Goal: Navigation & Orientation: Find specific page/section

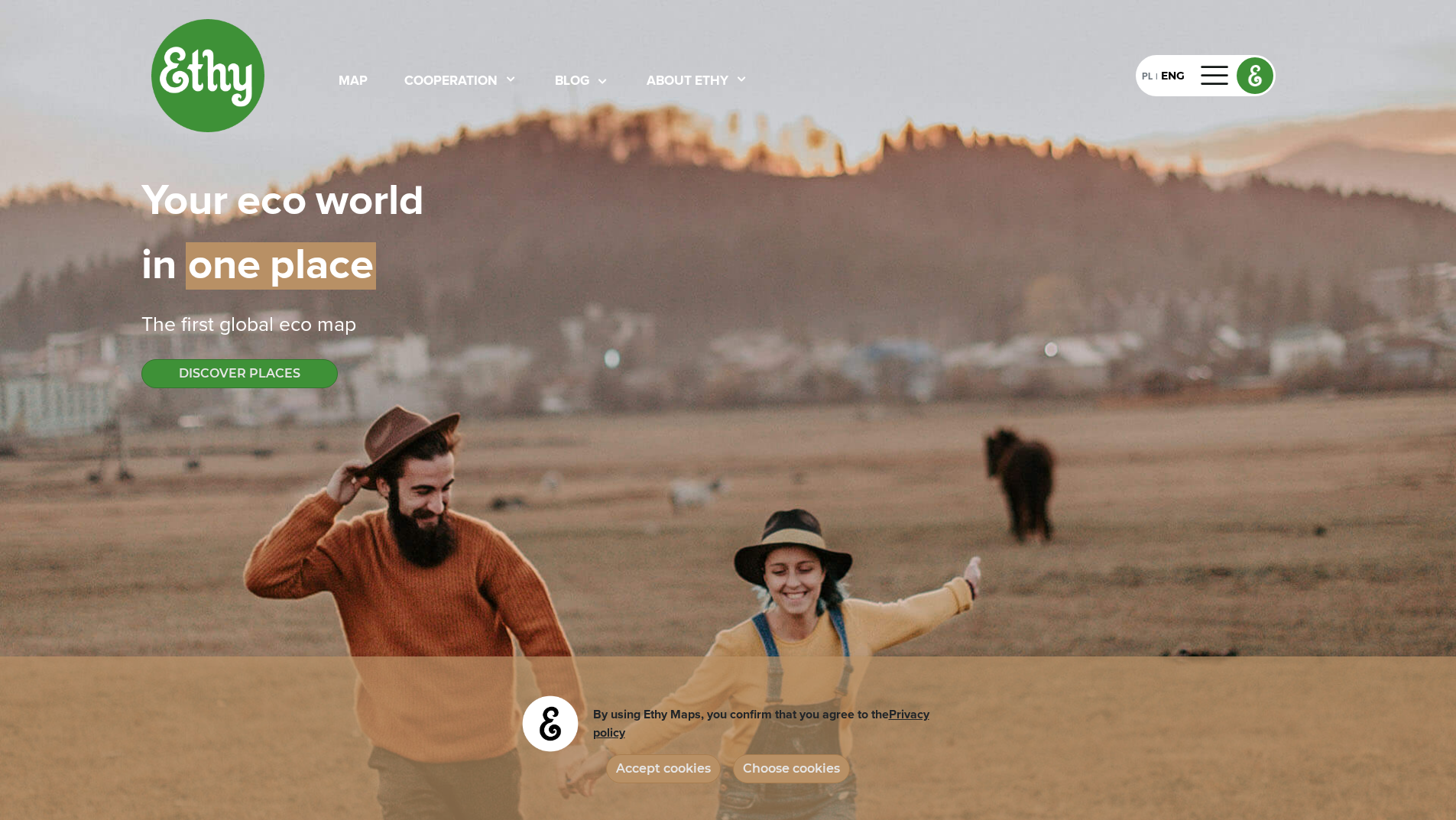
select select
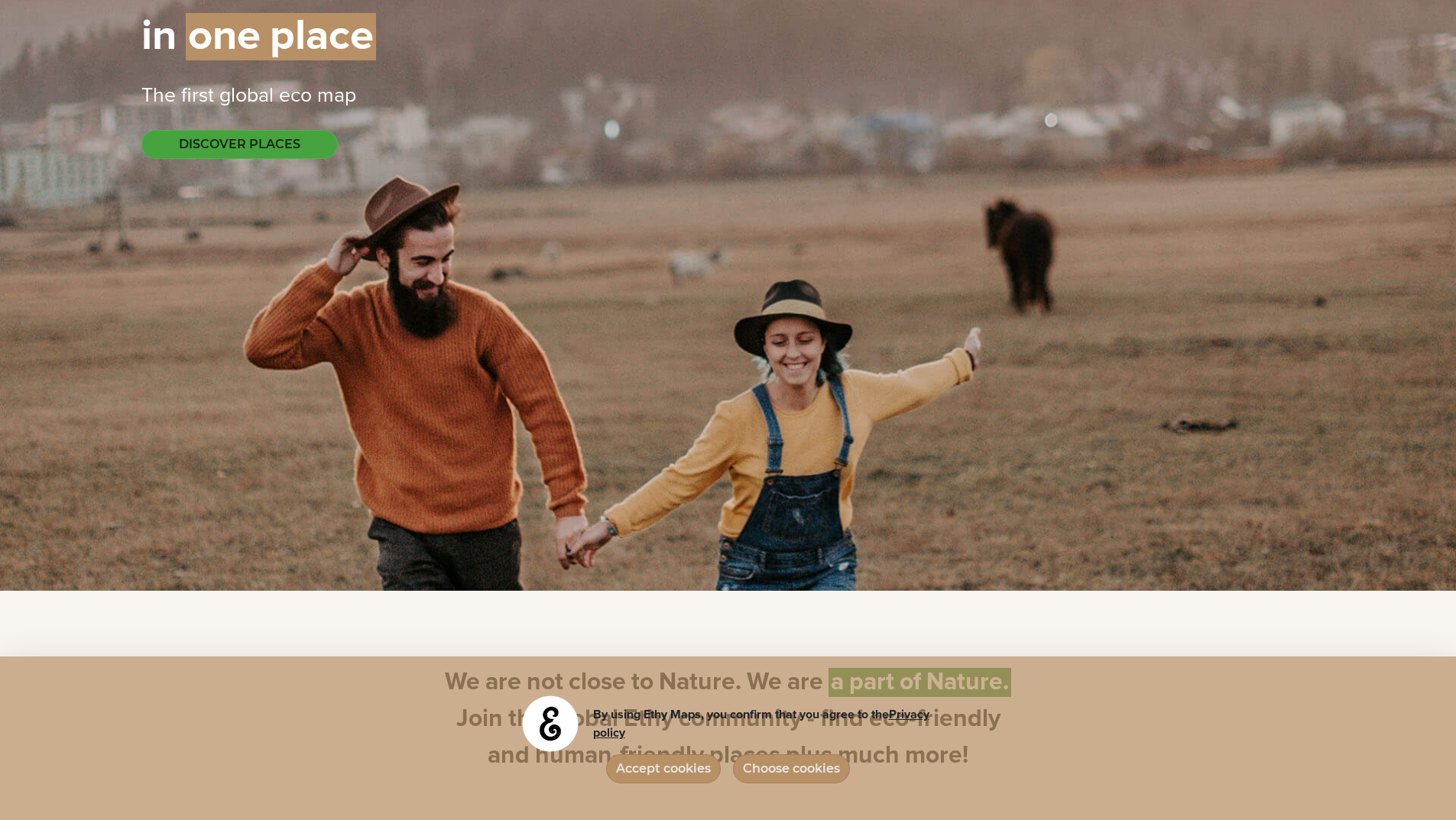
click at [246, 149] on button "DISCOVER PLACES" at bounding box center [240, 144] width 197 height 29
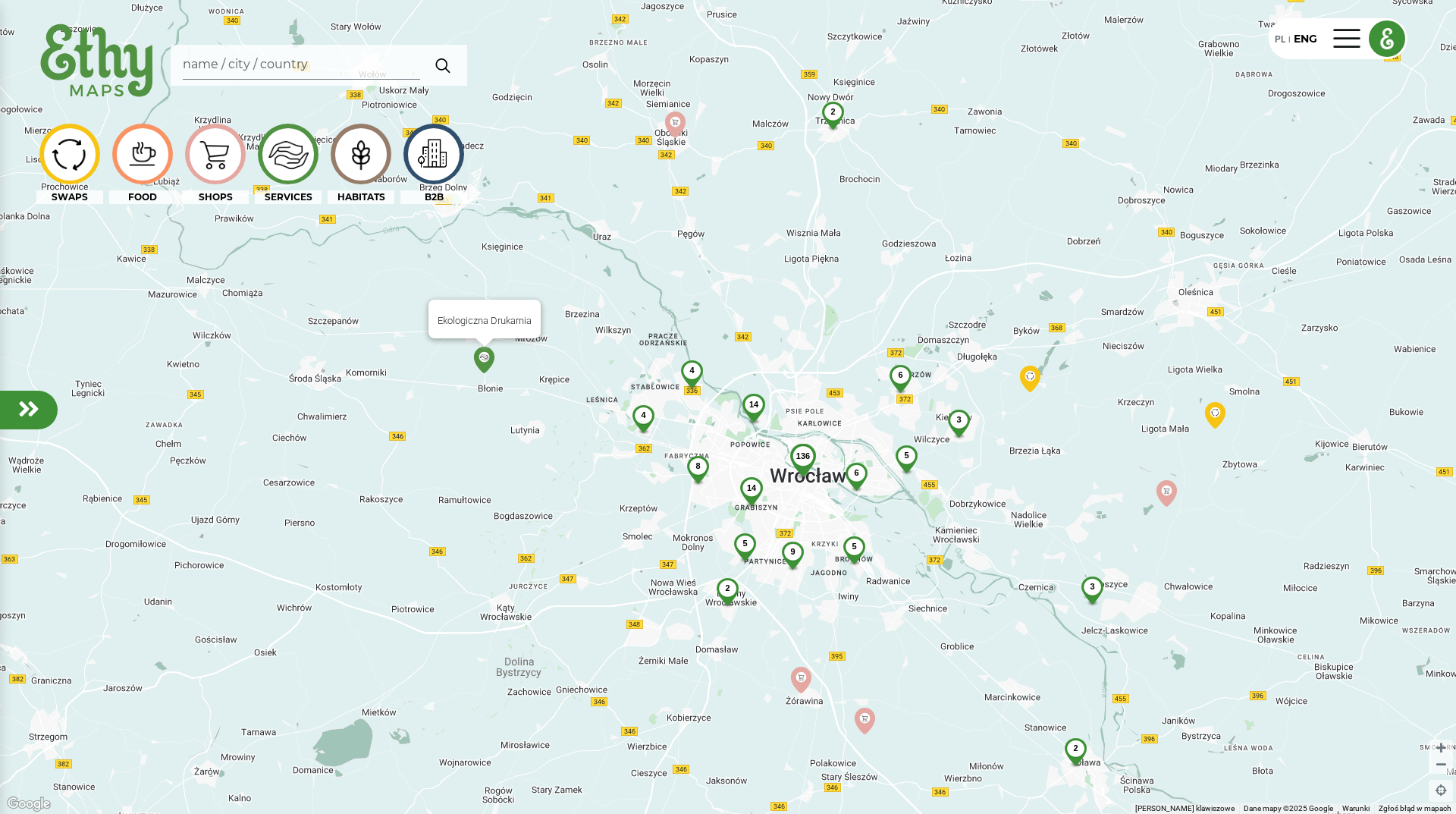
click at [485, 361] on img at bounding box center [485, 360] width 27 height 27
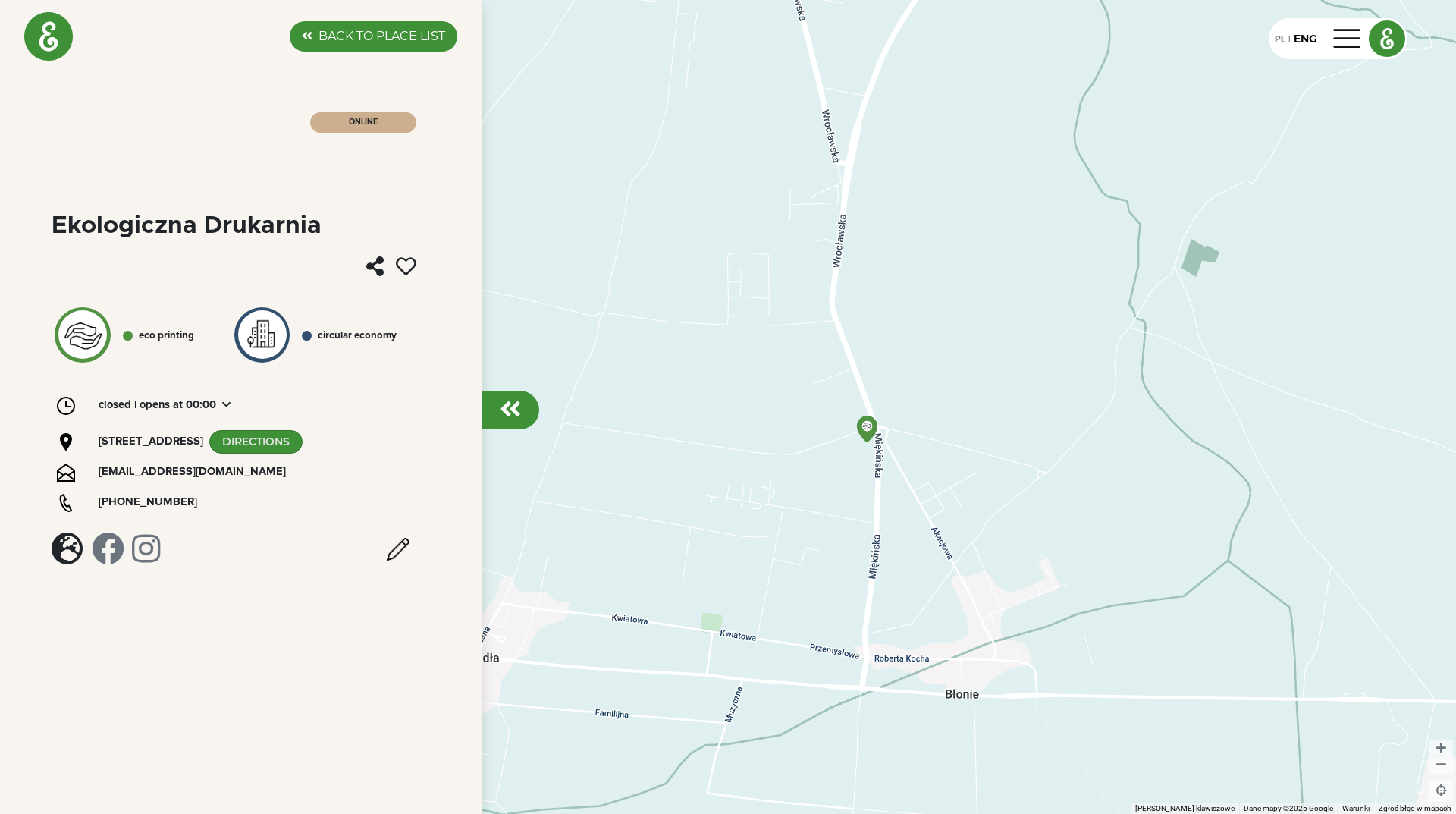
drag, startPoint x: 927, startPoint y: 512, endPoint x: 913, endPoint y: 486, distance: 29.5
click at [921, 500] on div "Aby korzystać z interfejsu, używaj klawiszy strzałek." at bounding box center [728, 407] width 1456 height 814
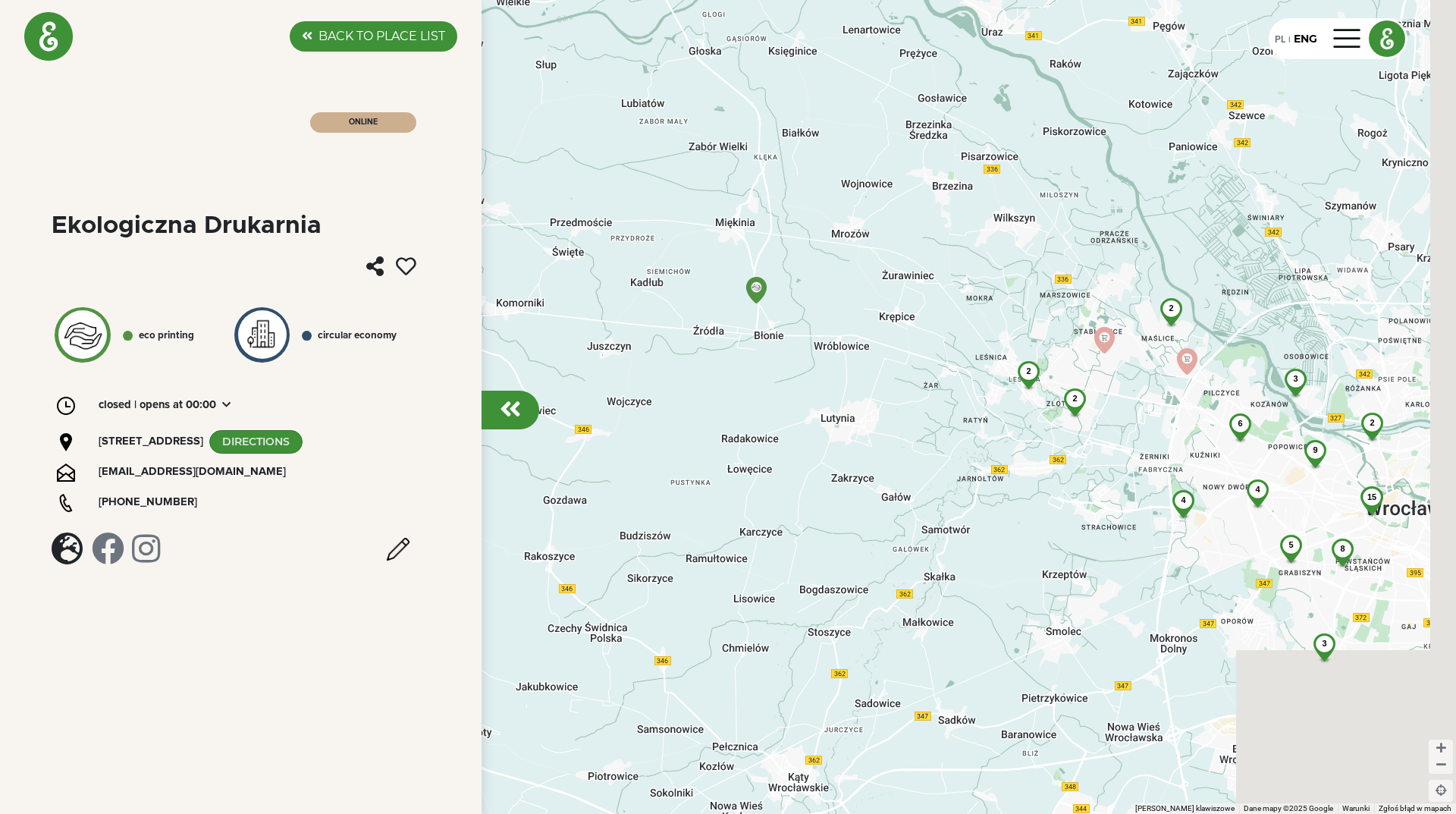
drag, startPoint x: 1040, startPoint y: 656, endPoint x: 889, endPoint y: 417, distance: 282.7
click at [889, 417] on div "4 9 3 15 5 2 8 3 4 2 6 2 2" at bounding box center [728, 407] width 1456 height 814
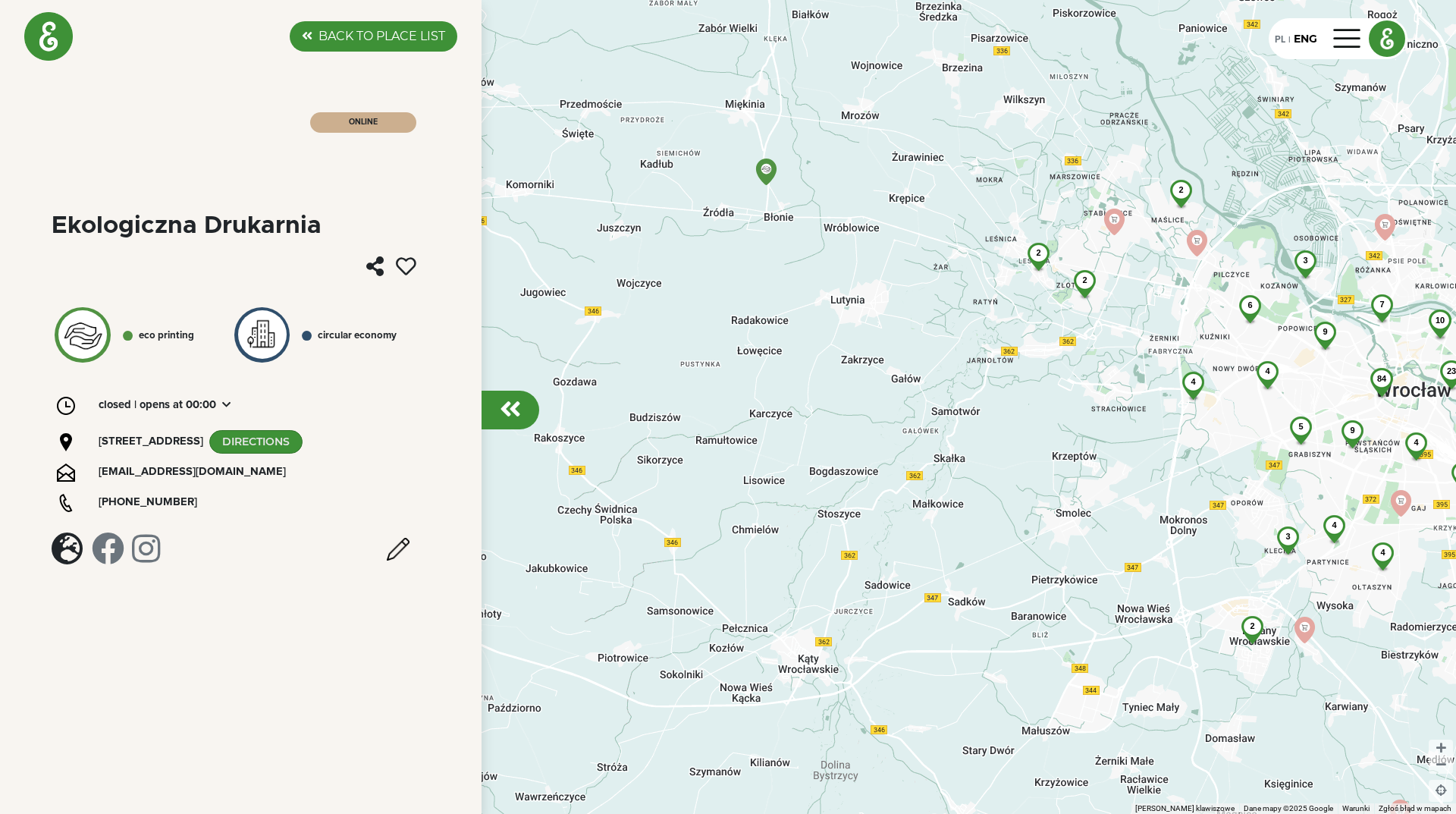
drag, startPoint x: 875, startPoint y: 584, endPoint x: 917, endPoint y: 510, distance: 85.1
click at [917, 510] on div "4 9 4 84 5 2 9 3 4 7 6 2 2 23 4 9 10 3 2 2 3 4" at bounding box center [728, 407] width 1456 height 814
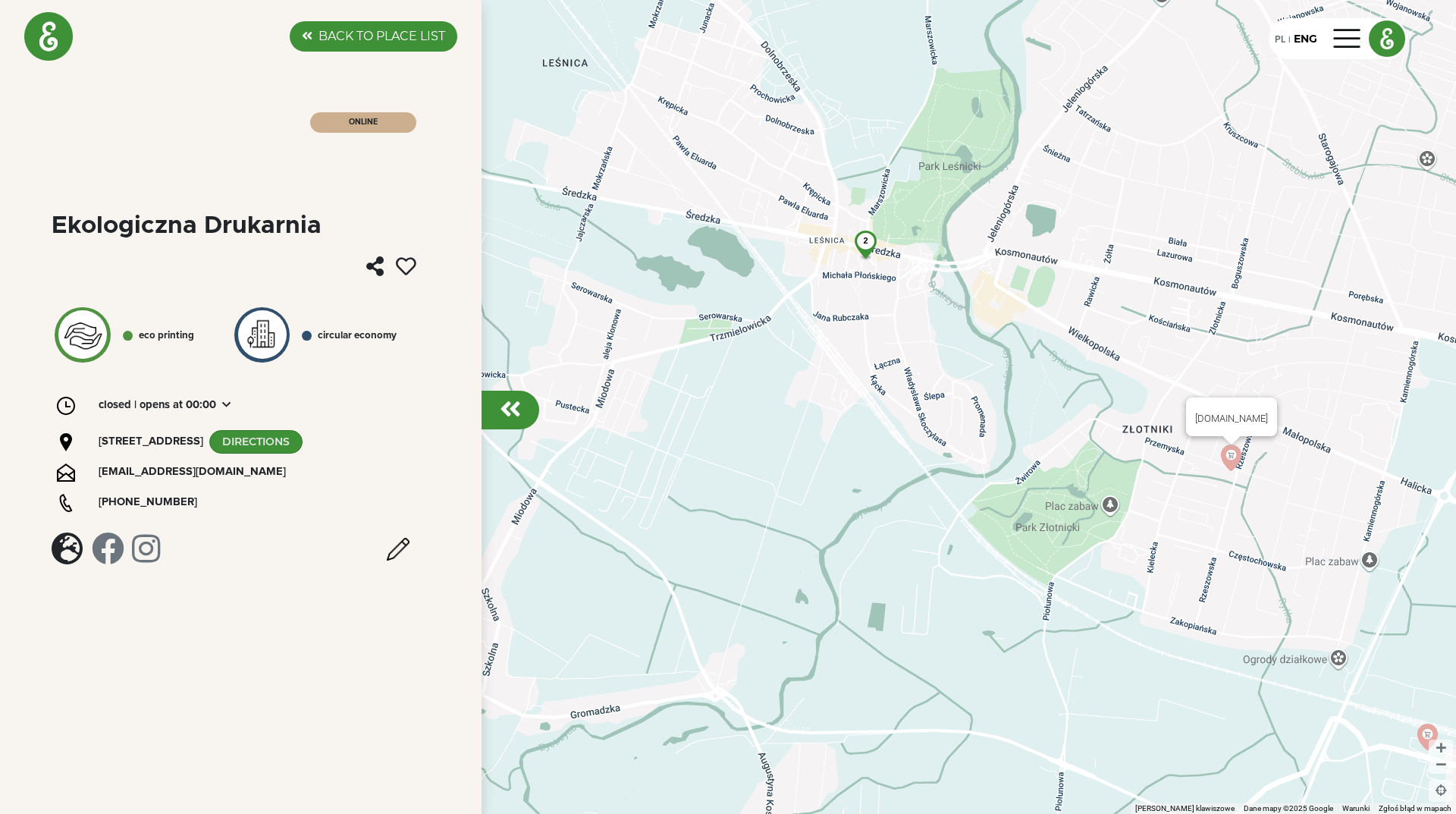
click at [1233, 460] on img at bounding box center [1232, 458] width 27 height 27
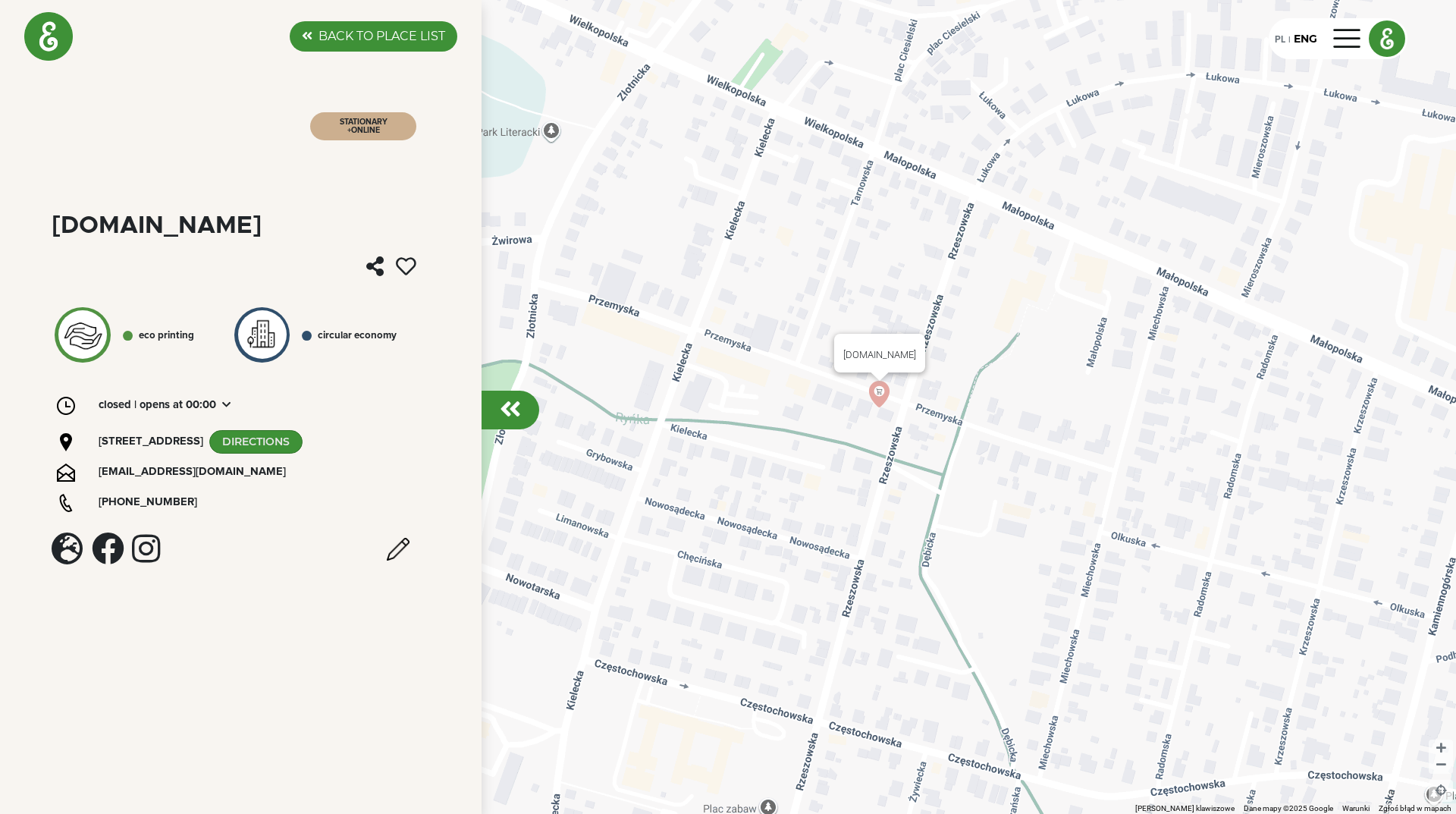
click at [883, 394] on img at bounding box center [880, 394] width 27 height 27
click at [877, 394] on img at bounding box center [880, 394] width 27 height 27
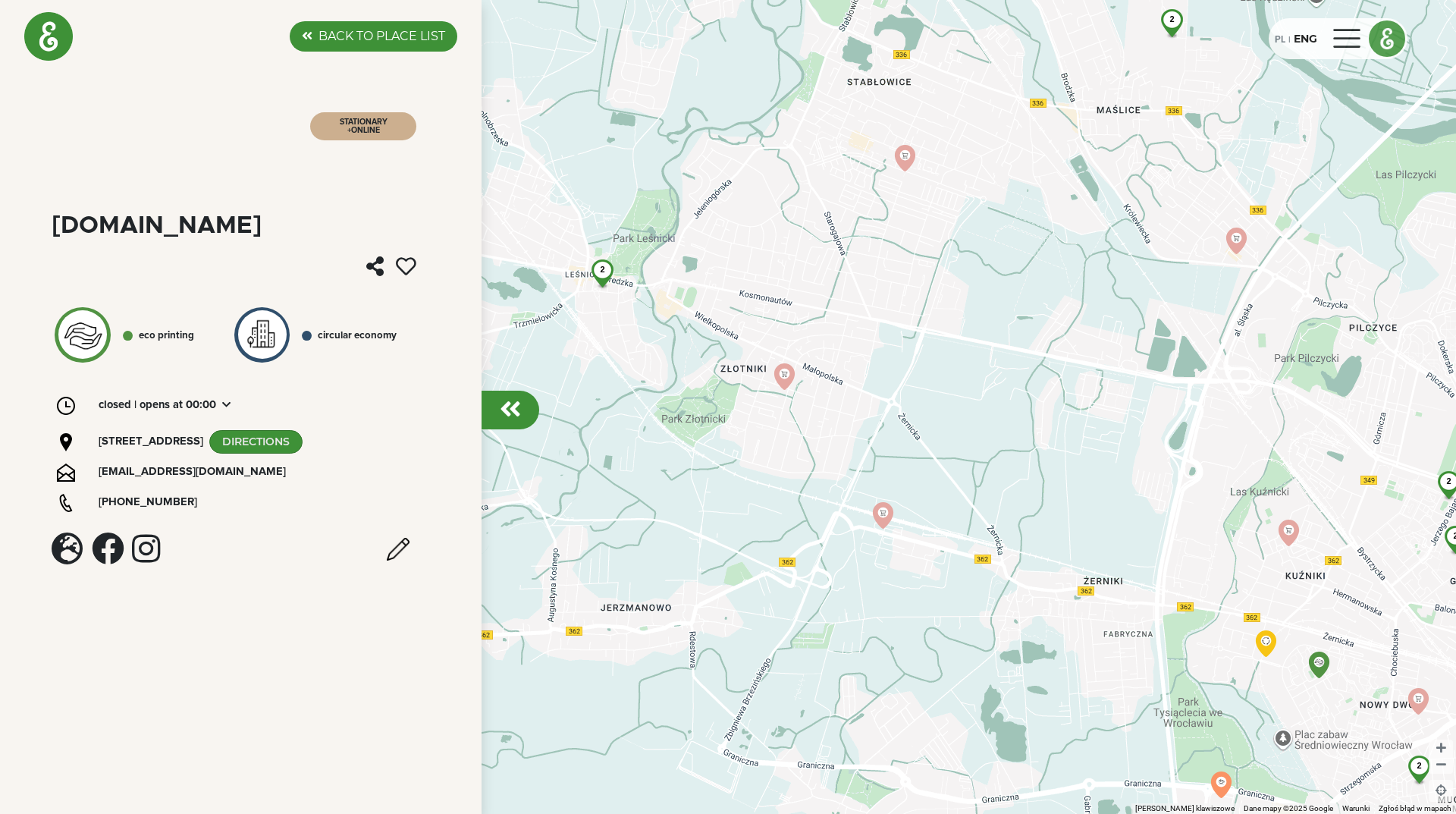
click at [1278, 37] on div "PL" at bounding box center [1280, 39] width 11 height 17
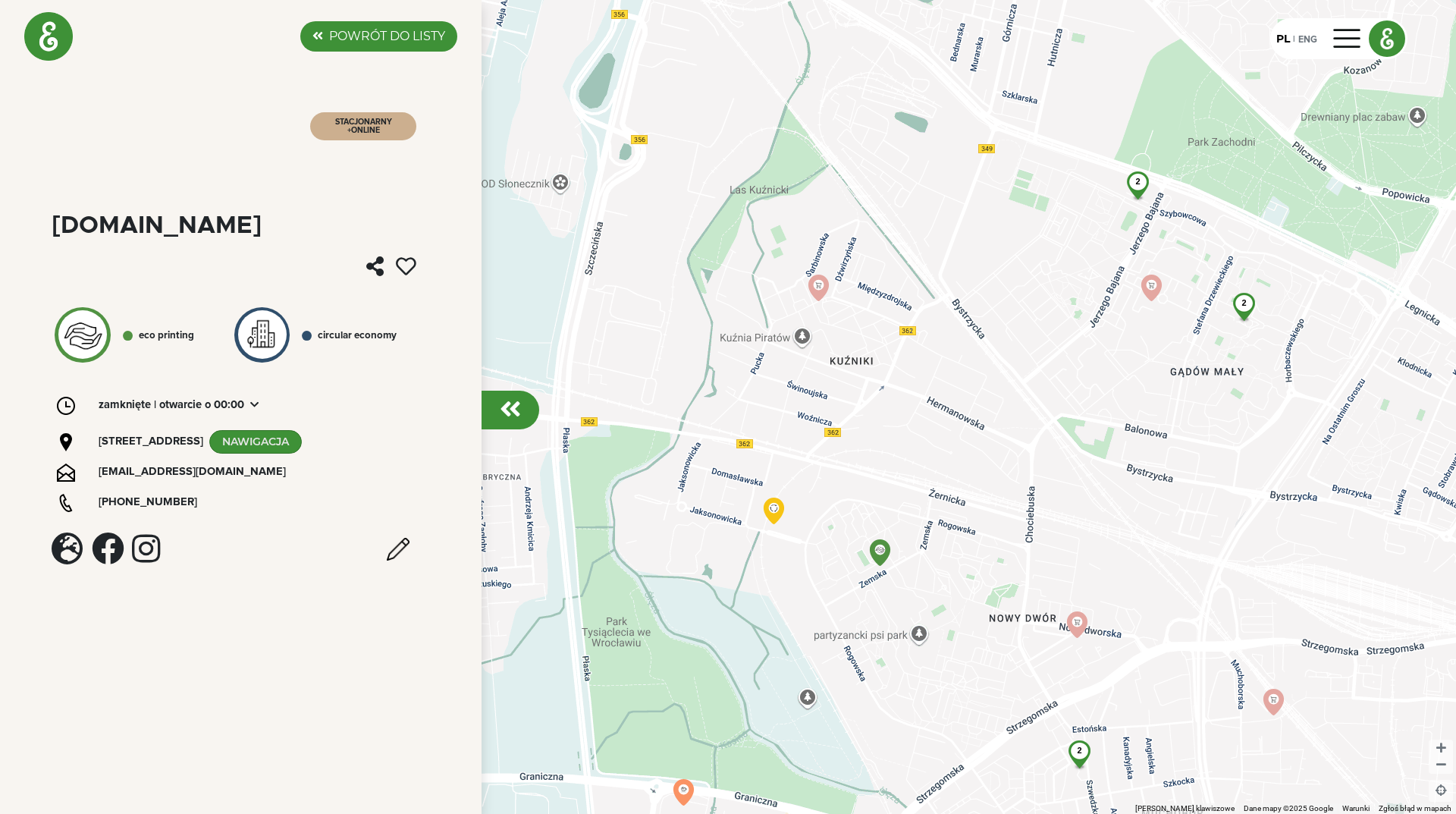
drag, startPoint x: 1239, startPoint y: 755, endPoint x: 1149, endPoint y: 635, distance: 150.0
click at [1167, 651] on div "2 2 2" at bounding box center [728, 407] width 1456 height 814
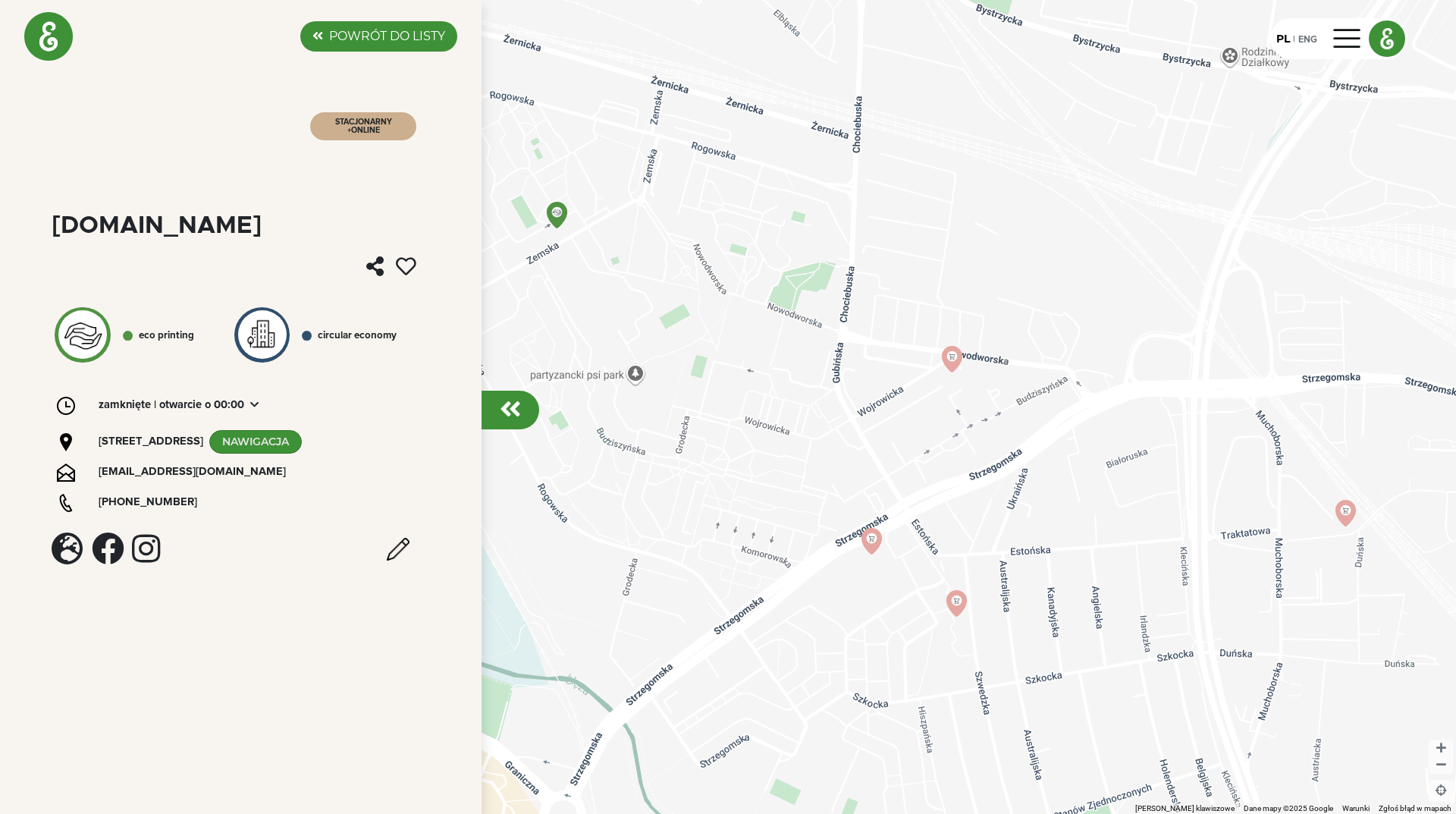
drag, startPoint x: 996, startPoint y: 475, endPoint x: 1132, endPoint y: 394, distance: 158.3
click at [1098, 408] on div at bounding box center [728, 407] width 1456 height 814
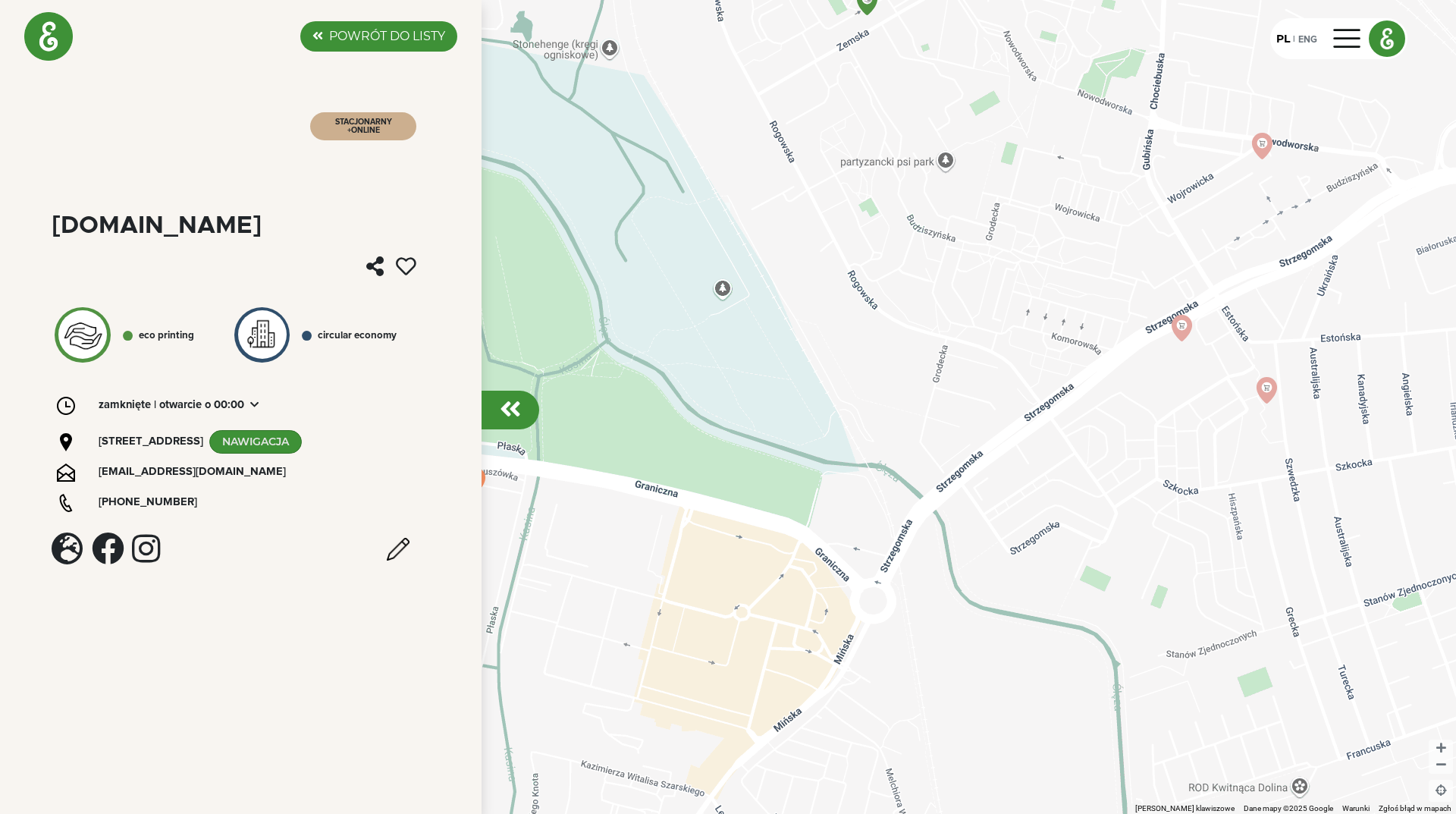
drag, startPoint x: 793, startPoint y: 541, endPoint x: 894, endPoint y: 485, distance: 115.5
click at [870, 501] on div at bounding box center [728, 407] width 1456 height 814
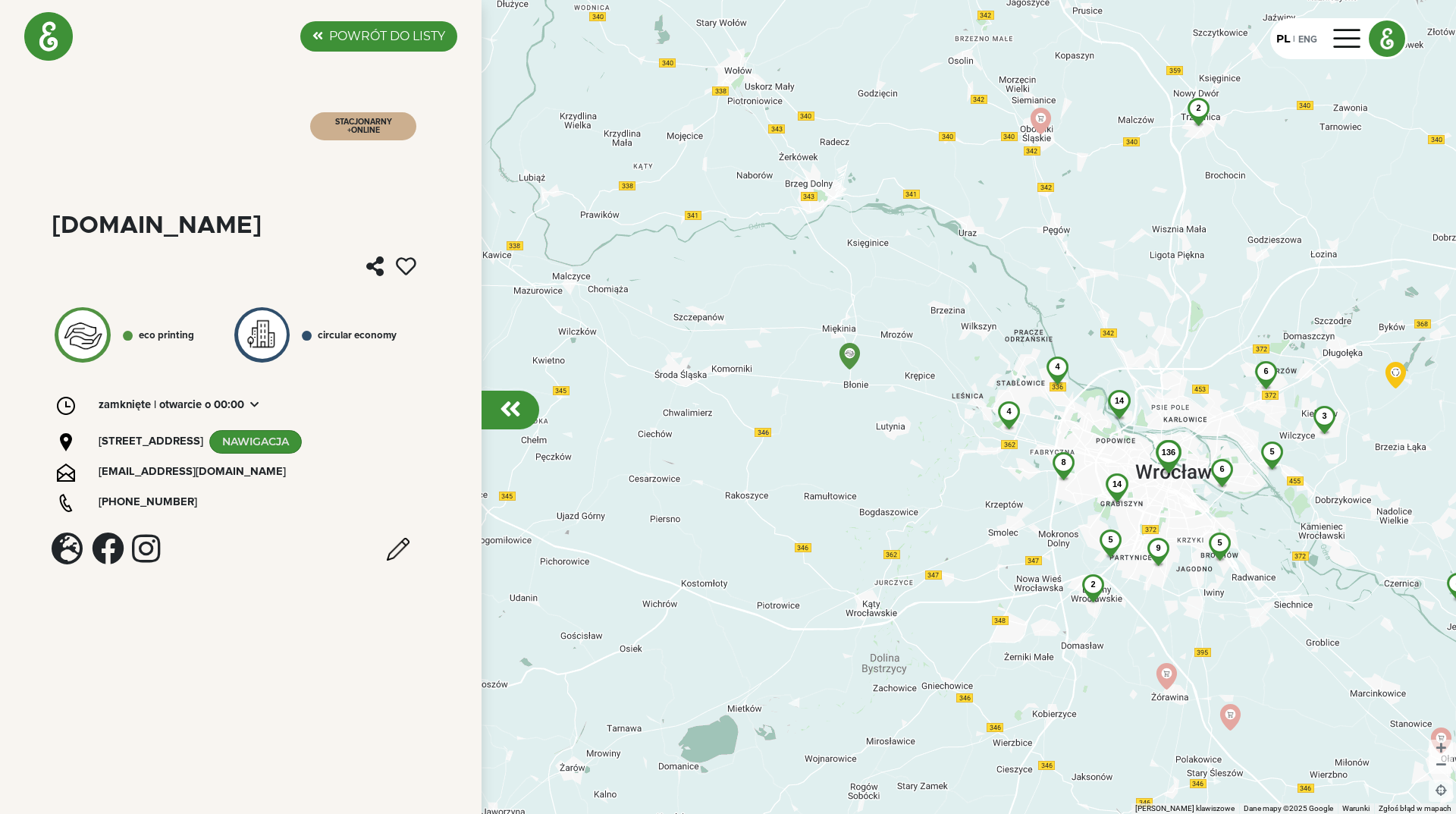
drag, startPoint x: 774, startPoint y: 645, endPoint x: 941, endPoint y: 485, distance: 231.3
click at [926, 495] on div "136 9 8 14 4 14 6 5 5 5 6 2 5 2 3 3 2 3 4" at bounding box center [728, 407] width 1456 height 814
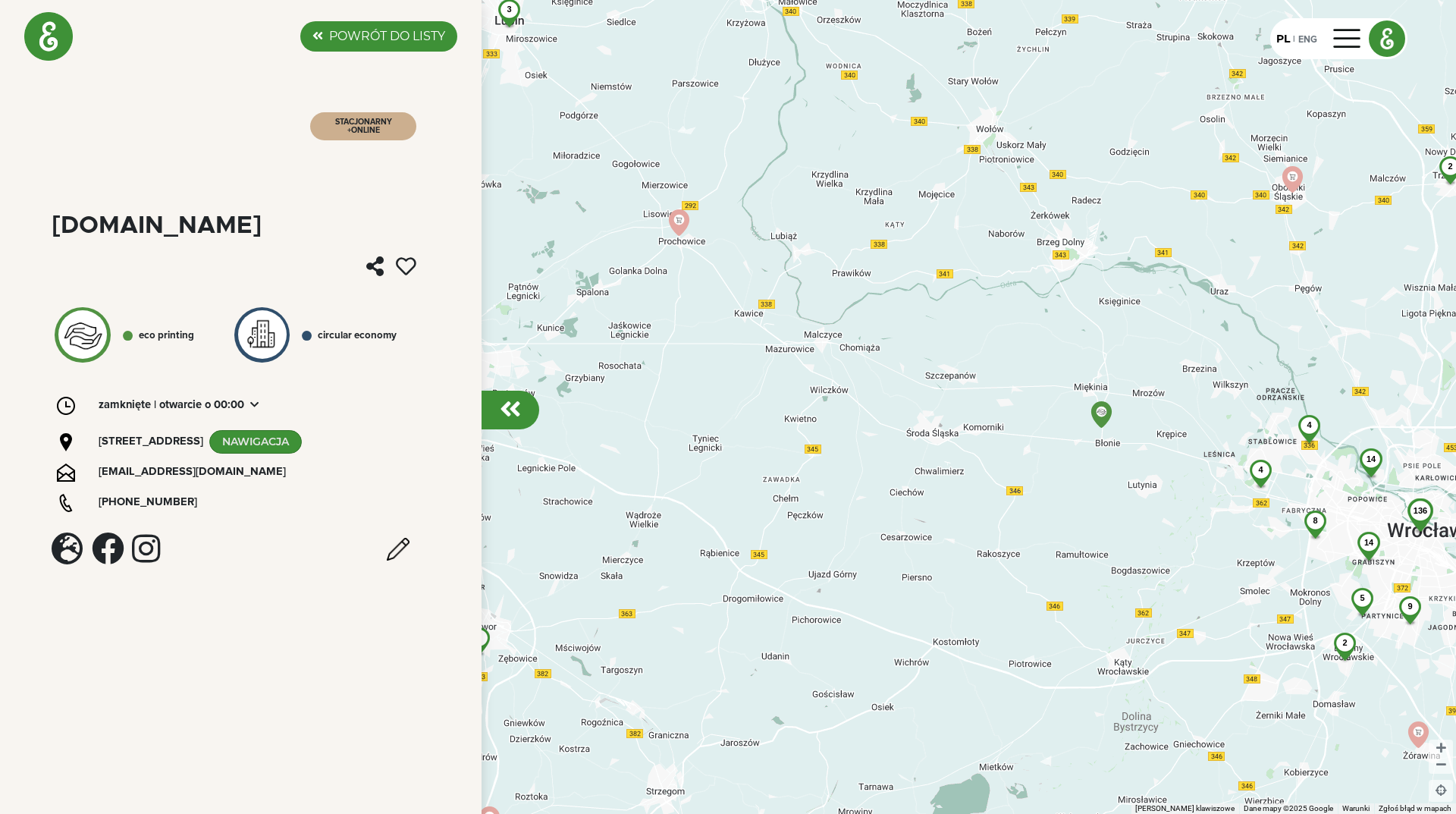
drag, startPoint x: 908, startPoint y: 439, endPoint x: 1035, endPoint y: 567, distance: 180.3
click at [1035, 567] on div "136 9 8 14 4 14 6 5 5 5 6 2 5 2 3 3 2 3 4" at bounding box center [728, 407] width 1456 height 814
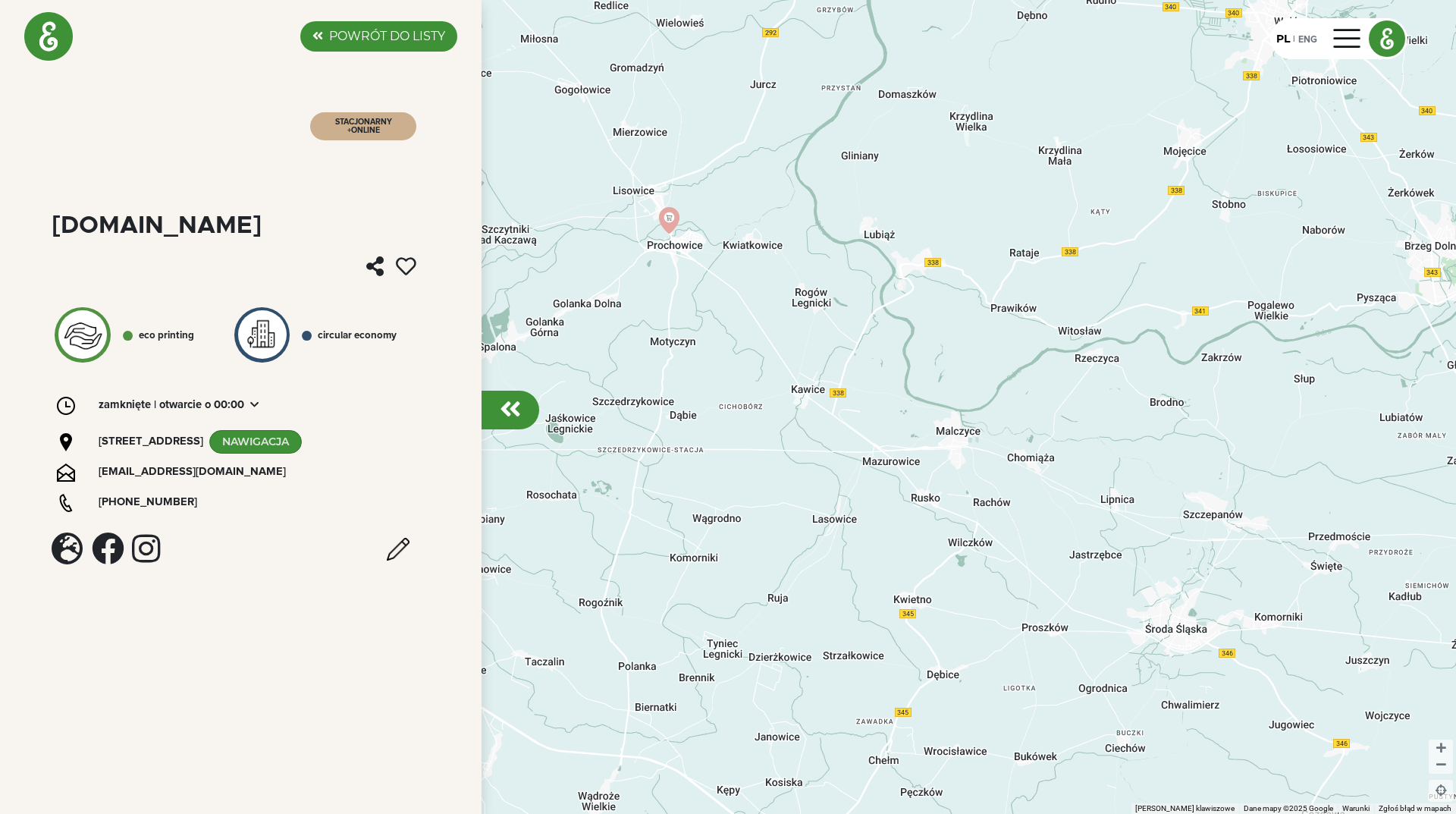
drag, startPoint x: 987, startPoint y: 383, endPoint x: 917, endPoint y: 374, distance: 70.6
click at [921, 373] on div "4" at bounding box center [728, 407] width 1456 height 814
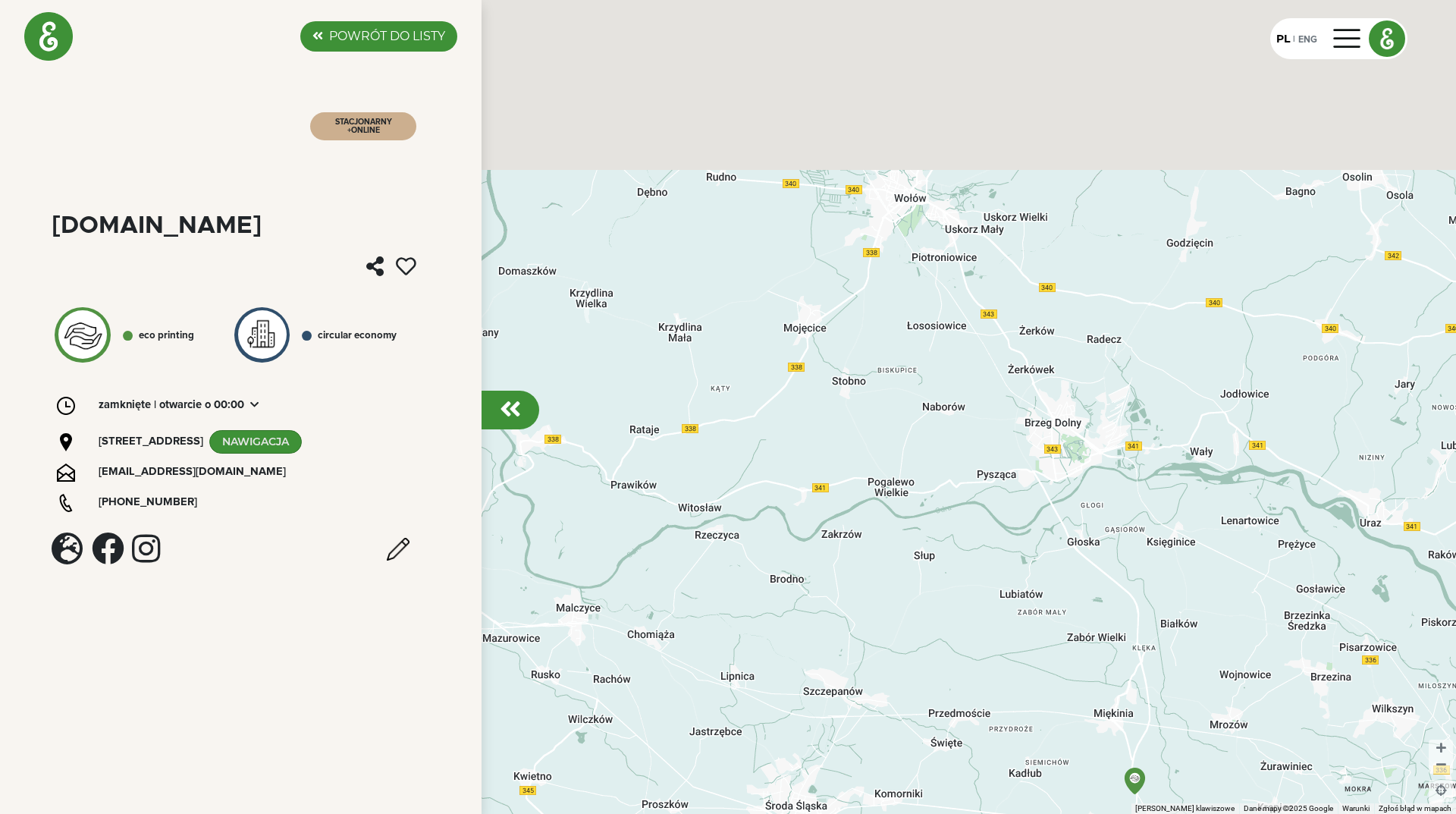
drag, startPoint x: 978, startPoint y: 307, endPoint x: 798, endPoint y: 572, distance: 320.4
click at [798, 572] on div "4" at bounding box center [728, 407] width 1456 height 814
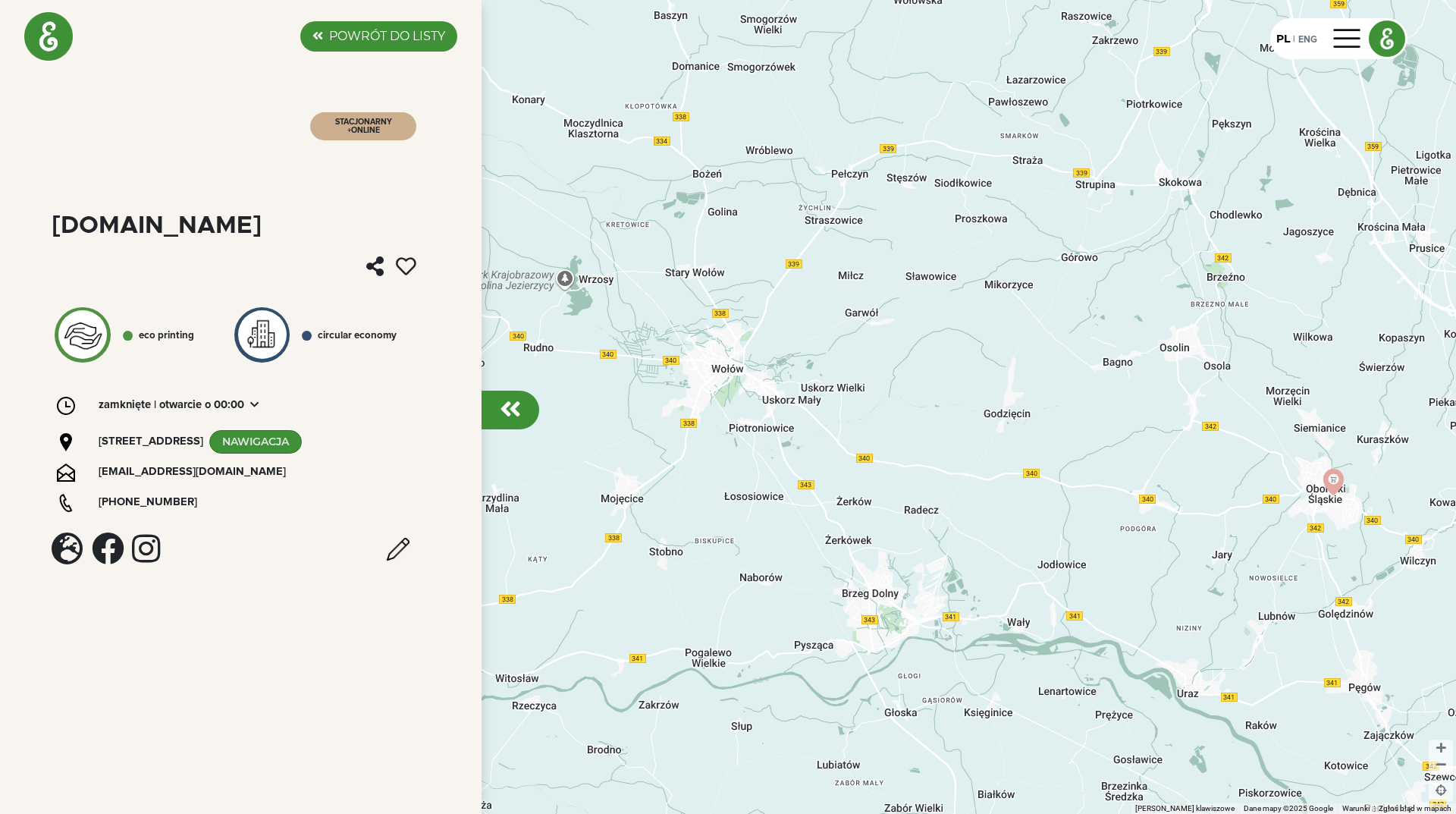
drag, startPoint x: 1026, startPoint y: 465, endPoint x: 857, endPoint y: 452, distance: 169.5
click at [857, 452] on div "4" at bounding box center [728, 407] width 1456 height 814
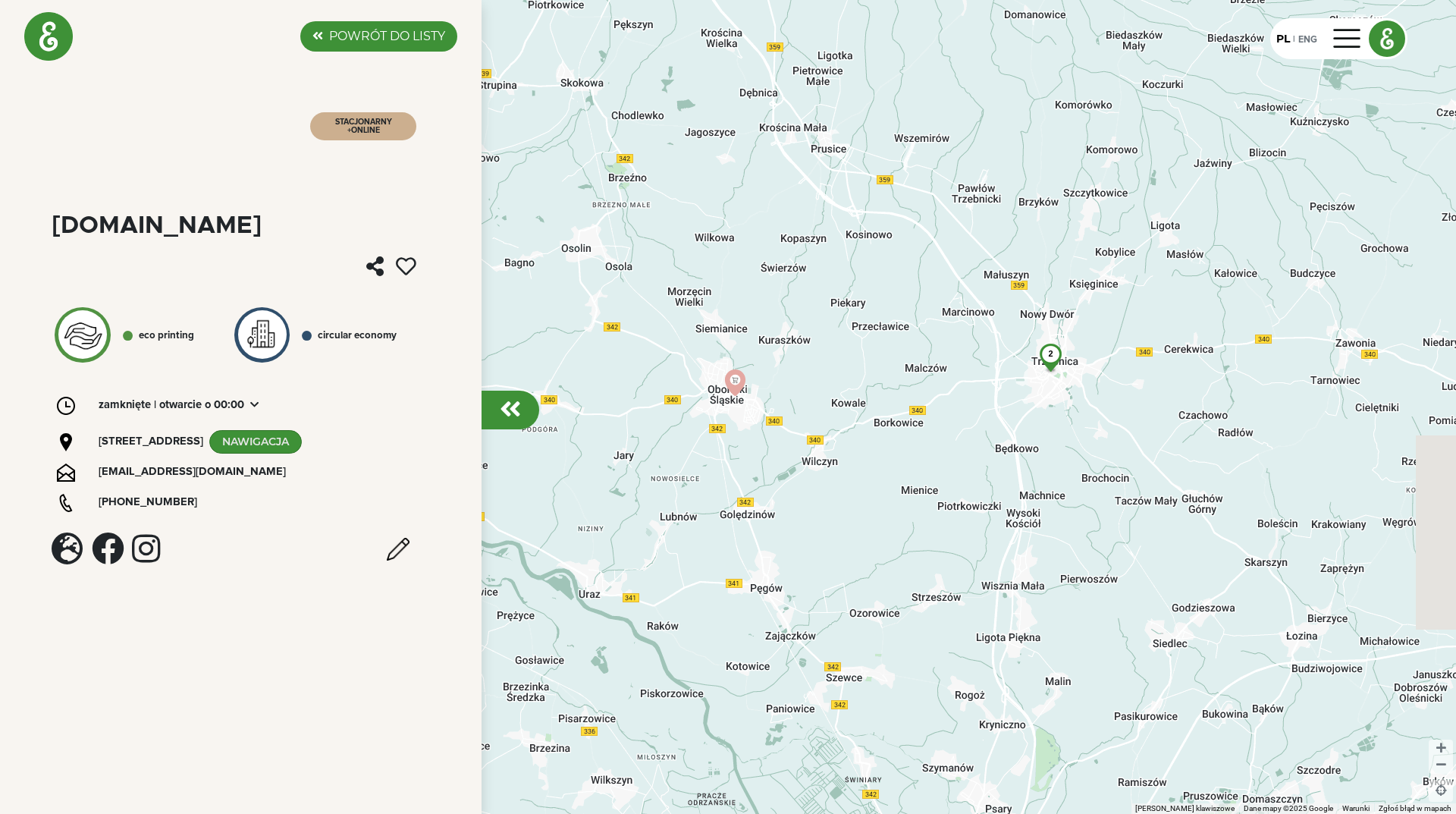
drag, startPoint x: 1066, startPoint y: 415, endPoint x: 922, endPoint y: 384, distance: 147.3
click at [922, 384] on div "4 2" at bounding box center [728, 407] width 1456 height 814
click at [48, 41] on img at bounding box center [48, 37] width 48 height 48
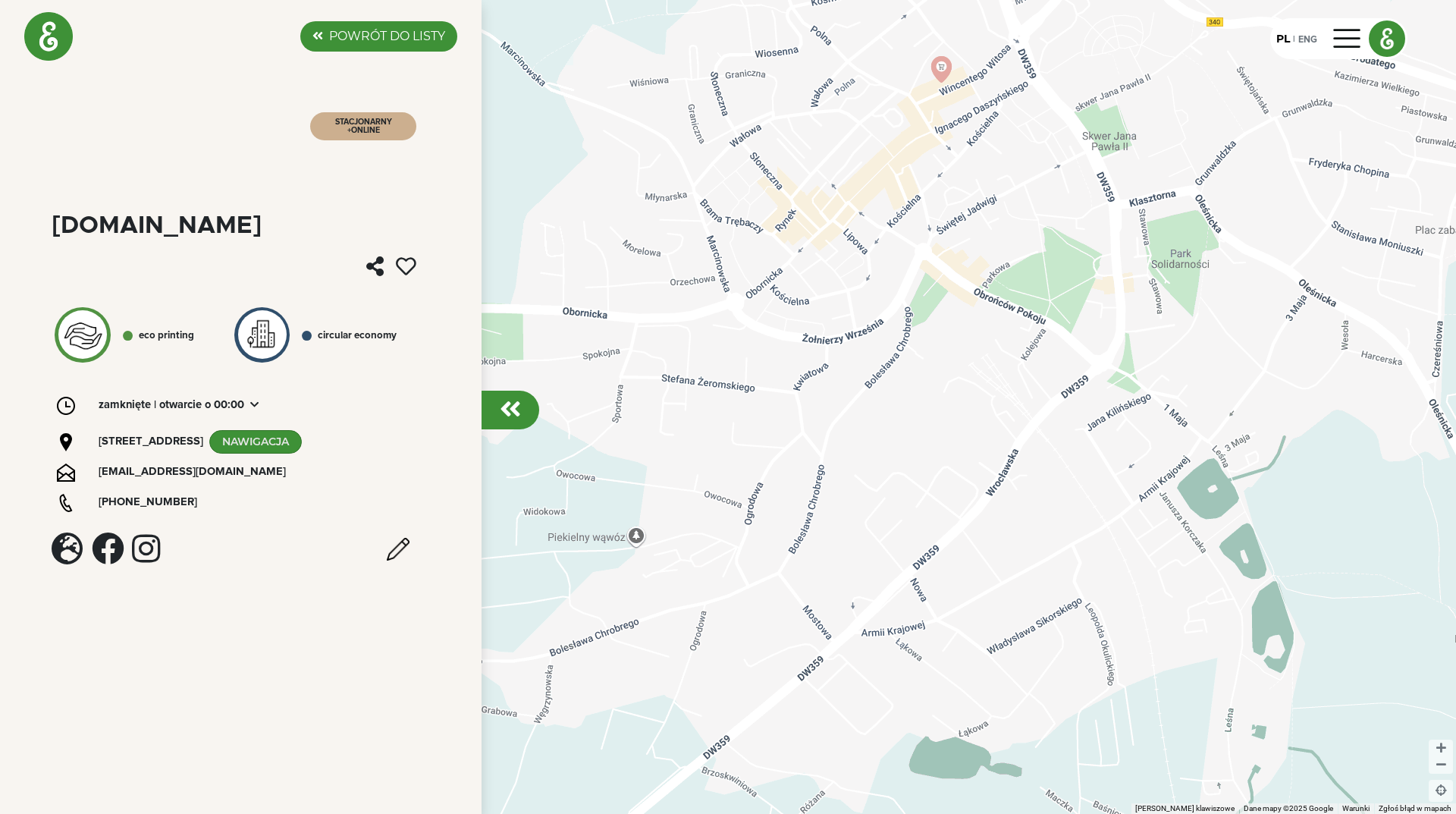
drag, startPoint x: 1047, startPoint y: 486, endPoint x: 1180, endPoint y: 233, distance: 285.8
click at [1180, 233] on div at bounding box center [728, 407] width 1456 height 814
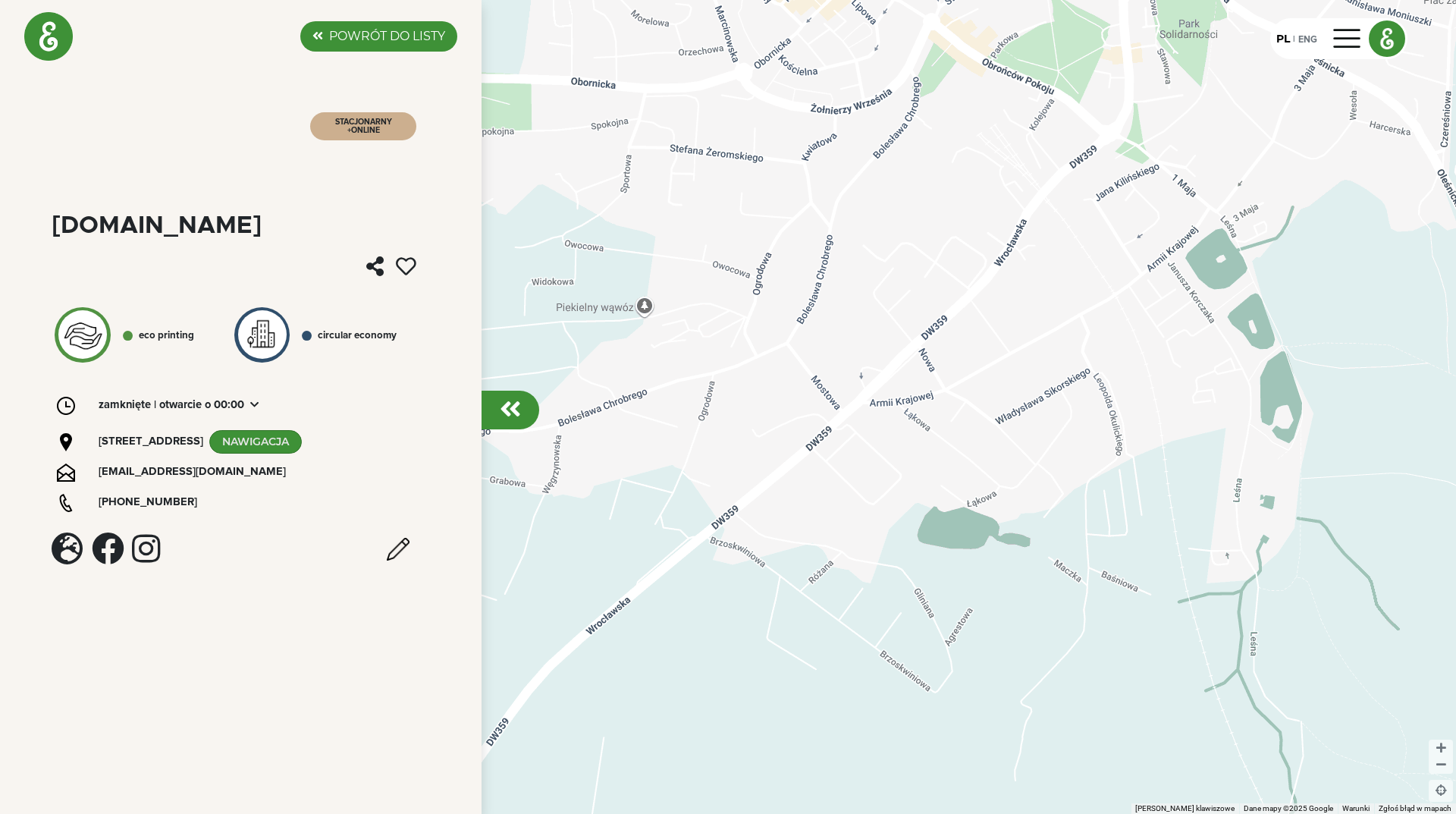
drag, startPoint x: 1038, startPoint y: 490, endPoint x: 1048, endPoint y: 253, distance: 237.2
click at [1048, 253] on div at bounding box center [728, 407] width 1456 height 814
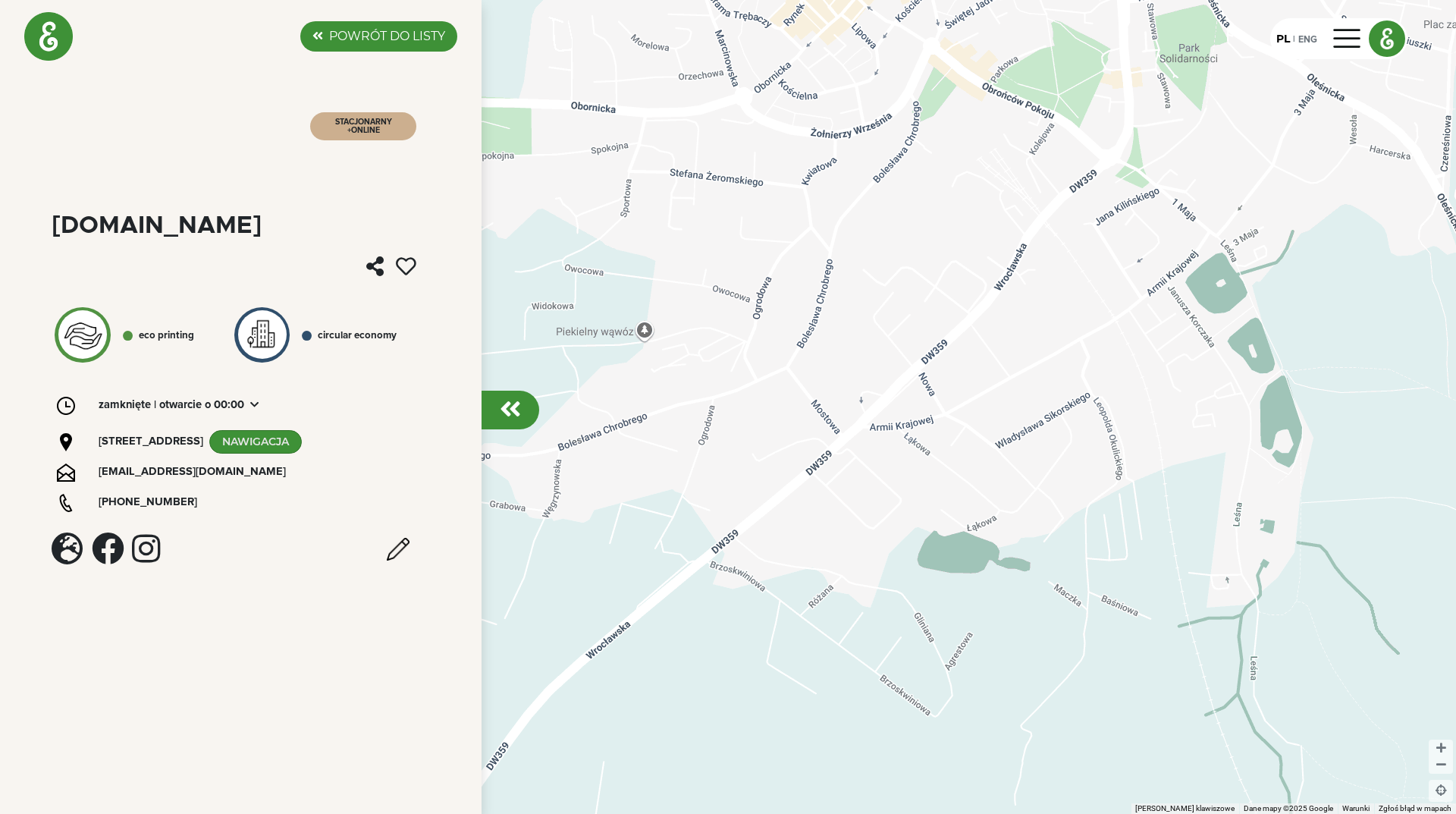
drag, startPoint x: 1059, startPoint y: 245, endPoint x: 1006, endPoint y: 661, distance: 419.4
click at [1007, 661] on div at bounding box center [728, 407] width 1456 height 814
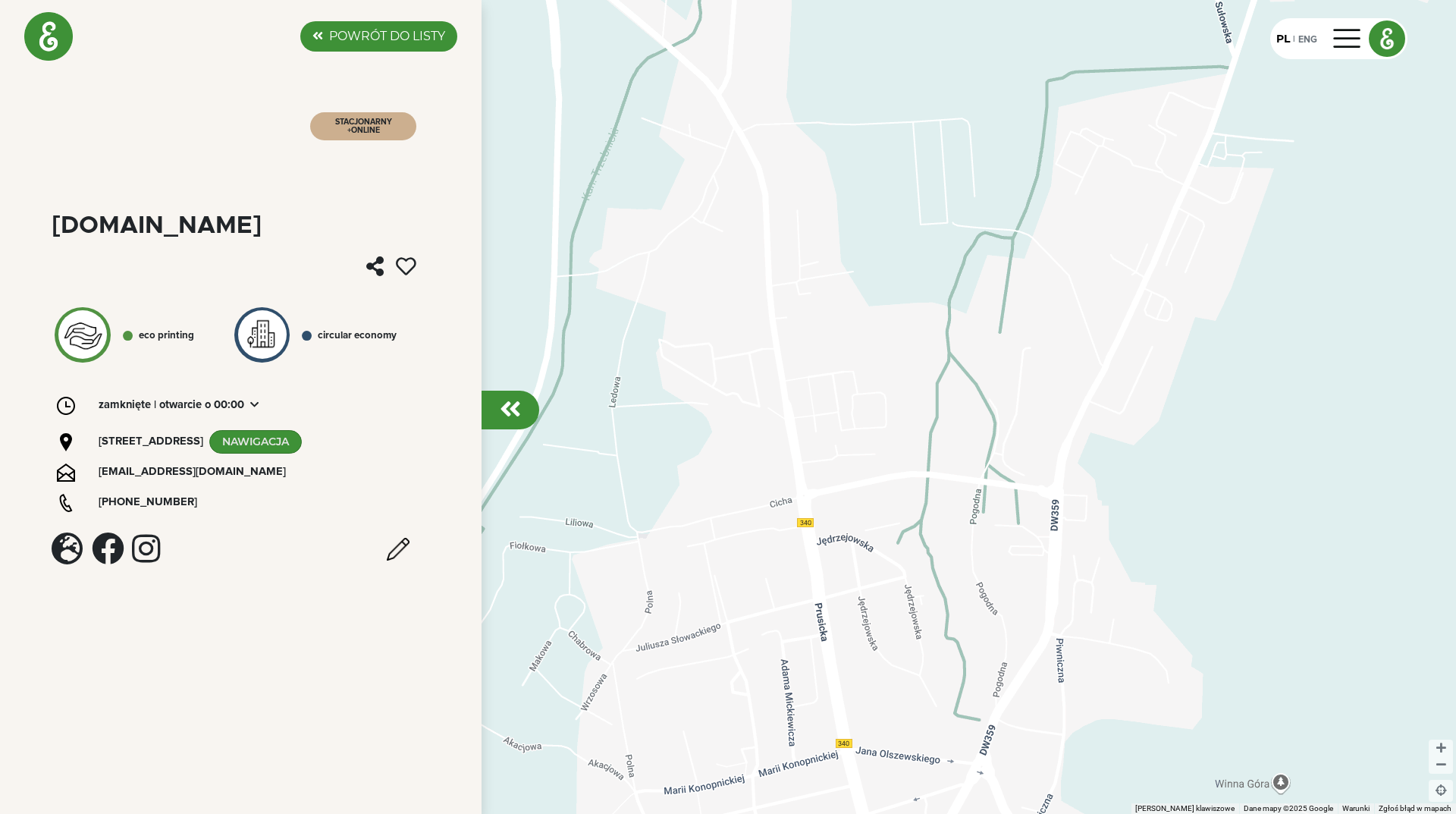
drag, startPoint x: 1026, startPoint y: 507, endPoint x: 1038, endPoint y: 453, distance: 55.3
click at [1038, 453] on div at bounding box center [728, 407] width 1456 height 814
drag, startPoint x: 1002, startPoint y: 532, endPoint x: 1101, endPoint y: 418, distance: 151.0
click at [1082, 429] on div at bounding box center [728, 407] width 1456 height 814
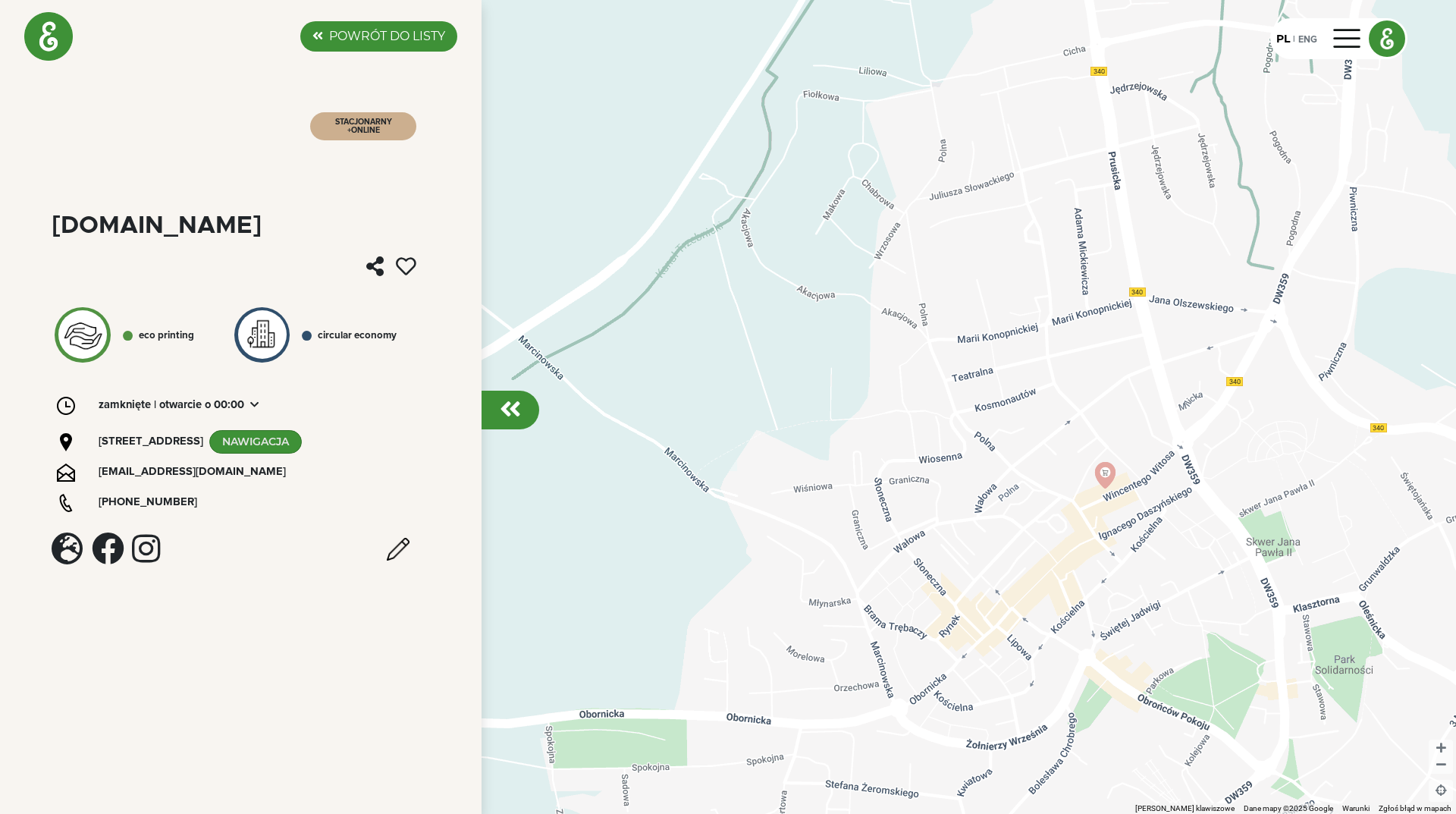
drag, startPoint x: 897, startPoint y: 492, endPoint x: 1097, endPoint y: 352, distance: 244.1
click at [1084, 364] on div at bounding box center [728, 407] width 1456 height 814
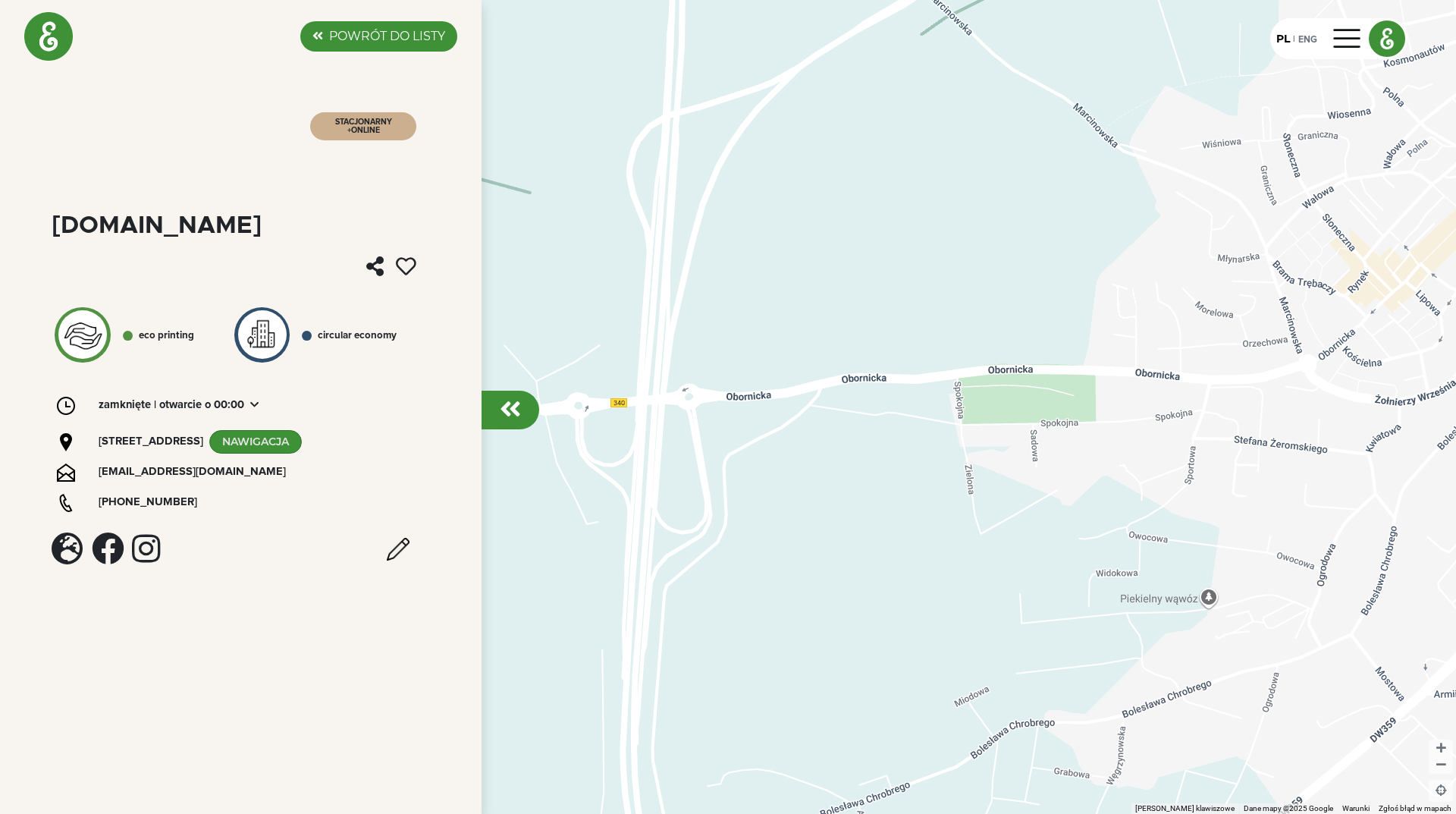
drag, startPoint x: 994, startPoint y: 368, endPoint x: 792, endPoint y: 368, distance: 202.0
click at [891, 368] on div at bounding box center [728, 407] width 1456 height 814
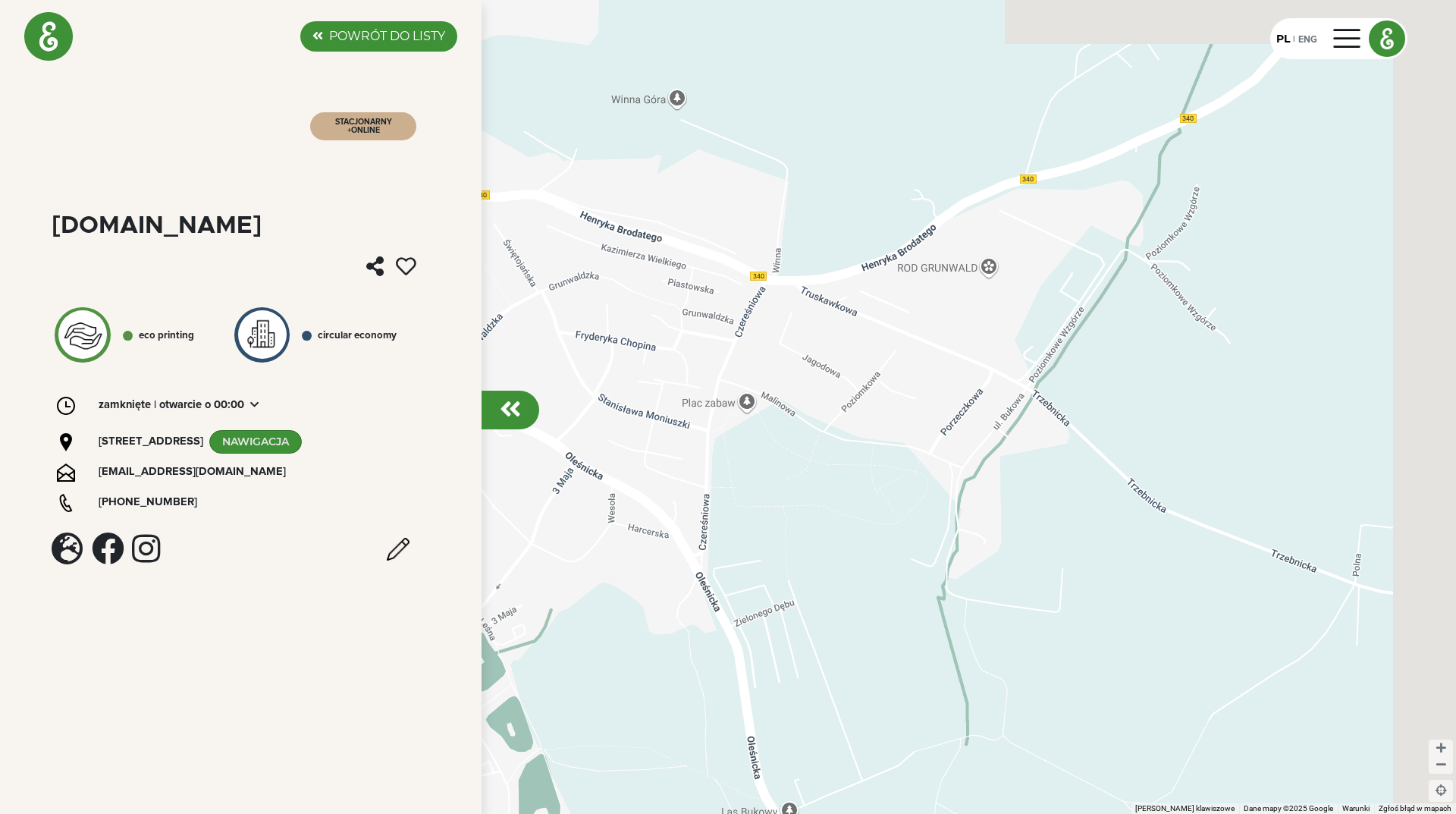
drag, startPoint x: 765, startPoint y: 482, endPoint x: 708, endPoint y: 506, distance: 61.8
click at [708, 506] on div at bounding box center [728, 407] width 1456 height 814
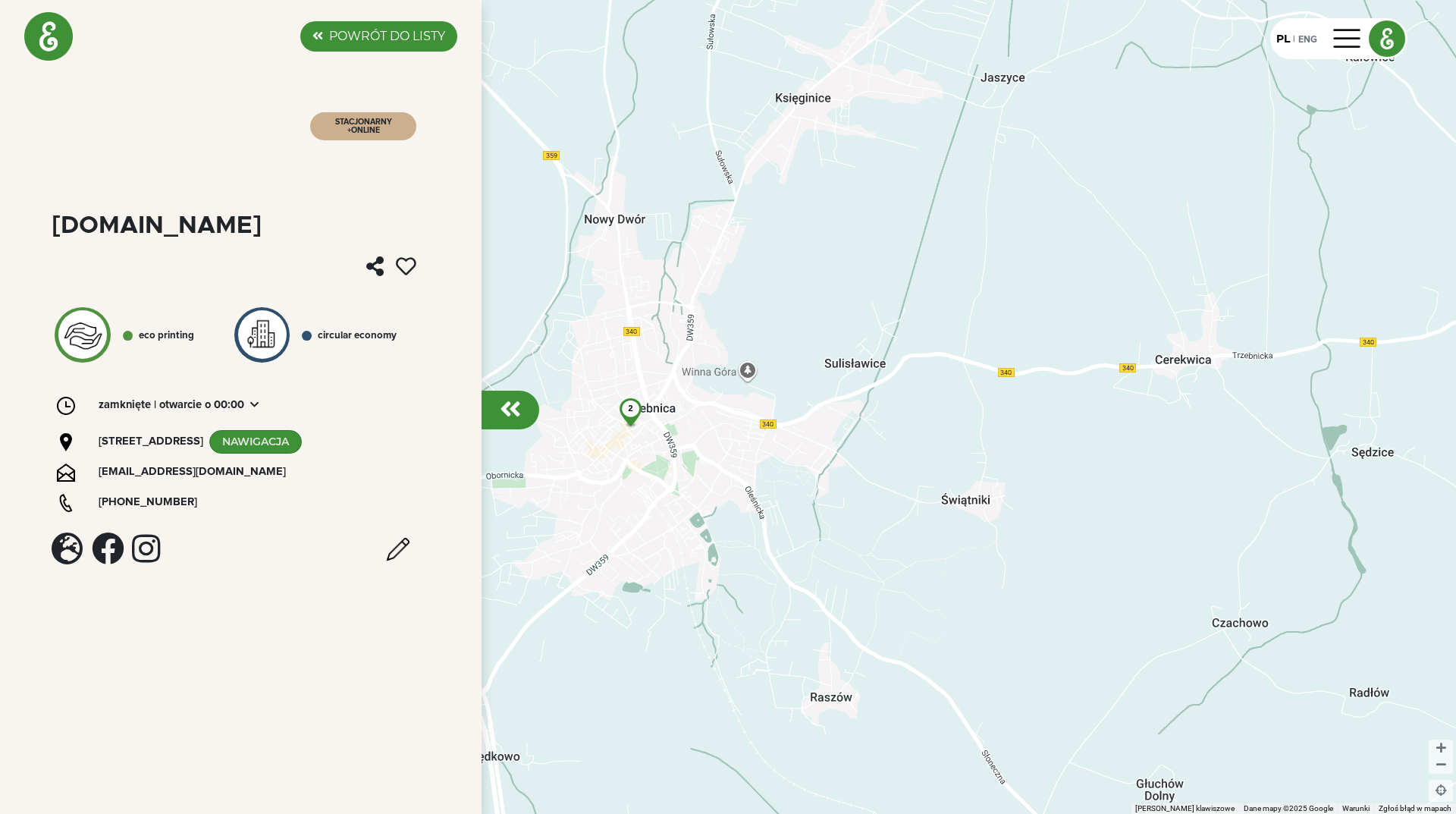
drag, startPoint x: 645, startPoint y: 531, endPoint x: 772, endPoint y: 484, distance: 135.4
click at [772, 484] on div "2" at bounding box center [728, 407] width 1456 height 814
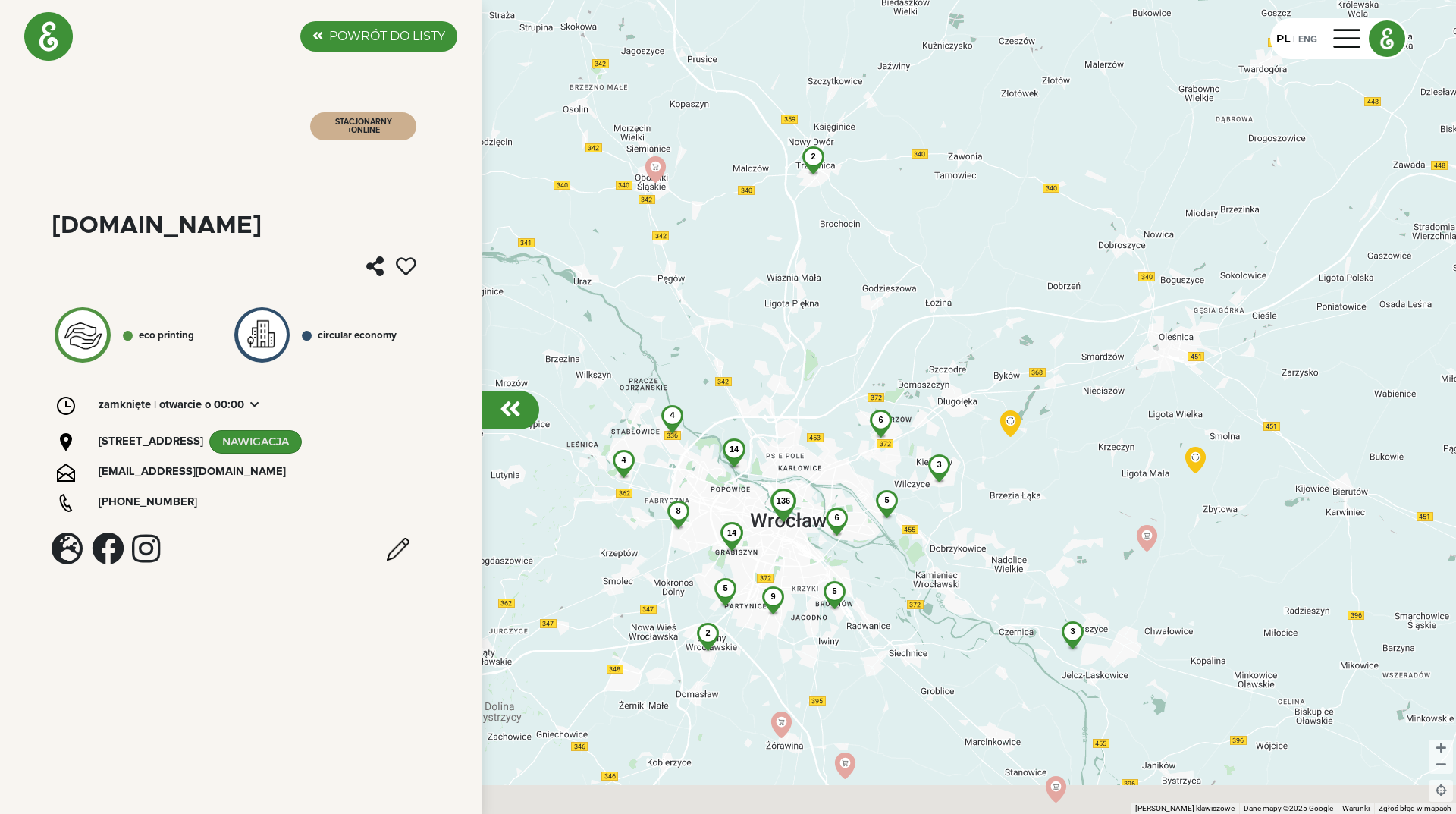
drag, startPoint x: 839, startPoint y: 502, endPoint x: 833, endPoint y: 268, distance: 234.1
click at [833, 276] on div "136 9 8 14 4 14 6 5 5 6 2 5 3 3 2 4" at bounding box center [728, 407] width 1456 height 814
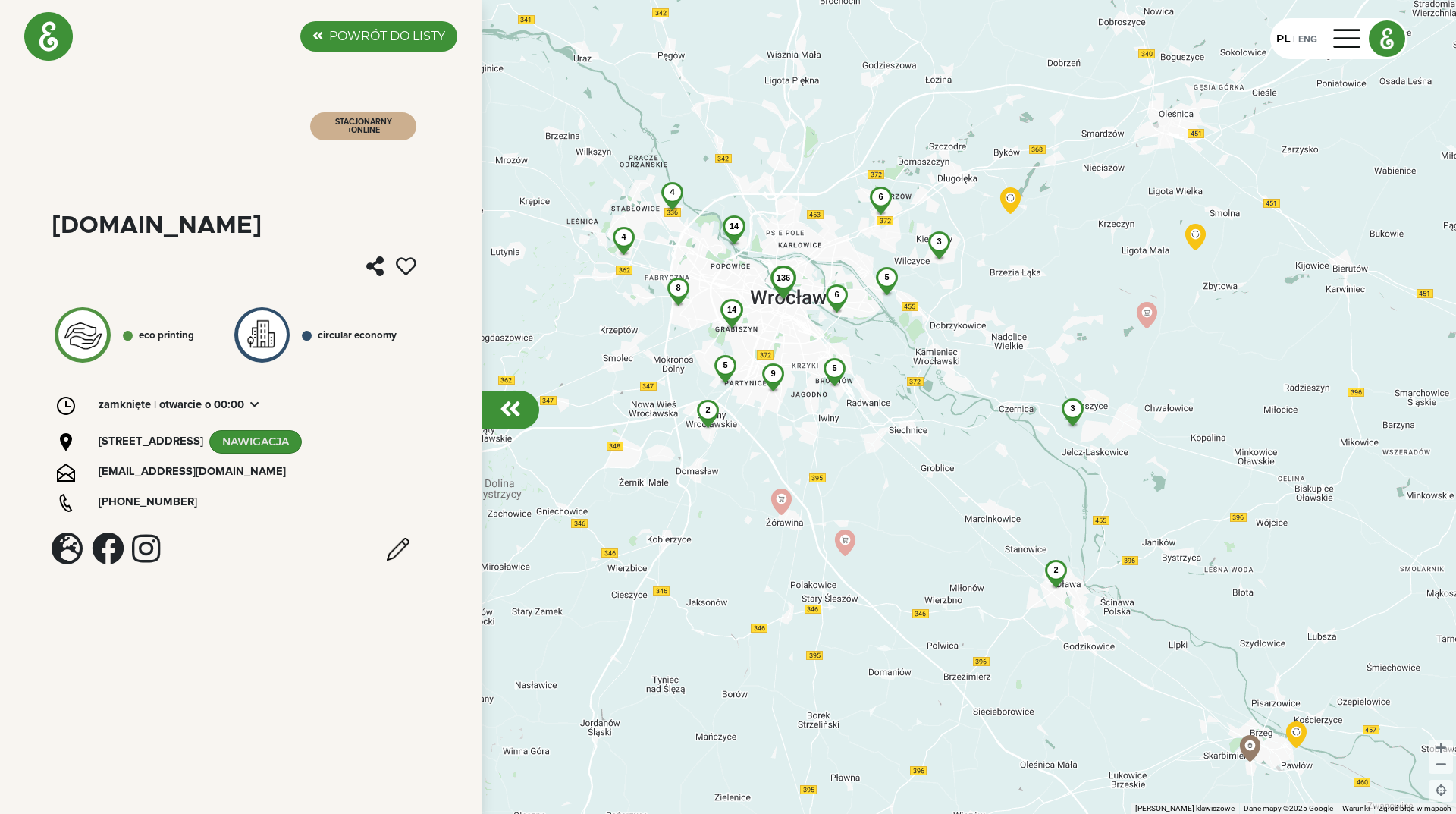
drag, startPoint x: 958, startPoint y: 514, endPoint x: 812, endPoint y: 339, distance: 227.9
click at [812, 339] on div "136 9 8 14 4 14 6 5 5 6 2 5 3 3 2 4 2 3" at bounding box center [728, 407] width 1456 height 814
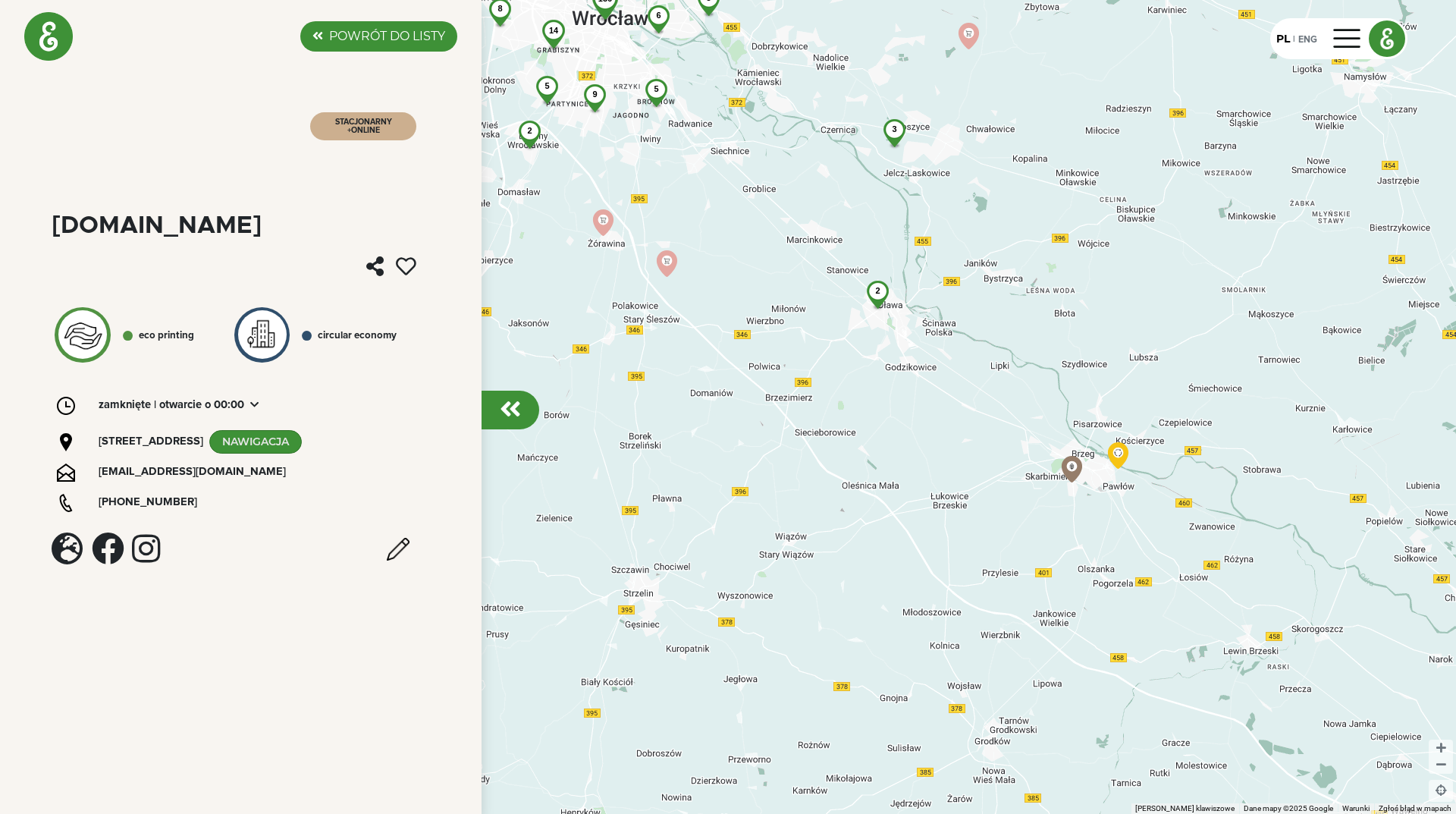
drag, startPoint x: 985, startPoint y: 543, endPoint x: 987, endPoint y: 433, distance: 110.0
click at [986, 443] on div "136 9 8 14 4 14 6 5 5 6 2 5 3 3 2 4 2 3 3" at bounding box center [728, 407] width 1456 height 814
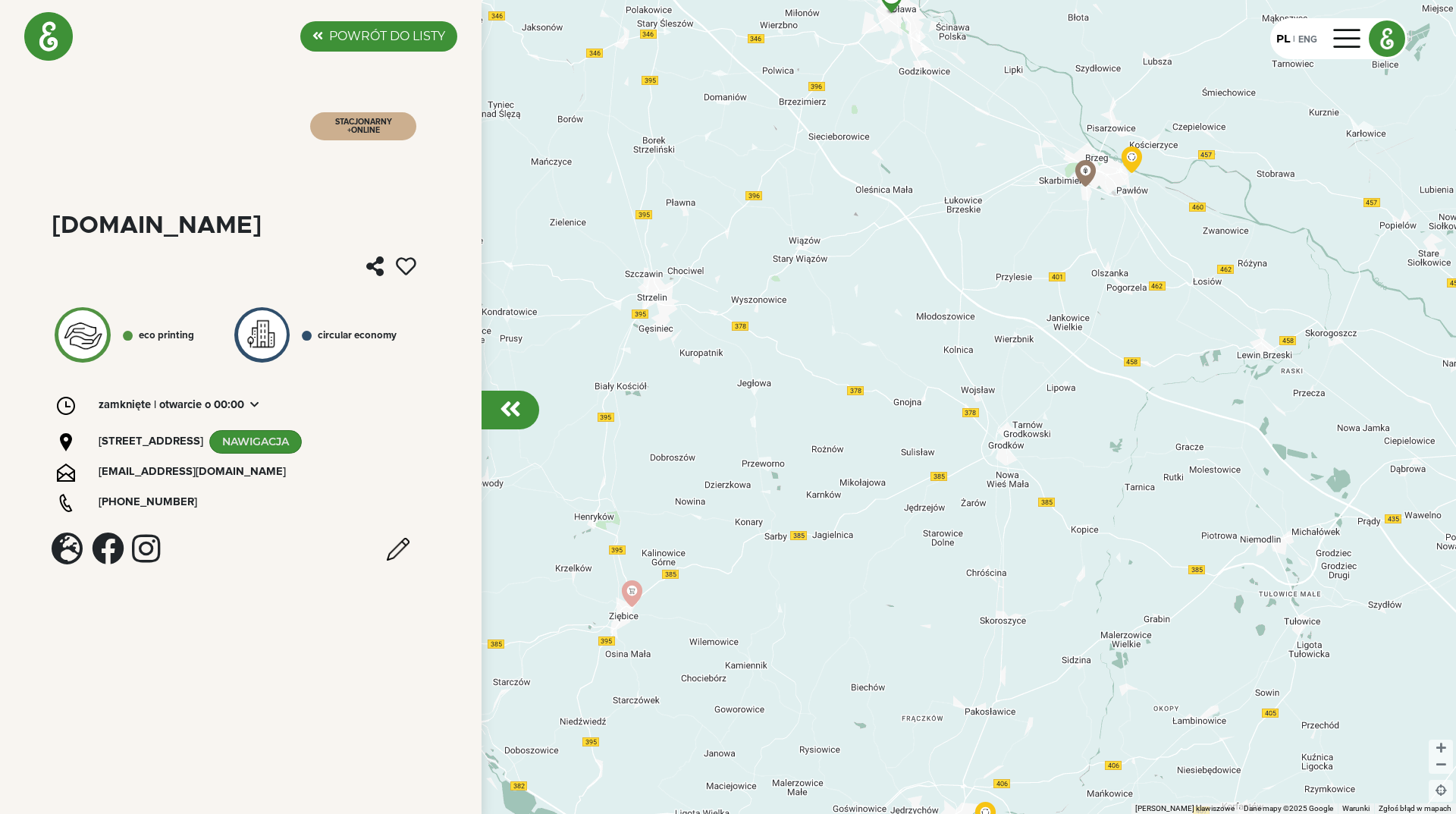
drag, startPoint x: 724, startPoint y: 583, endPoint x: 853, endPoint y: 429, distance: 200.9
click at [817, 467] on div "136 9 8 14 4 14 6 5 5 6 2 5 3 3 2 4 2 3 3" at bounding box center [728, 407] width 1456 height 814
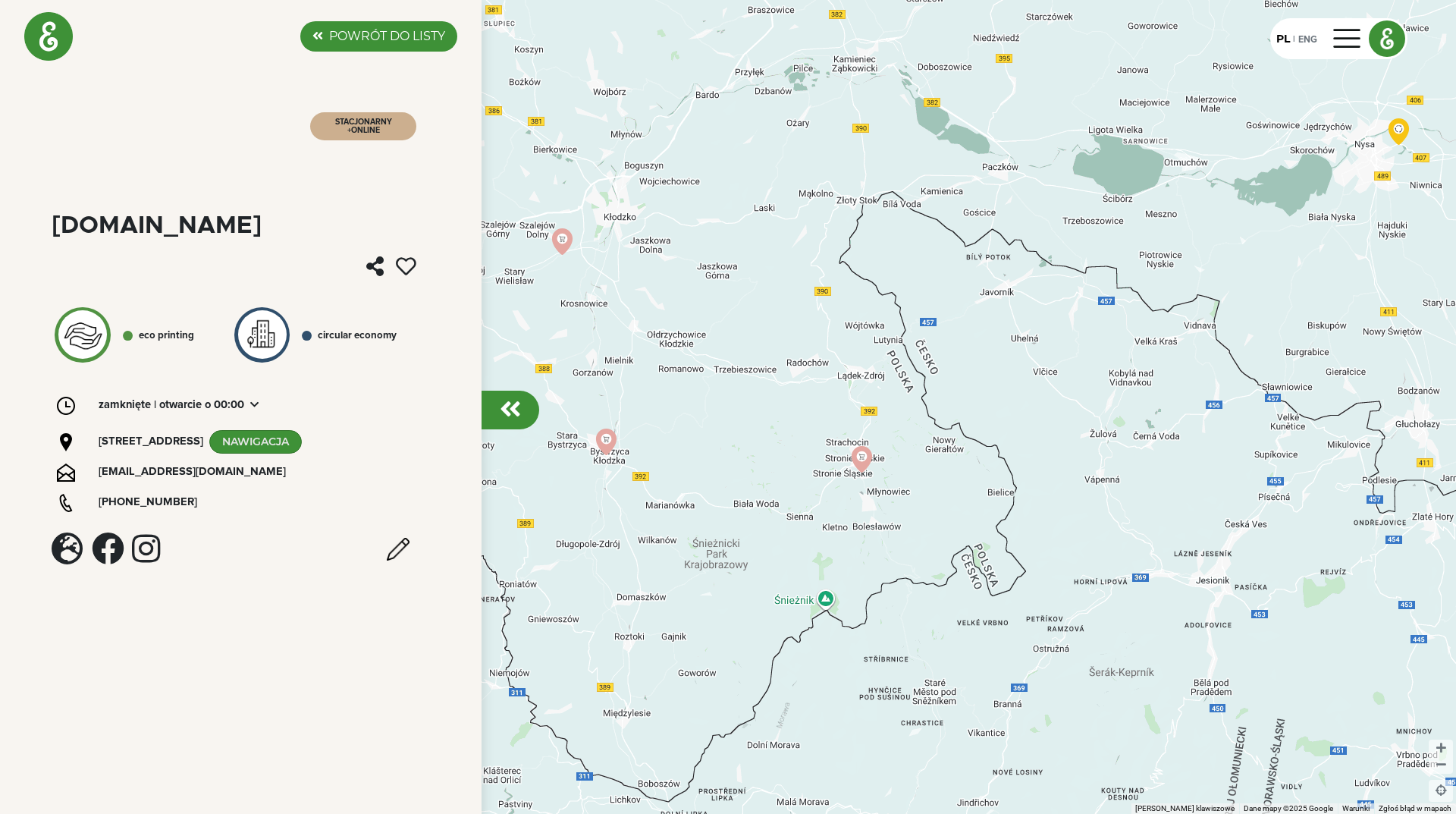
drag, startPoint x: 804, startPoint y: 509, endPoint x: 795, endPoint y: 345, distance: 164.2
click at [795, 345] on div "136 9 8 14 4 14 6 5 5 6 2 5 3 3 2 4 2 3 3 2" at bounding box center [728, 407] width 1456 height 814
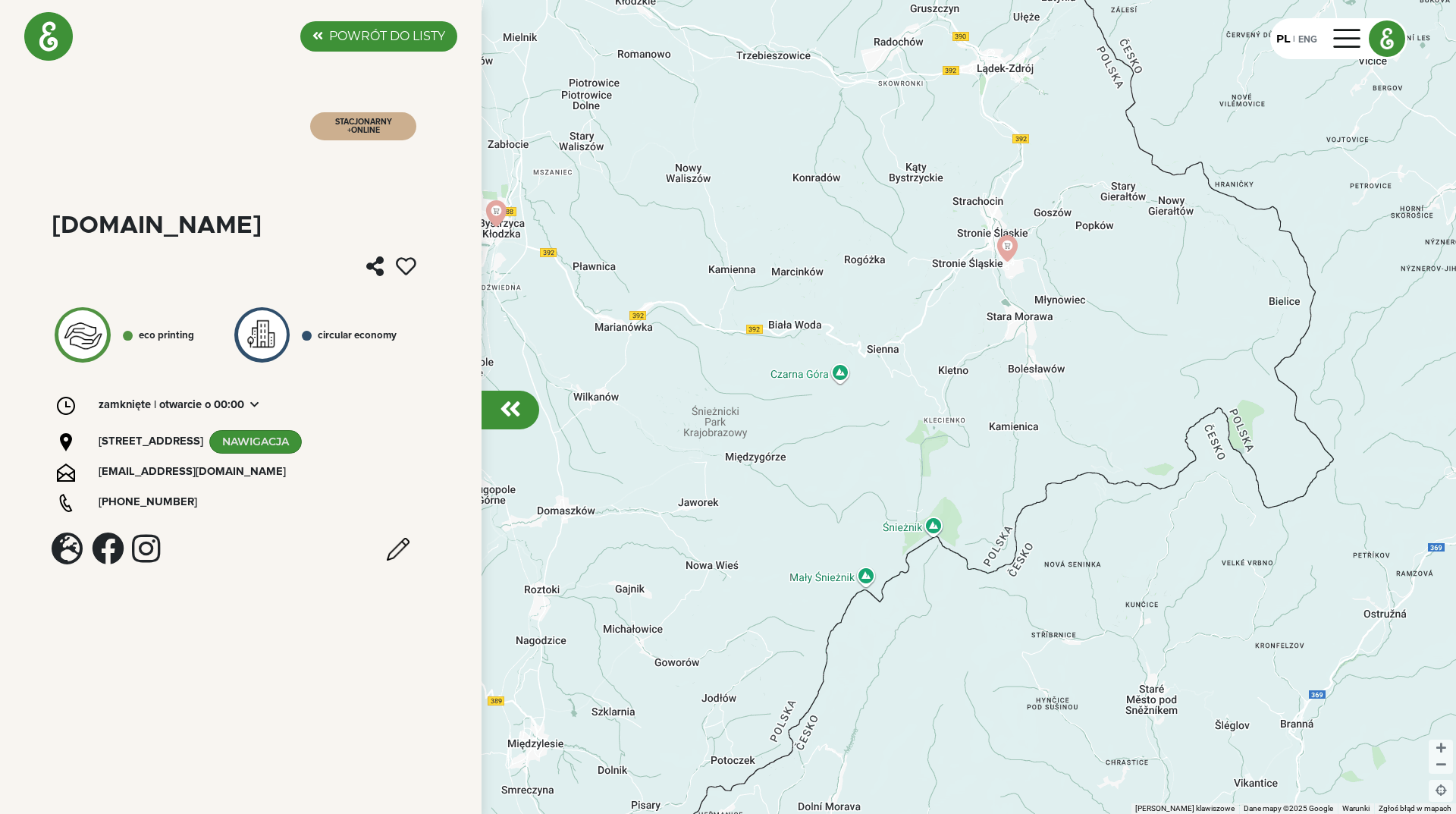
drag, startPoint x: 774, startPoint y: 584, endPoint x: 847, endPoint y: 522, distance: 95.8
click at [847, 522] on div at bounding box center [728, 407] width 1456 height 814
drag, startPoint x: 756, startPoint y: 278, endPoint x: 923, endPoint y: 270, distance: 167.2
click at [923, 270] on div at bounding box center [728, 407] width 1456 height 814
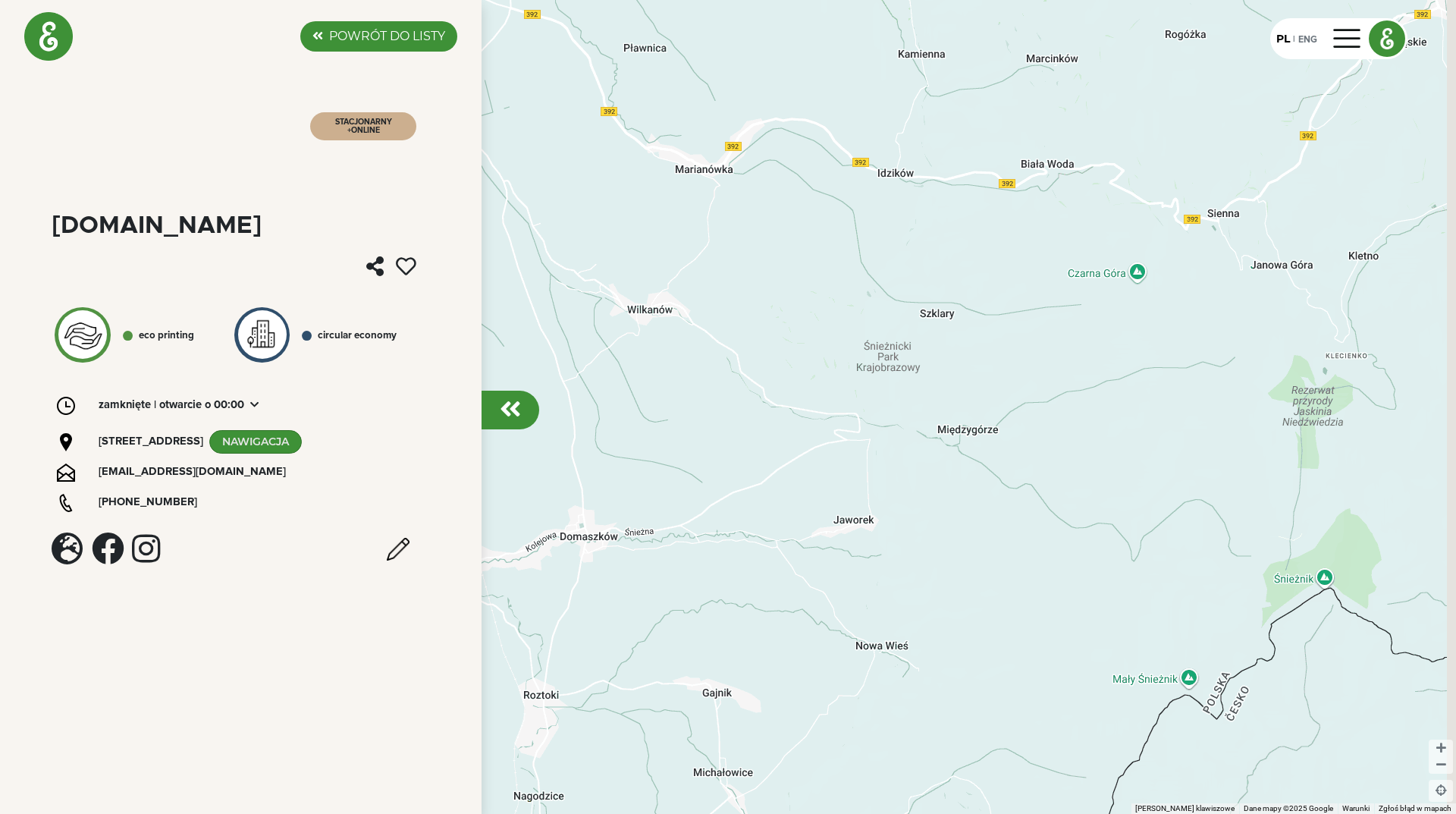
drag, startPoint x: 1052, startPoint y: 514, endPoint x: 879, endPoint y: 522, distance: 173.2
click at [879, 522] on div at bounding box center [728, 407] width 1456 height 814
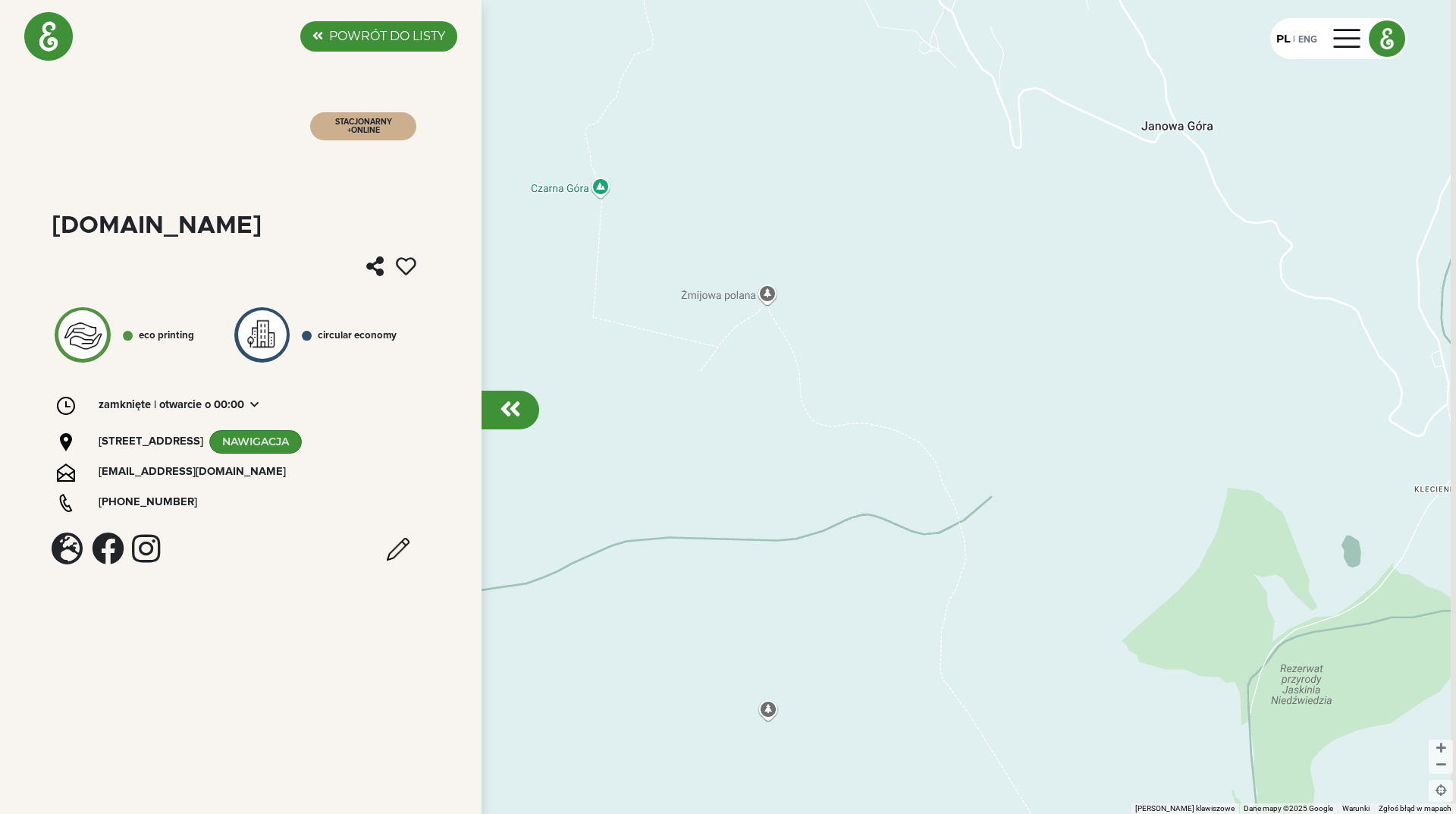
drag, startPoint x: 1219, startPoint y: 390, endPoint x: 915, endPoint y: 397, distance: 304.1
click at [915, 397] on div at bounding box center [728, 407] width 1456 height 814
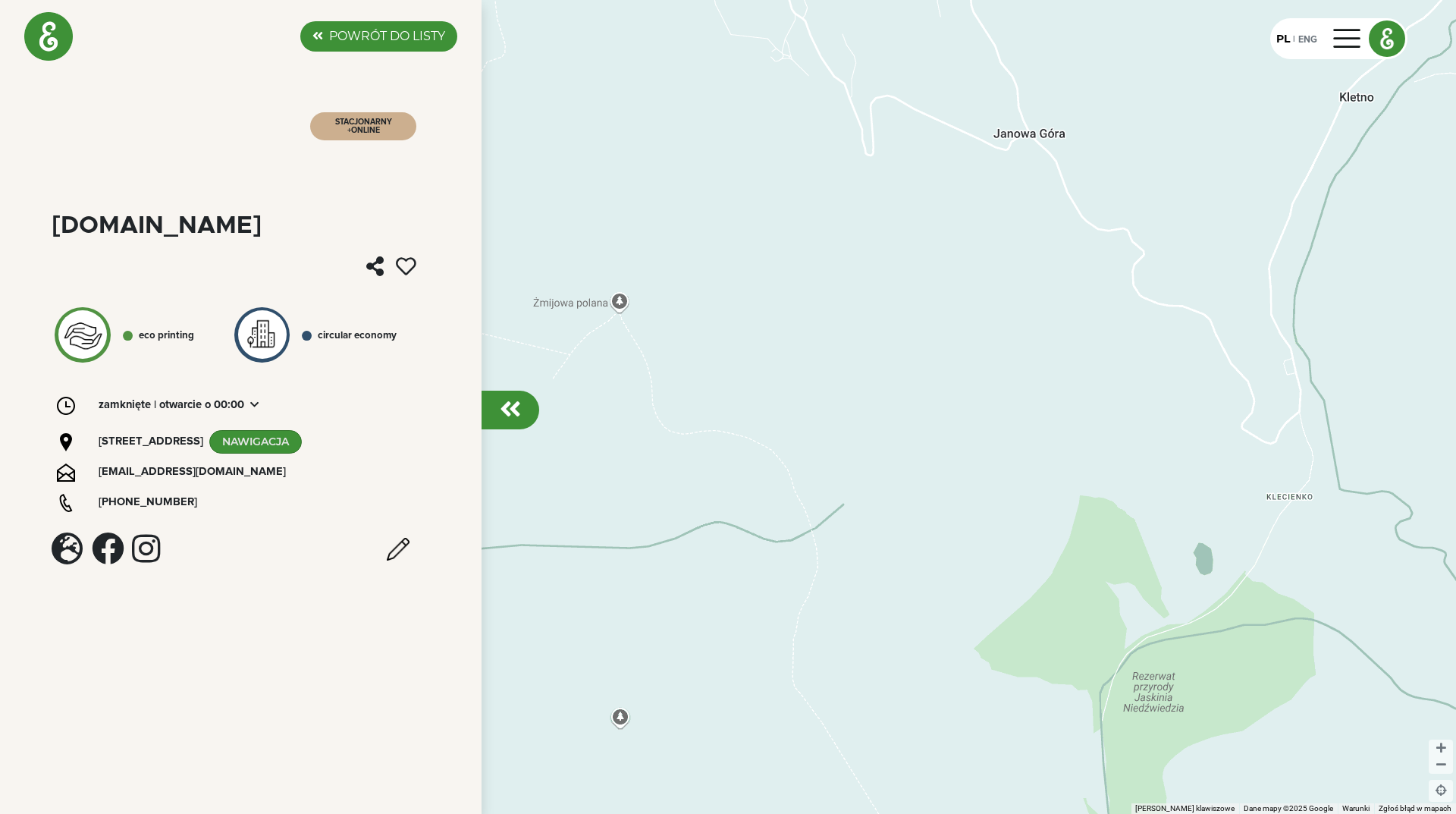
drag, startPoint x: 1012, startPoint y: 557, endPoint x: 921, endPoint y: 412, distance: 171.2
click at [928, 426] on div at bounding box center [728, 407] width 1456 height 814
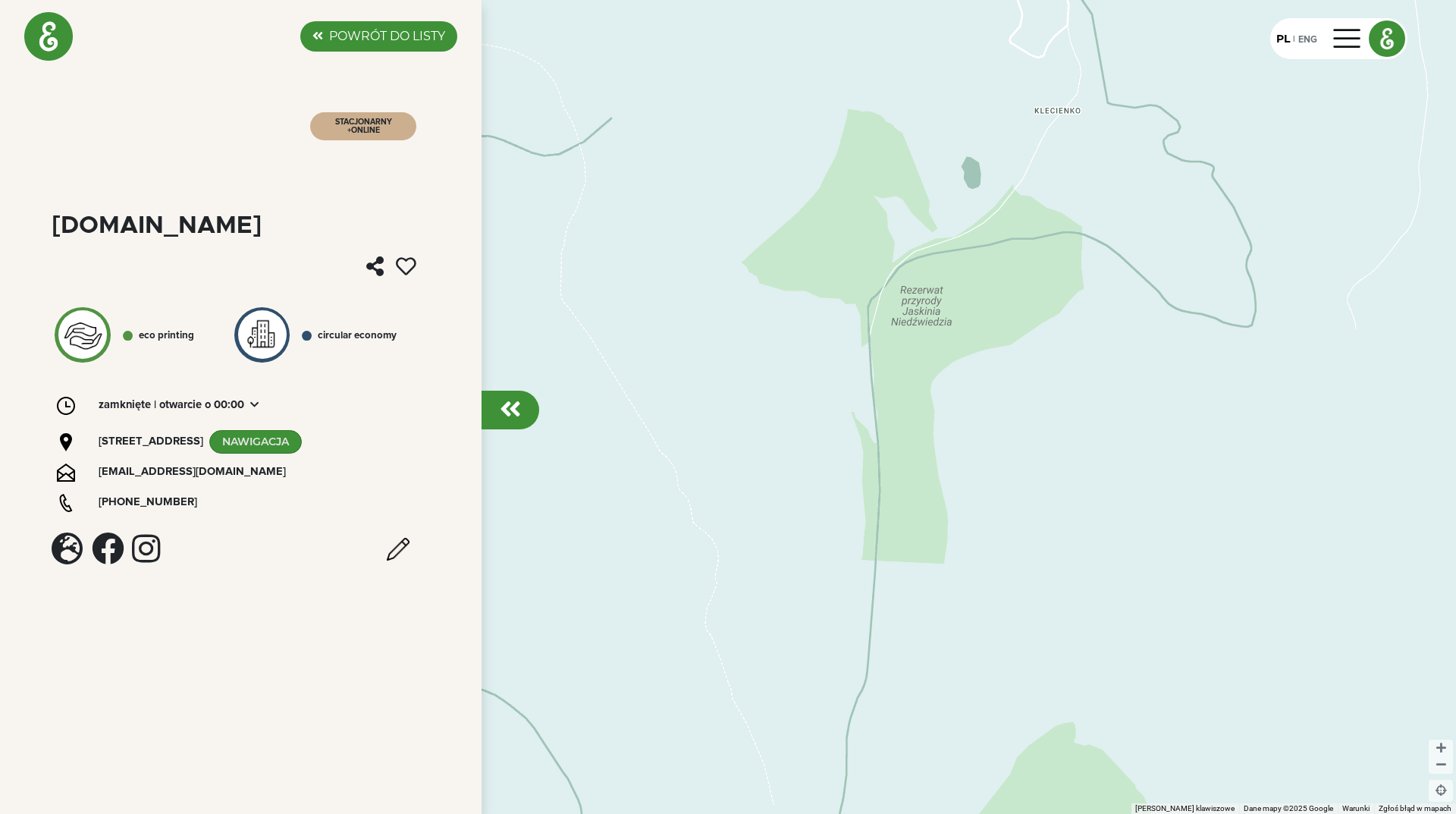
drag, startPoint x: 846, startPoint y: 495, endPoint x: 831, endPoint y: 372, distance: 123.9
click at [831, 394] on div at bounding box center [728, 407] width 1456 height 814
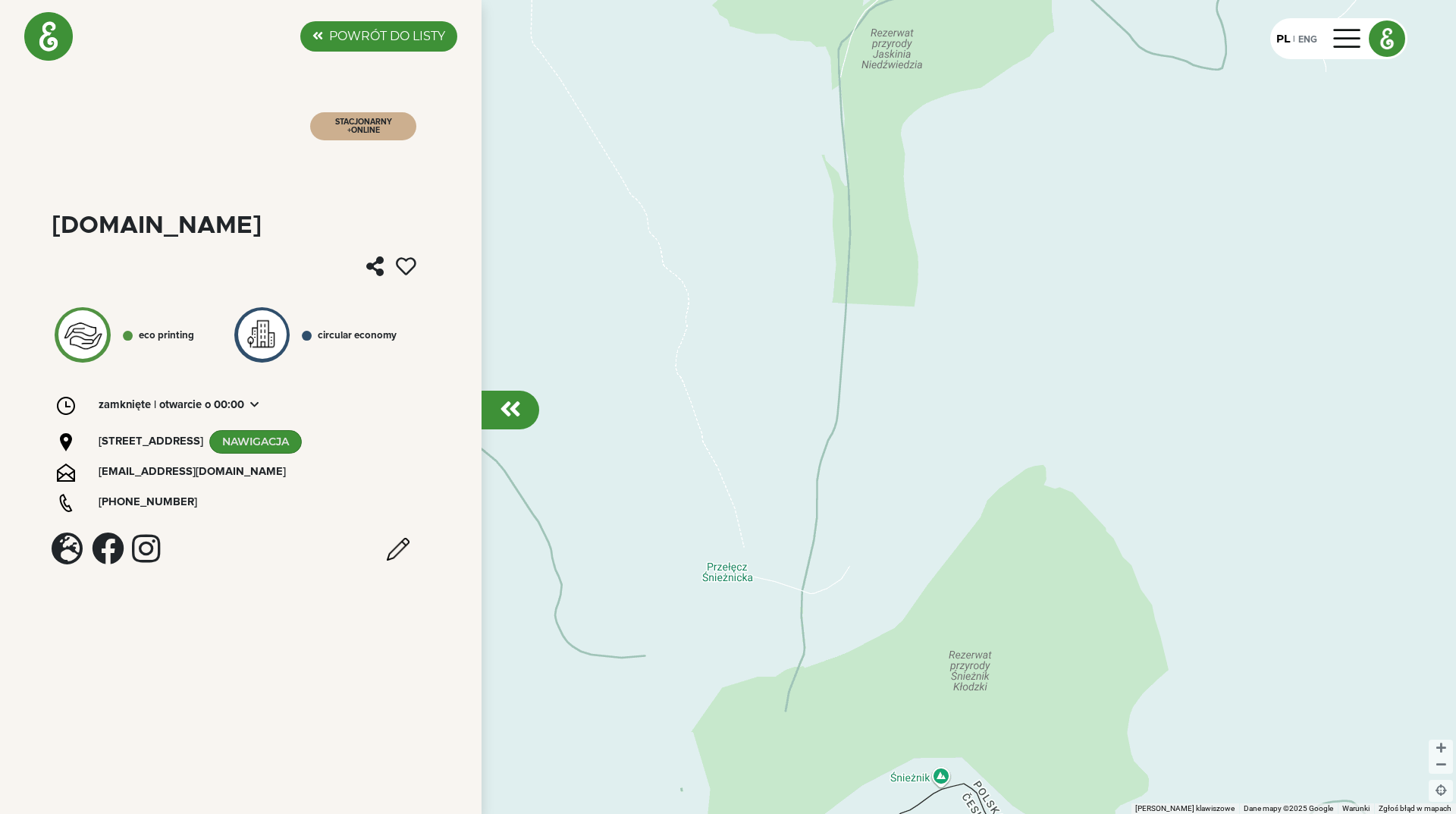
drag, startPoint x: 952, startPoint y: 487, endPoint x: 876, endPoint y: 364, distance: 144.6
click at [876, 364] on div at bounding box center [728, 407] width 1456 height 814
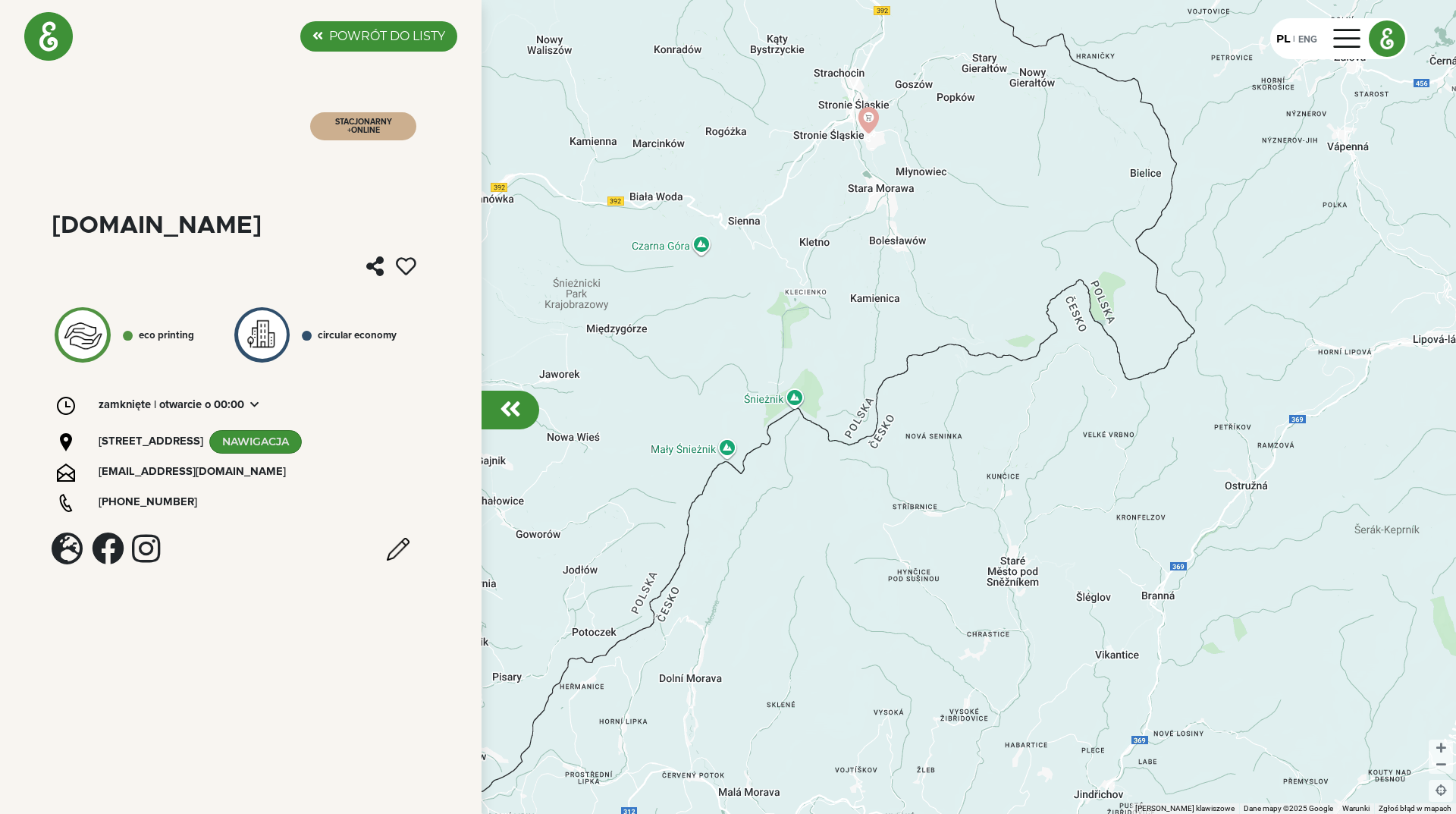
drag, startPoint x: 830, startPoint y: 388, endPoint x: 908, endPoint y: 550, distance: 179.8
click at [908, 550] on div at bounding box center [728, 407] width 1456 height 814
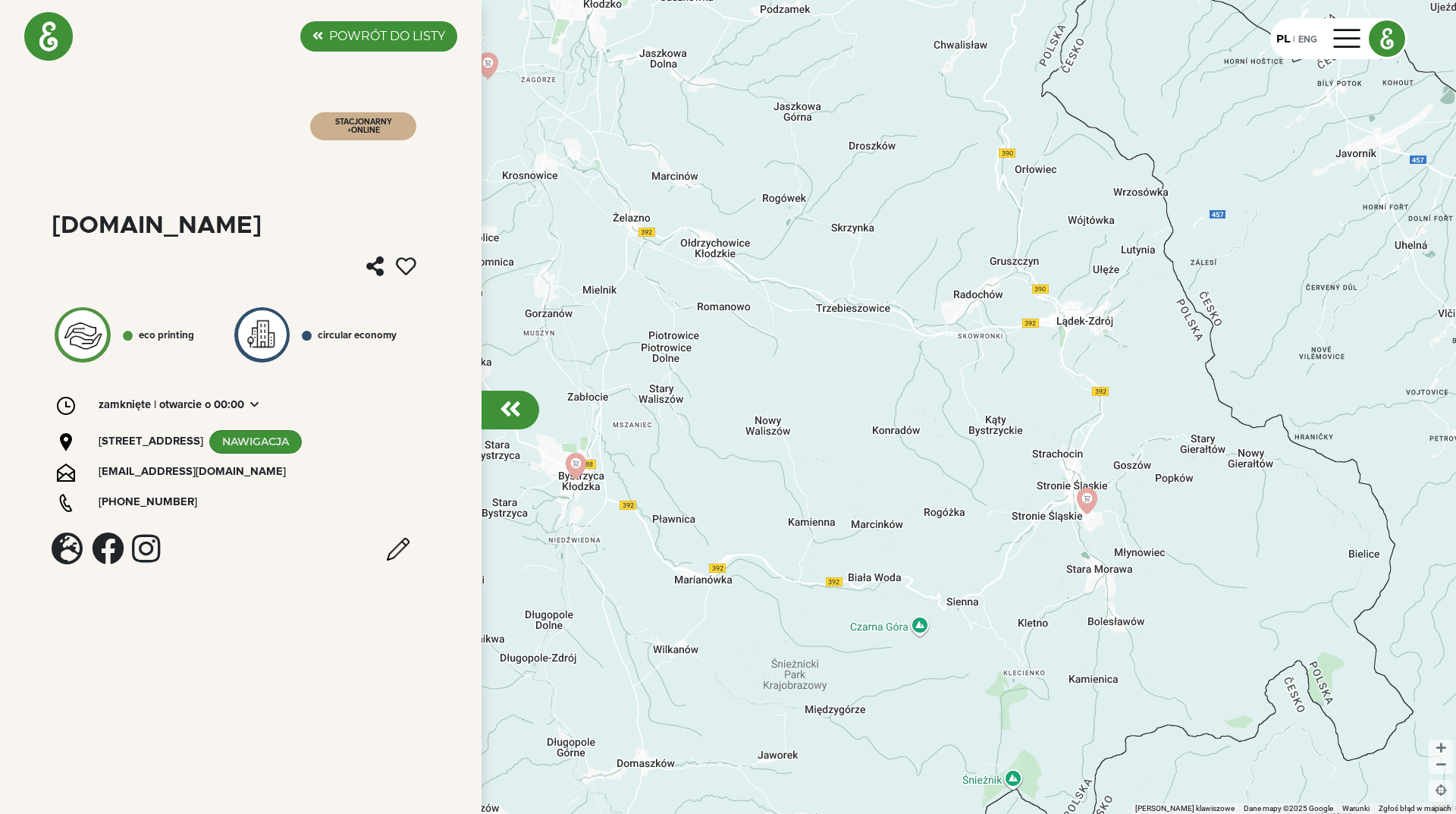
drag, startPoint x: 891, startPoint y: 467, endPoint x: 1062, endPoint y: 660, distance: 257.9
click at [1010, 632] on div at bounding box center [728, 407] width 1456 height 814
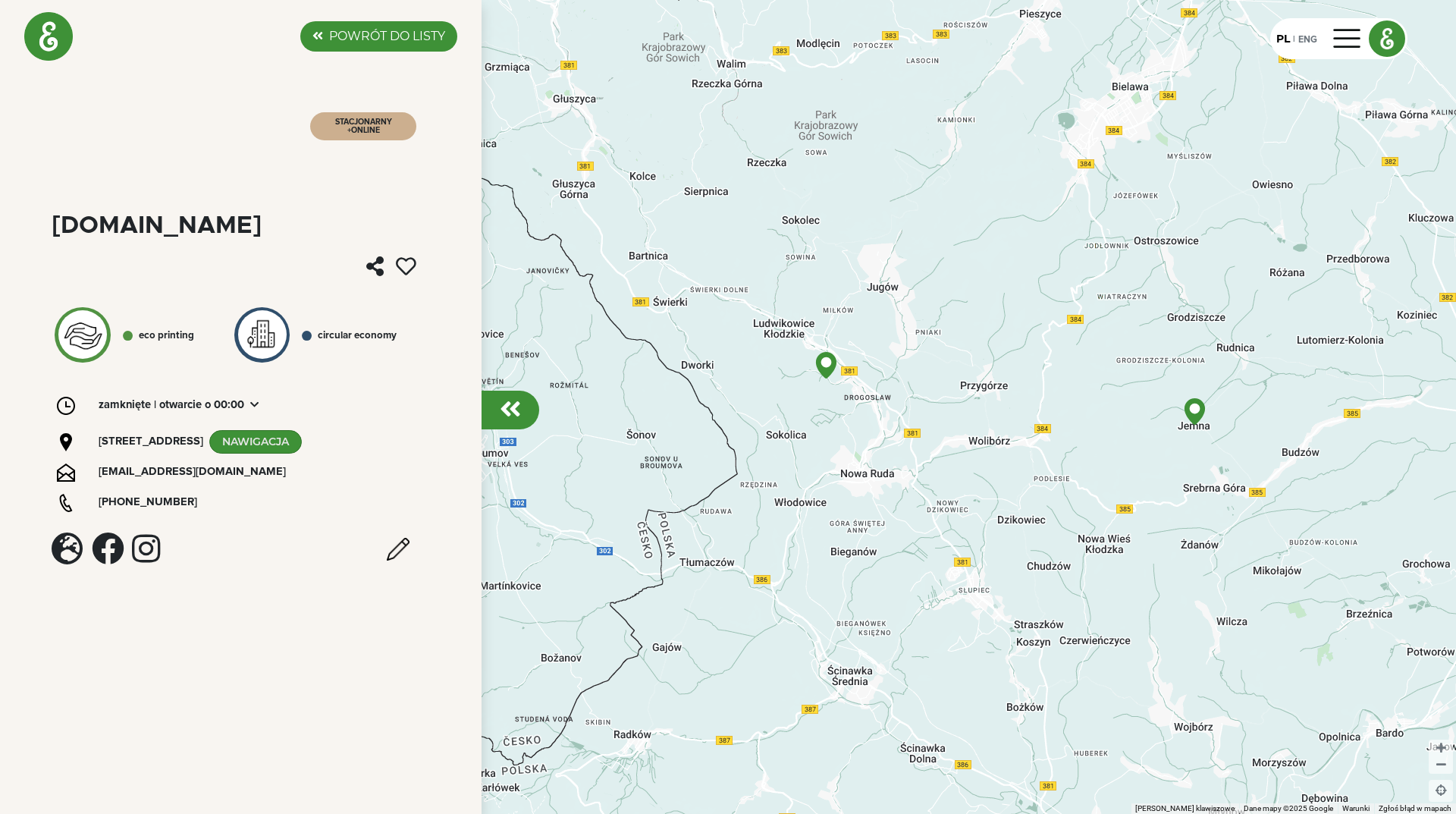
drag, startPoint x: 957, startPoint y: 381, endPoint x: 1041, endPoint y: 622, distance: 255.2
click at [1041, 622] on div at bounding box center [728, 407] width 1456 height 814
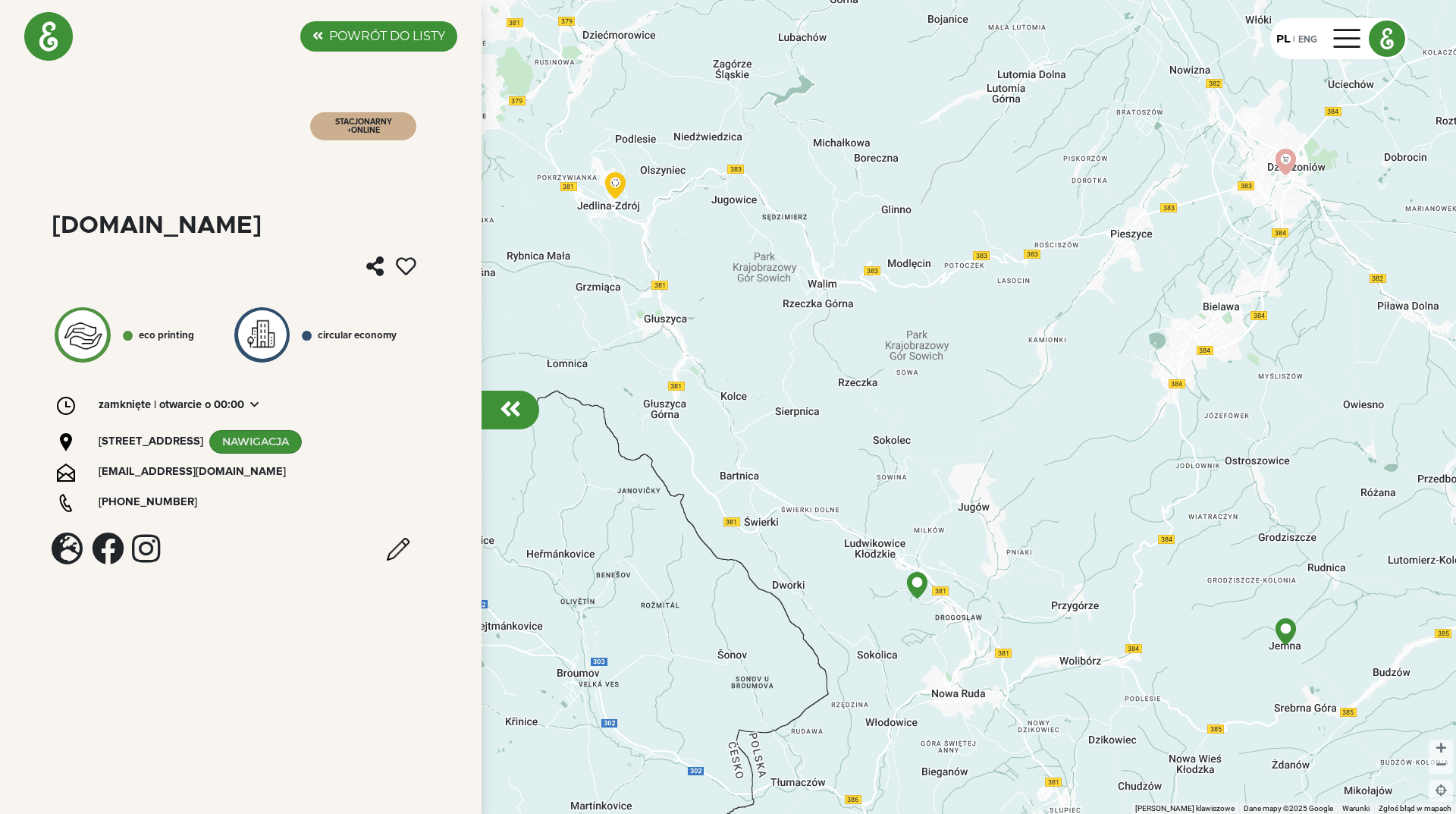
drag, startPoint x: 1047, startPoint y: 544, endPoint x: 991, endPoint y: 509, distance: 66.0
click at [991, 509] on div at bounding box center [728, 407] width 1456 height 814
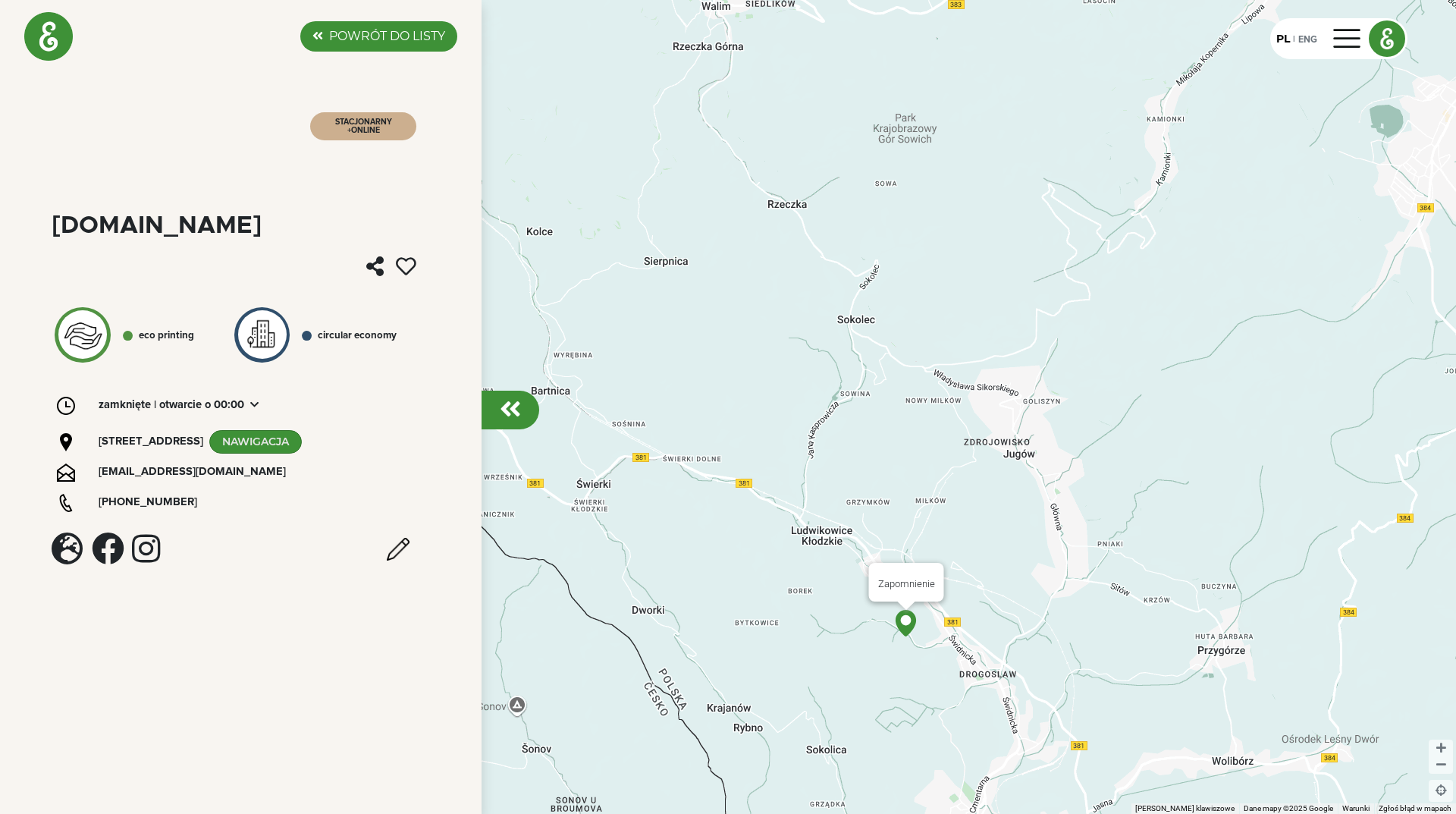
click at [902, 627] on img at bounding box center [906, 624] width 27 height 27
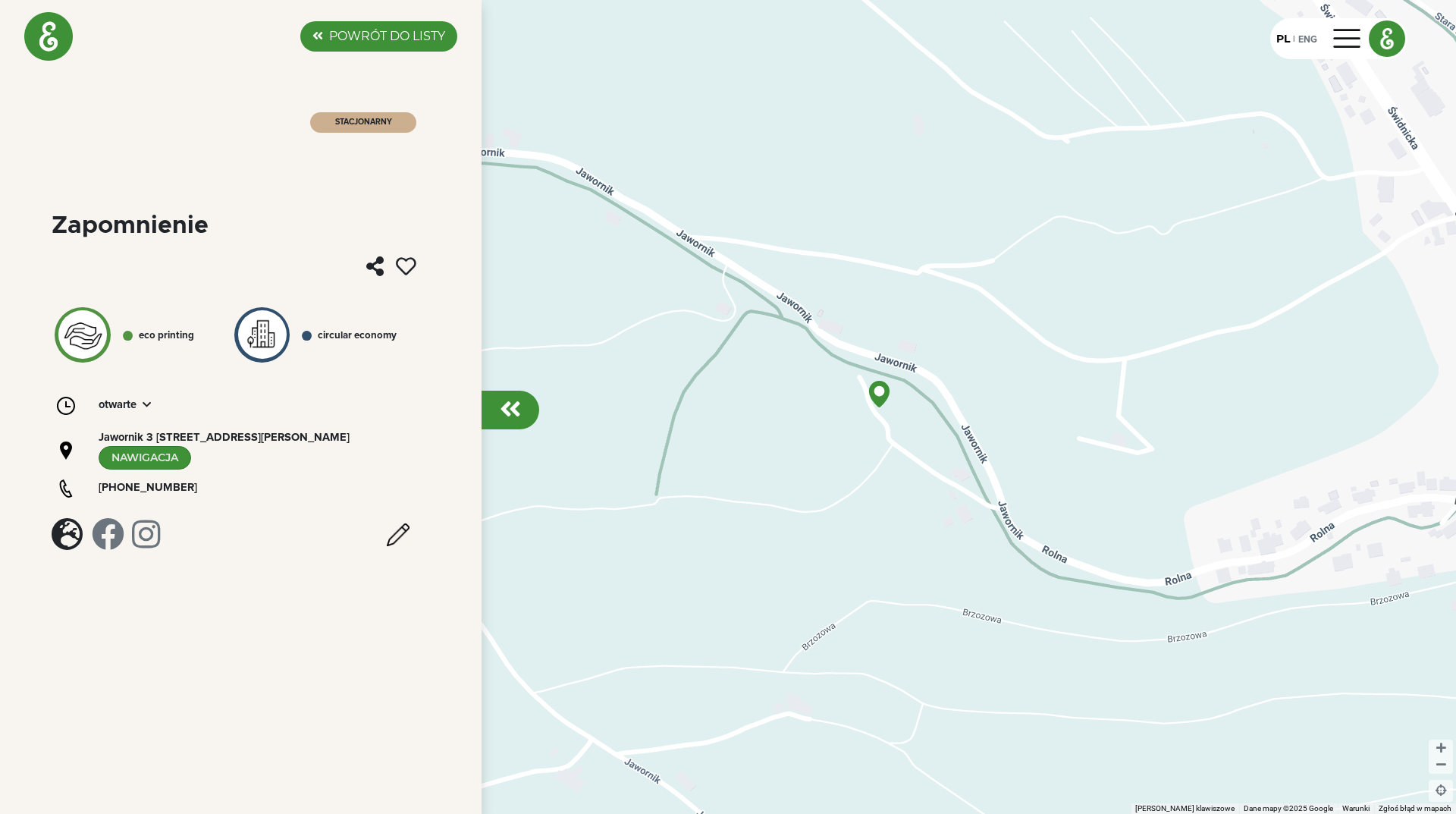
click at [168, 337] on div "ECO PRINTING" at bounding box center [167, 336] width 56 height 15
click at [273, 339] on img at bounding box center [263, 334] width 48 height 42
click at [327, 338] on div "CIRCULAR ECONOMY" at bounding box center [358, 336] width 79 height 15
click at [116, 398] on span "Otwarte" at bounding box center [117, 405] width 38 height 17
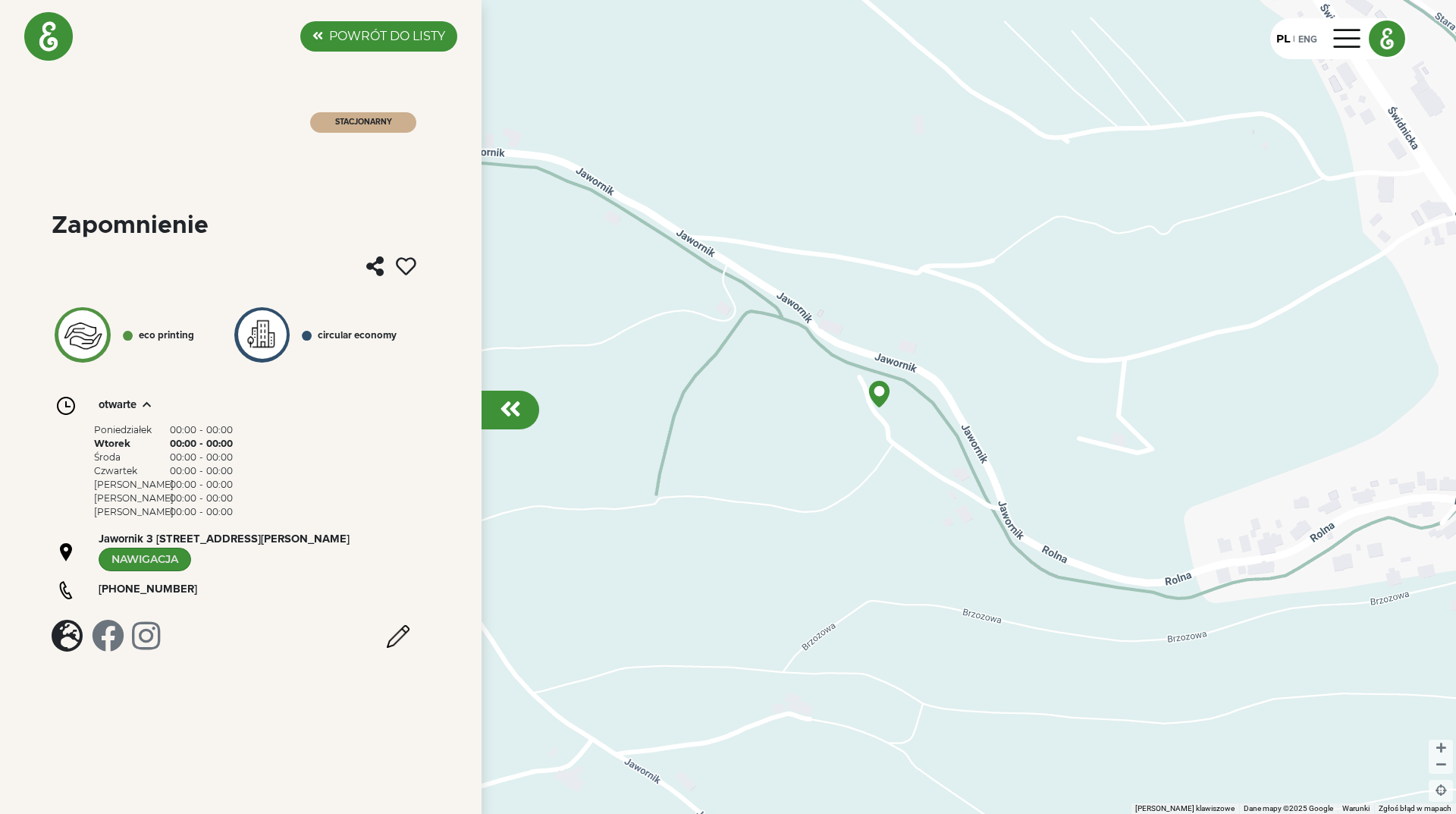
click at [116, 398] on span "Otwarte" at bounding box center [117, 405] width 38 height 17
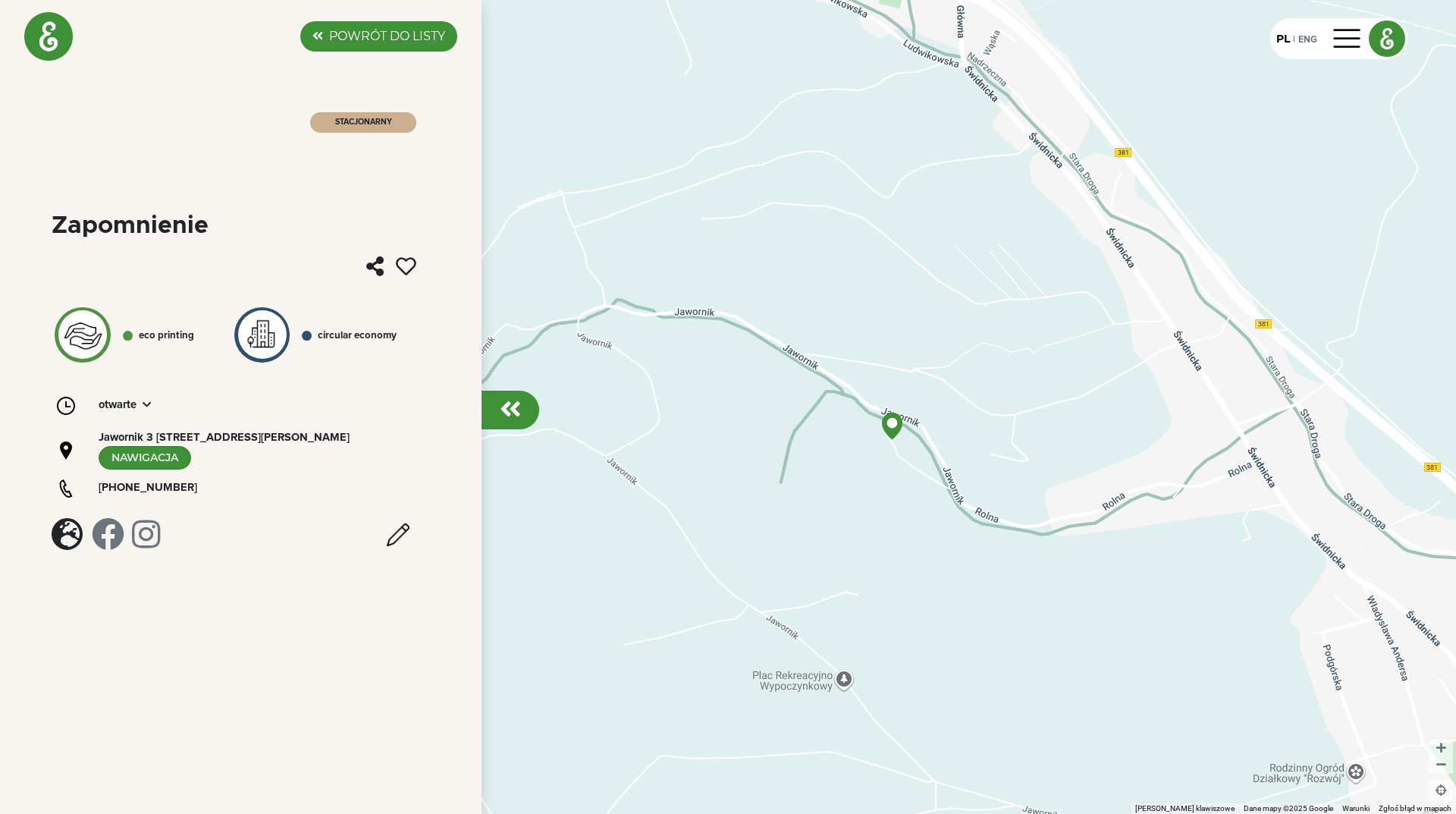
click at [515, 413] on em at bounding box center [511, 409] width 22 height 24
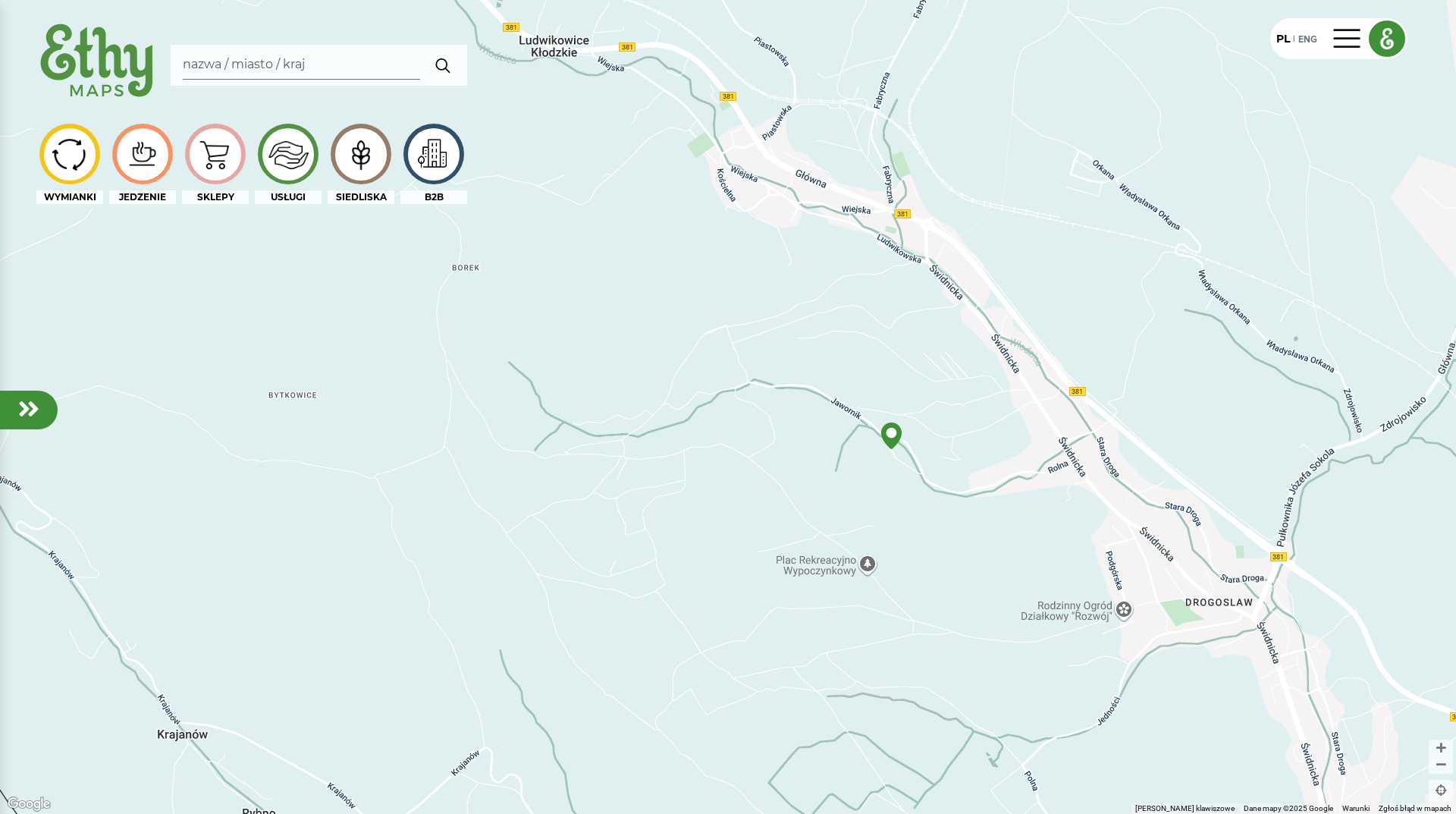
click at [889, 469] on div at bounding box center [728, 407] width 1456 height 814
drag, startPoint x: 1165, startPoint y: 508, endPoint x: 952, endPoint y: 535, distance: 214.7
click at [963, 535] on div at bounding box center [728, 407] width 1456 height 814
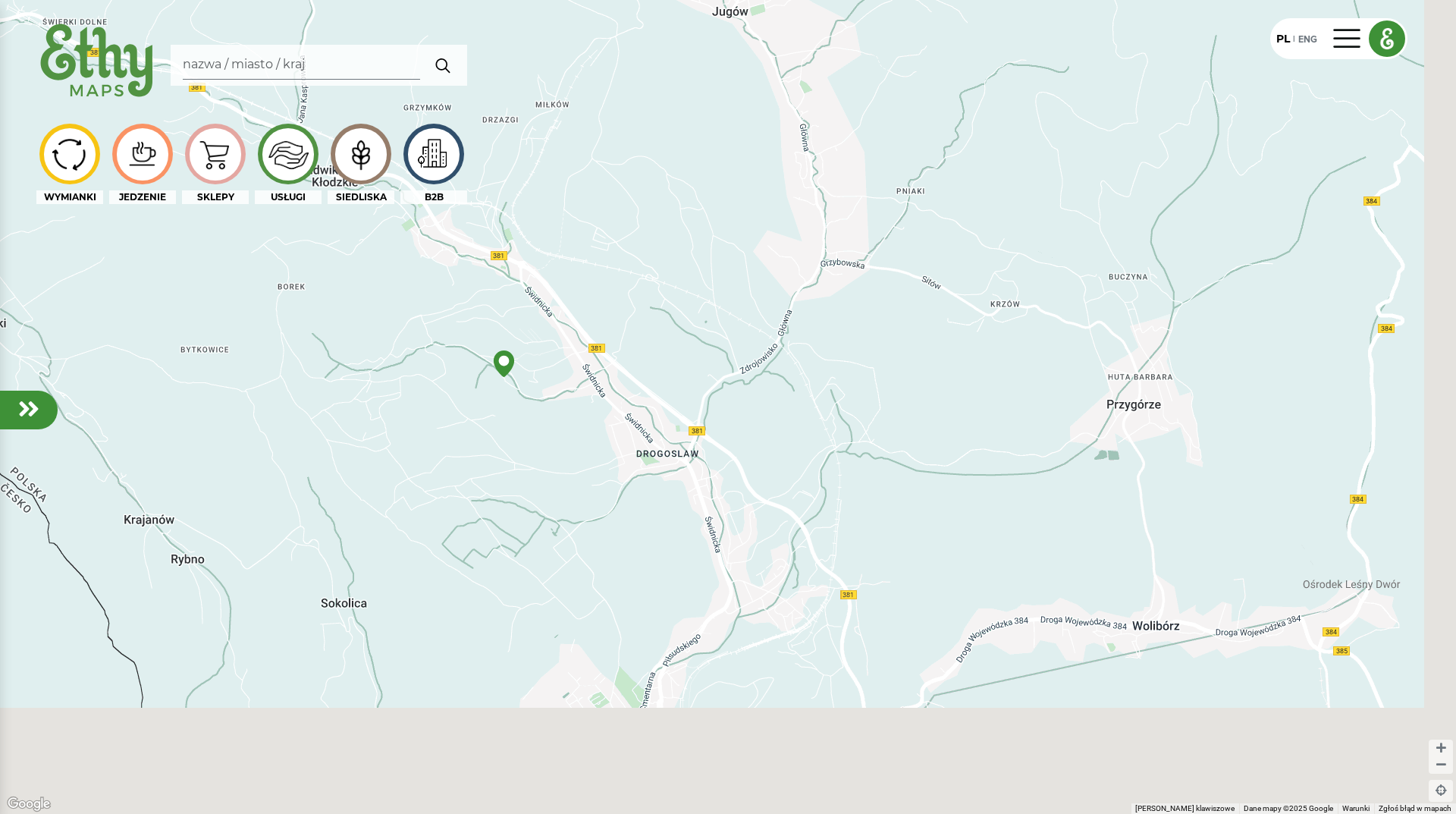
drag, startPoint x: 798, startPoint y: 593, endPoint x: 668, endPoint y: 380, distance: 249.5
click at [668, 380] on div at bounding box center [728, 407] width 1456 height 814
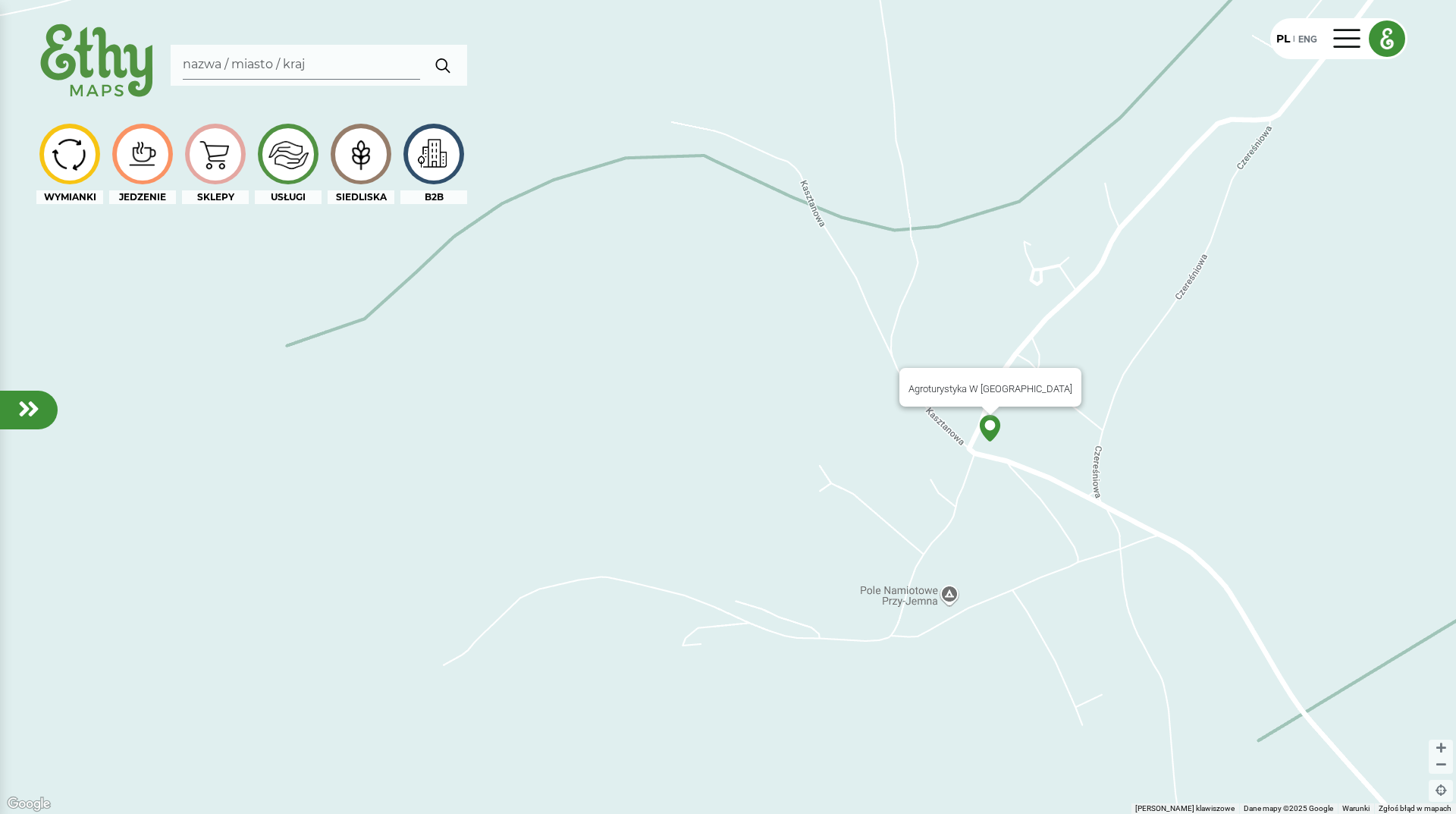
click at [991, 432] on img at bounding box center [990, 429] width 27 height 27
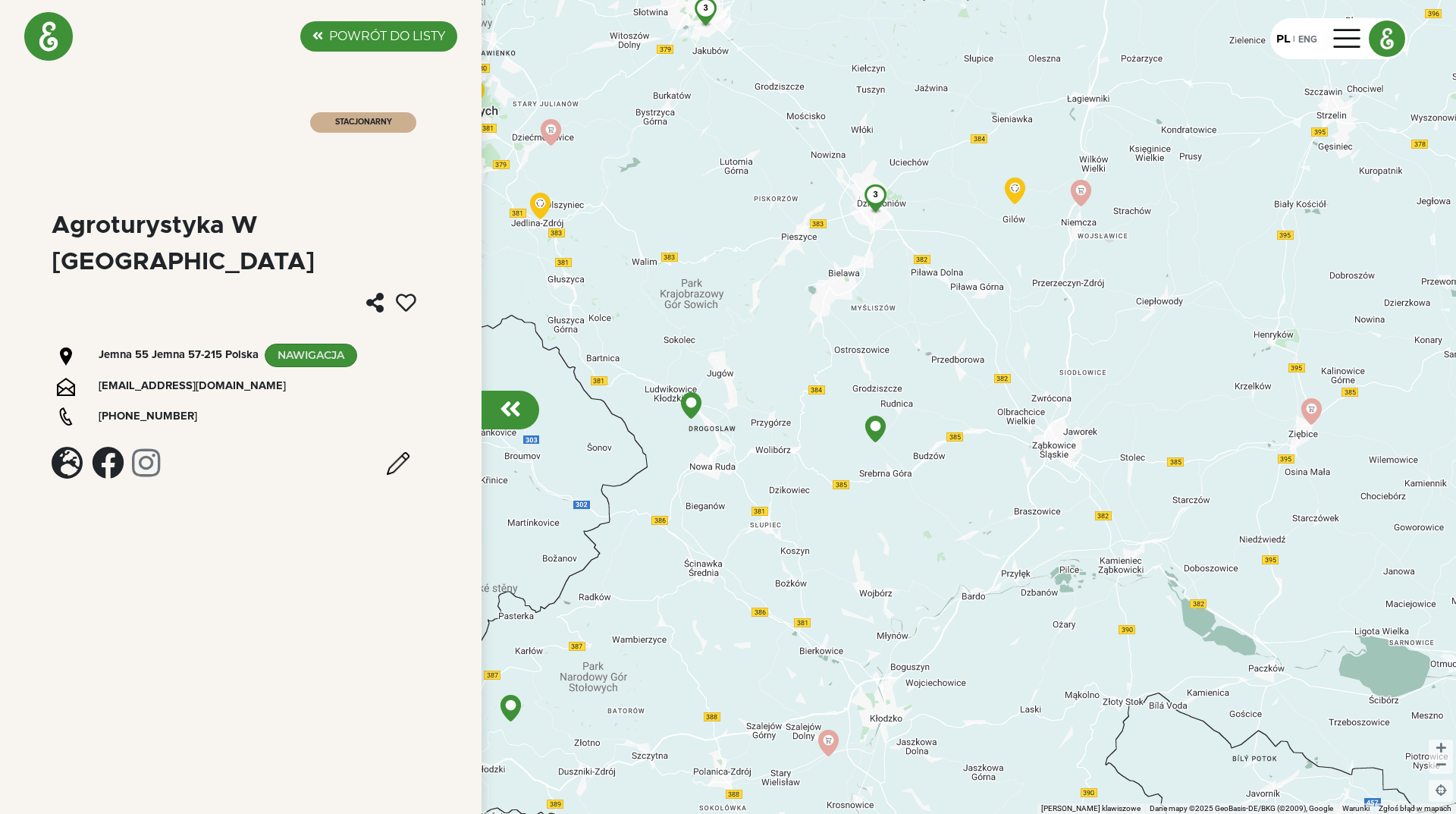
drag, startPoint x: 876, startPoint y: 611, endPoint x: 882, endPoint y: 542, distance: 69.3
click at [882, 542] on div "2 4 2 3 3" at bounding box center [728, 407] width 1456 height 814
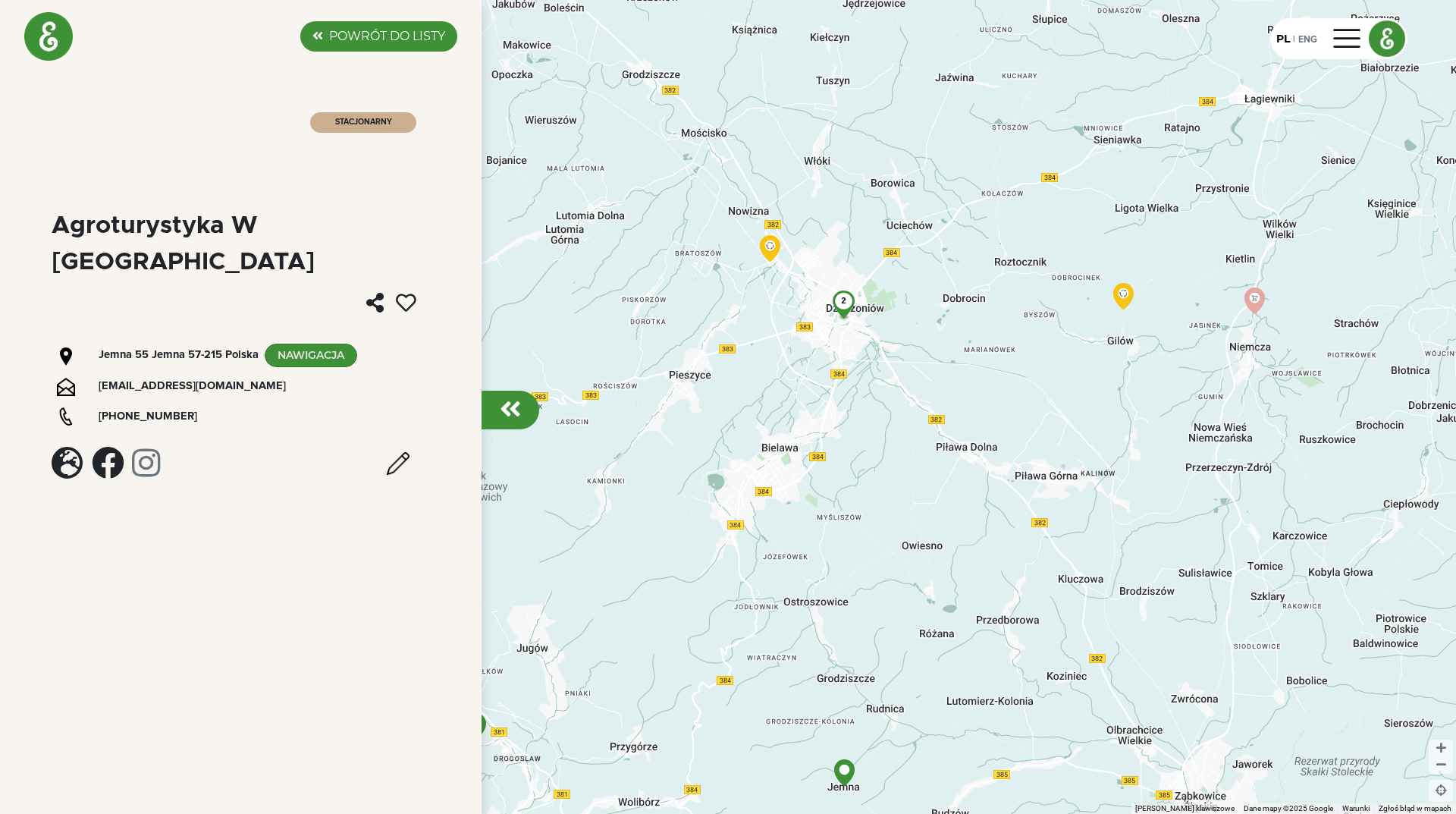
drag, startPoint x: 1037, startPoint y: 300, endPoint x: 920, endPoint y: 396, distance: 151.3
click at [920, 396] on div "2" at bounding box center [728, 407] width 1456 height 814
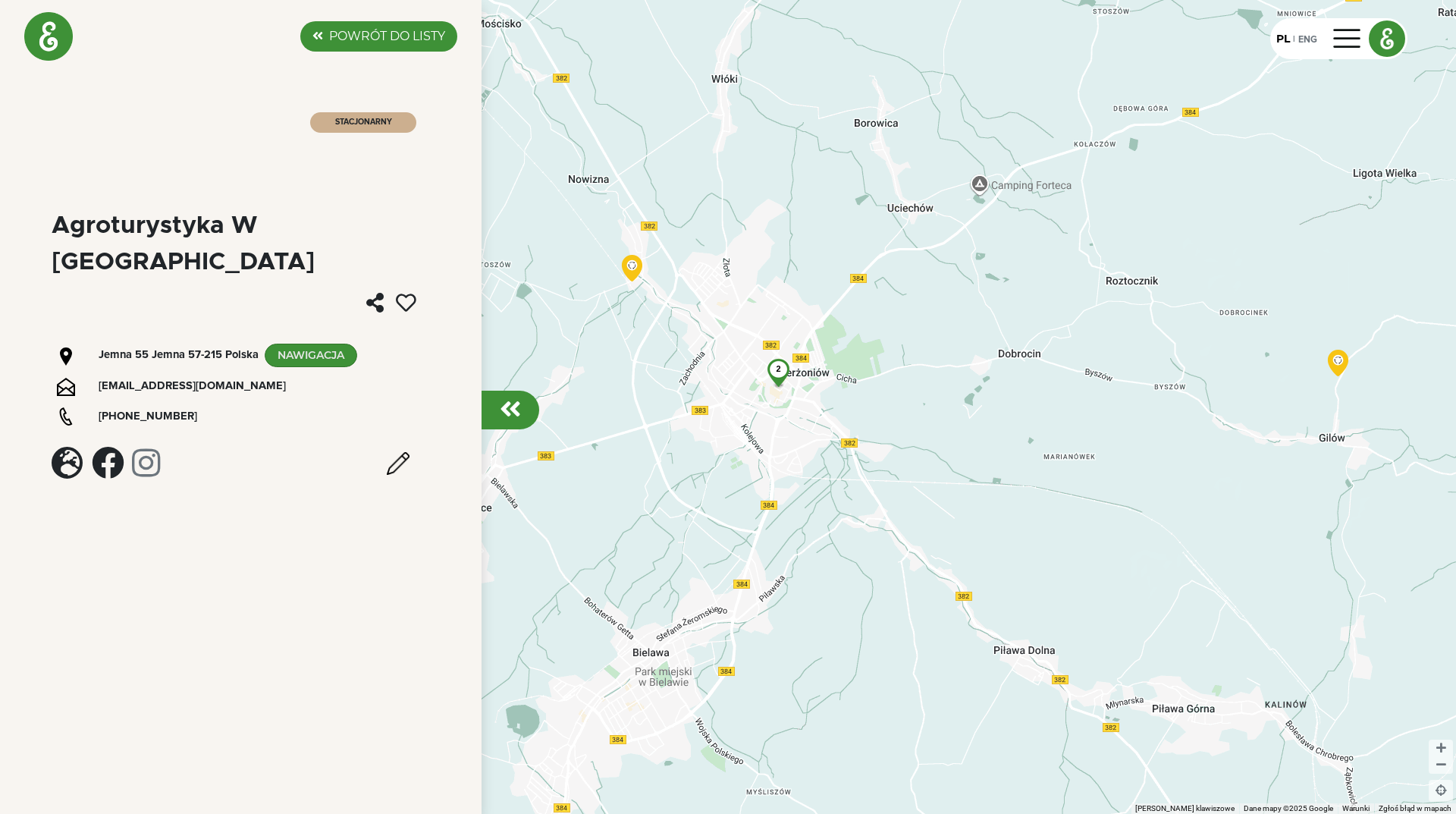
click at [521, 403] on div at bounding box center [511, 410] width 57 height 39
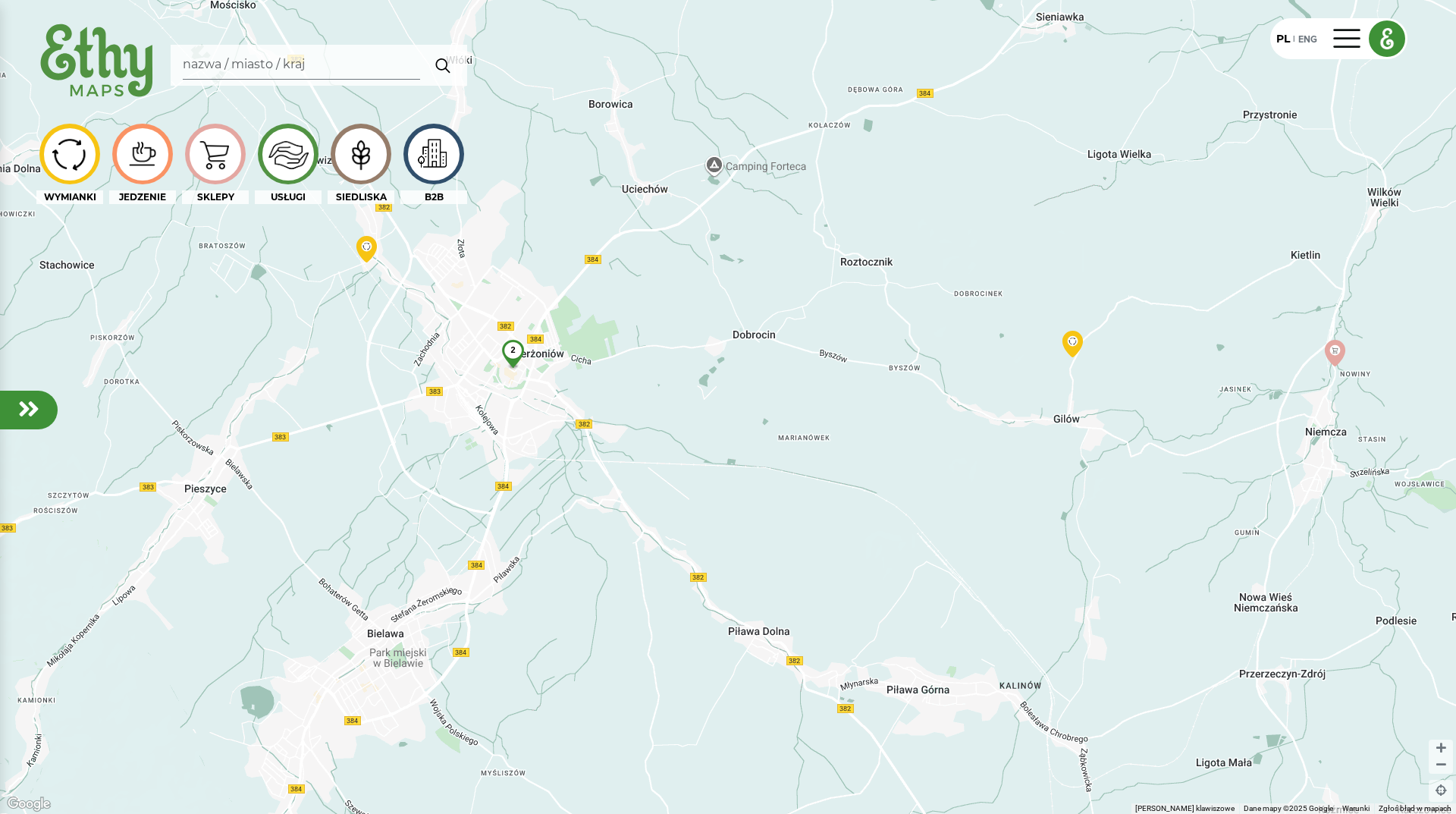
drag, startPoint x: 835, startPoint y: 388, endPoint x: 694, endPoint y: 388, distance: 141.0
click at [698, 388] on div "2" at bounding box center [728, 407] width 1456 height 814
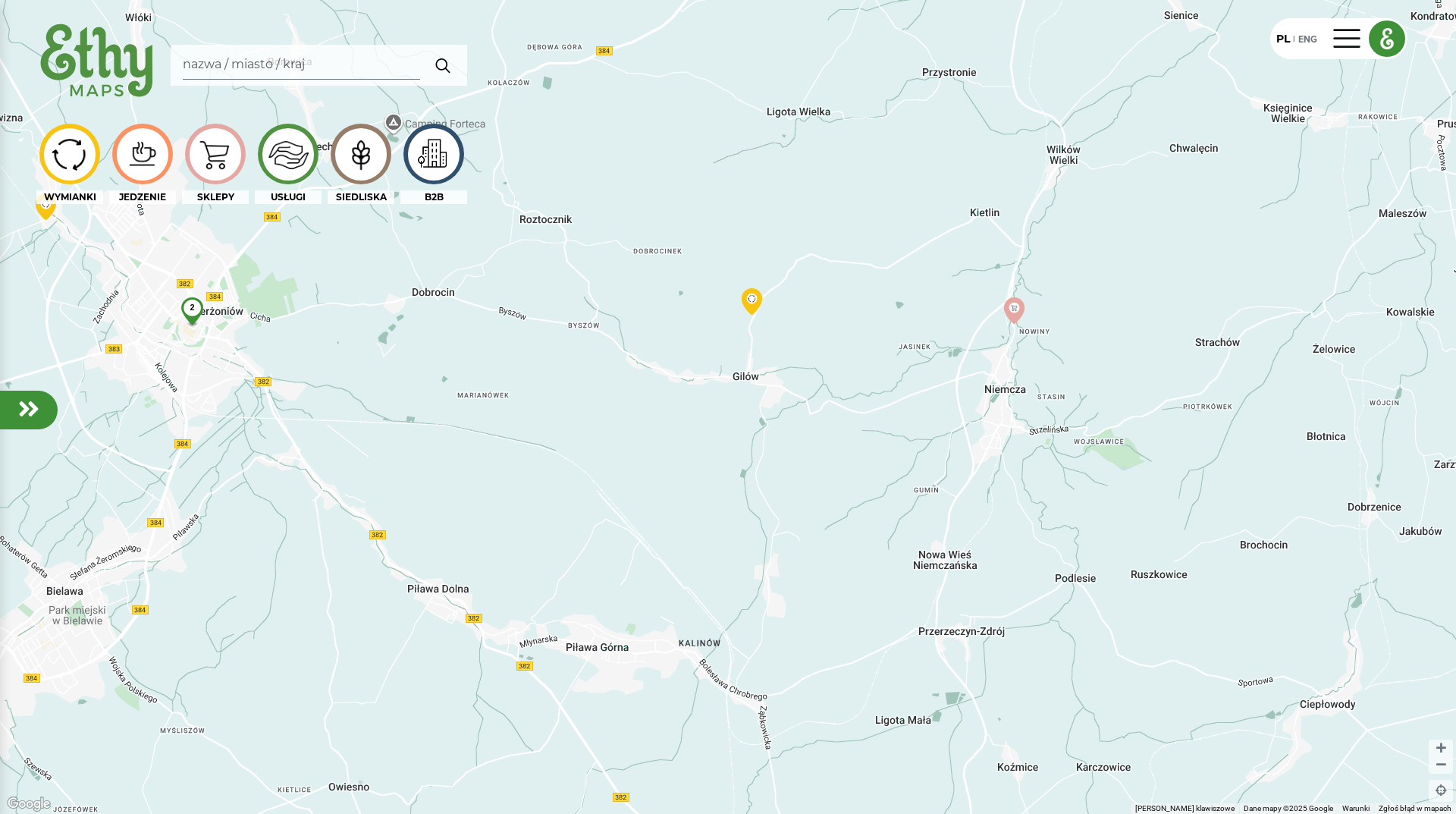
drag, startPoint x: 1098, startPoint y: 531, endPoint x: 1056, endPoint y: 471, distance: 73.2
click at [1056, 471] on div "2" at bounding box center [728, 407] width 1456 height 814
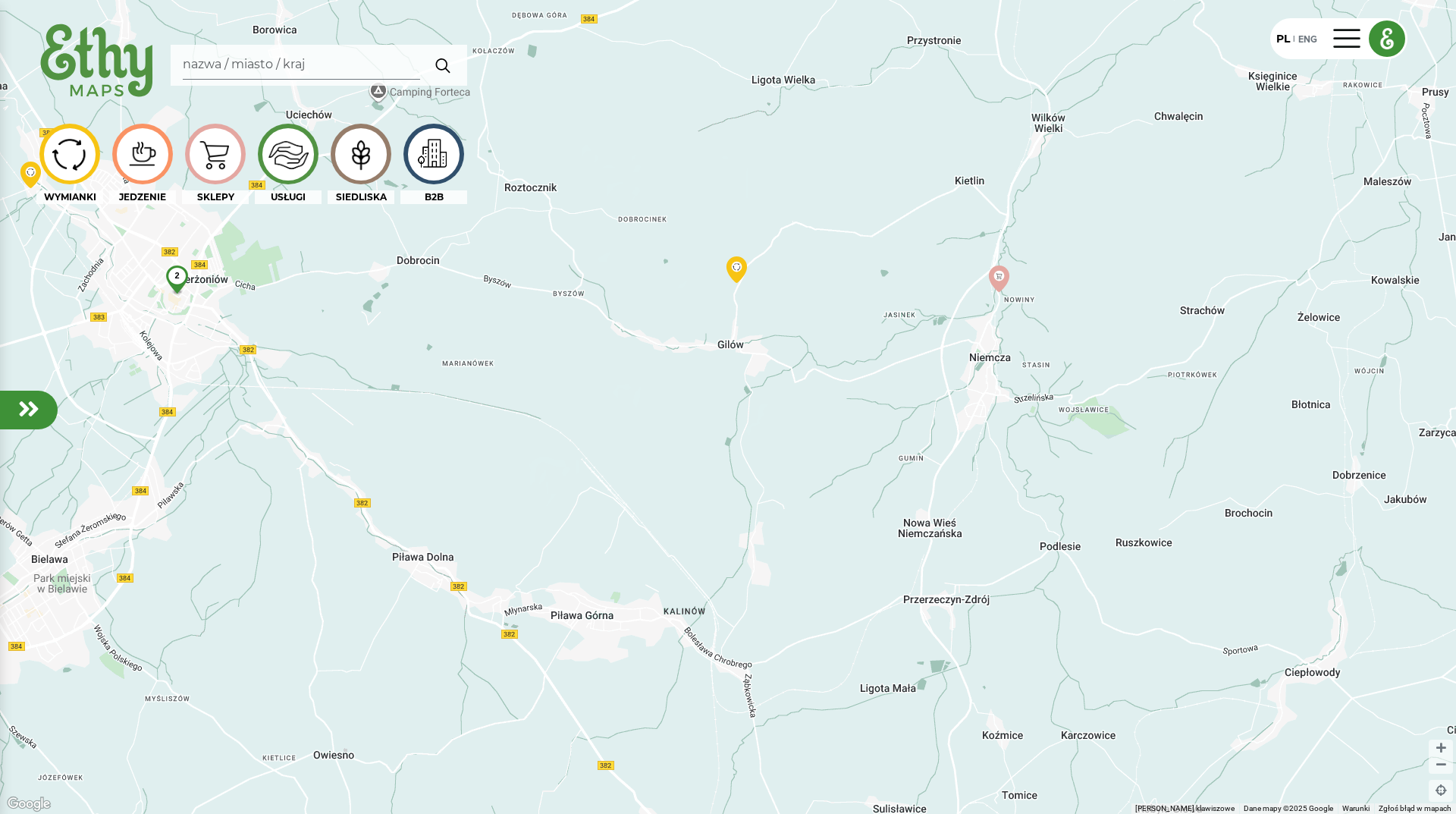
drag, startPoint x: 1055, startPoint y: 434, endPoint x: 932, endPoint y: 626, distance: 228.0
click at [934, 624] on div "2" at bounding box center [728, 407] width 1456 height 814
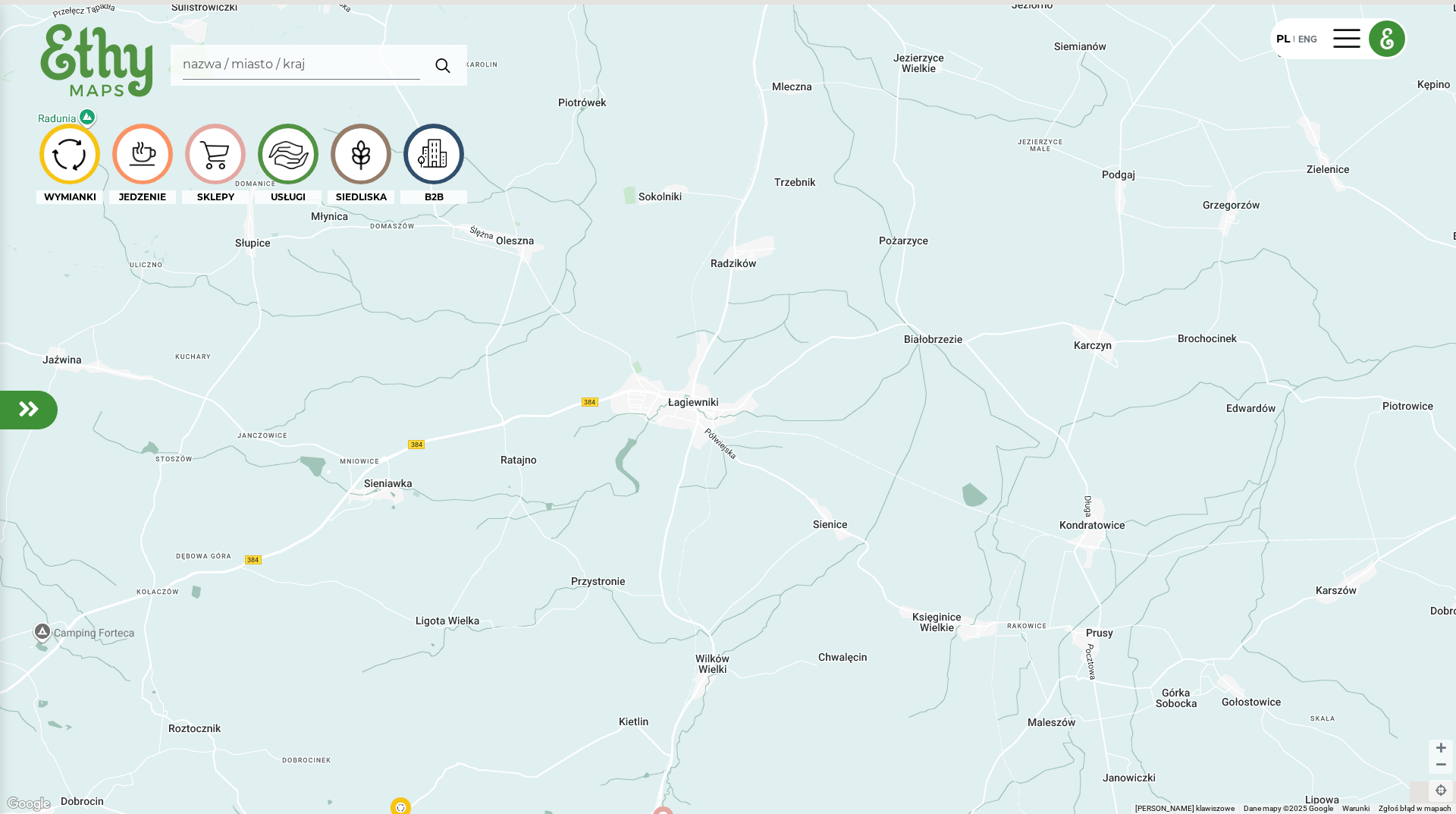
drag, startPoint x: 883, startPoint y: 397, endPoint x: 813, endPoint y: 571, distance: 187.6
click at [813, 571] on div "2" at bounding box center [728, 407] width 1456 height 814
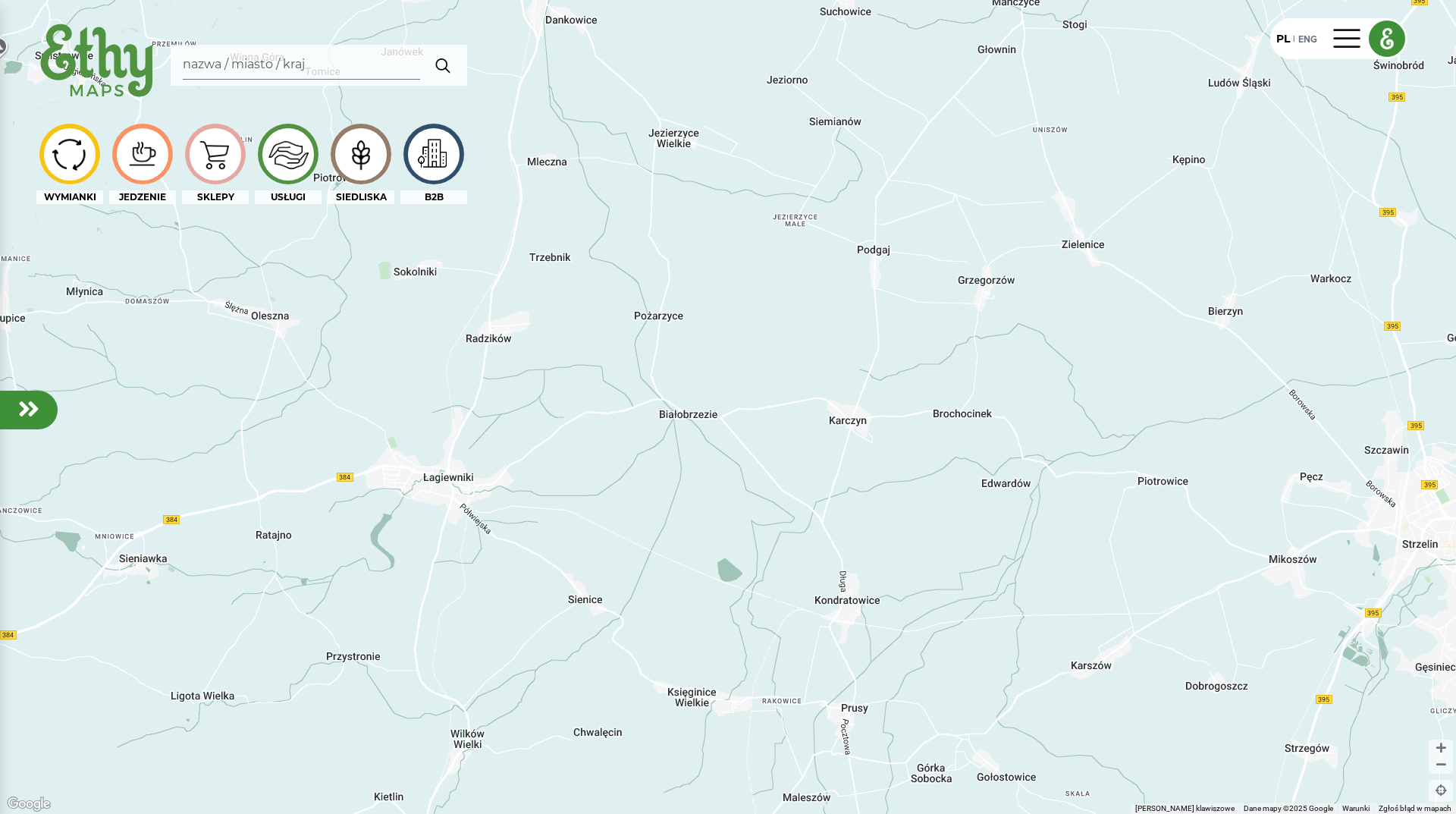
drag, startPoint x: 975, startPoint y: 526, endPoint x: 733, endPoint y: 589, distance: 250.1
click at [733, 589] on div "2" at bounding box center [728, 407] width 1456 height 814
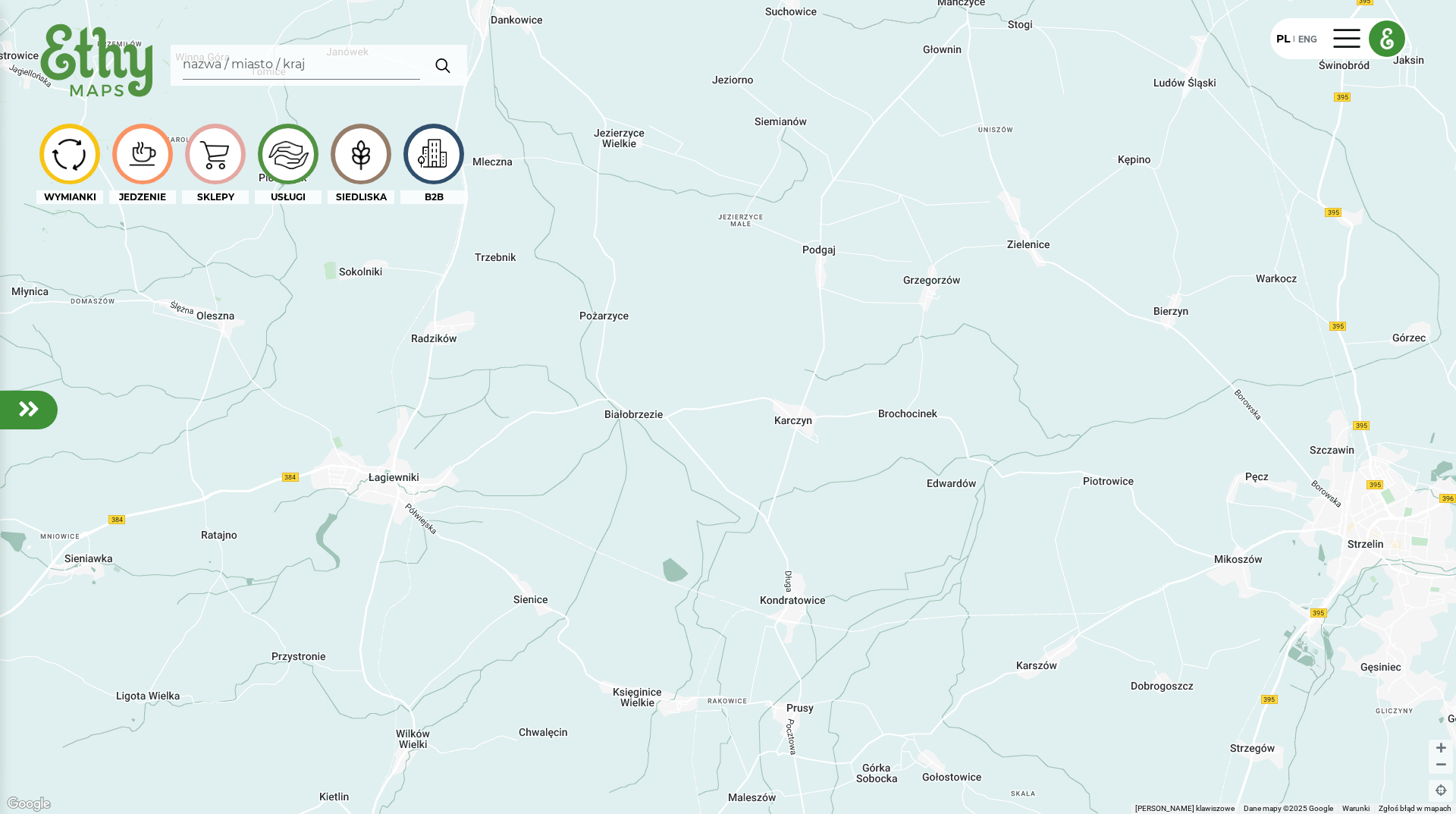
drag, startPoint x: 942, startPoint y: 553, endPoint x: 525, endPoint y: 542, distance: 417.1
click at [544, 548] on div "2" at bounding box center [728, 407] width 1456 height 814
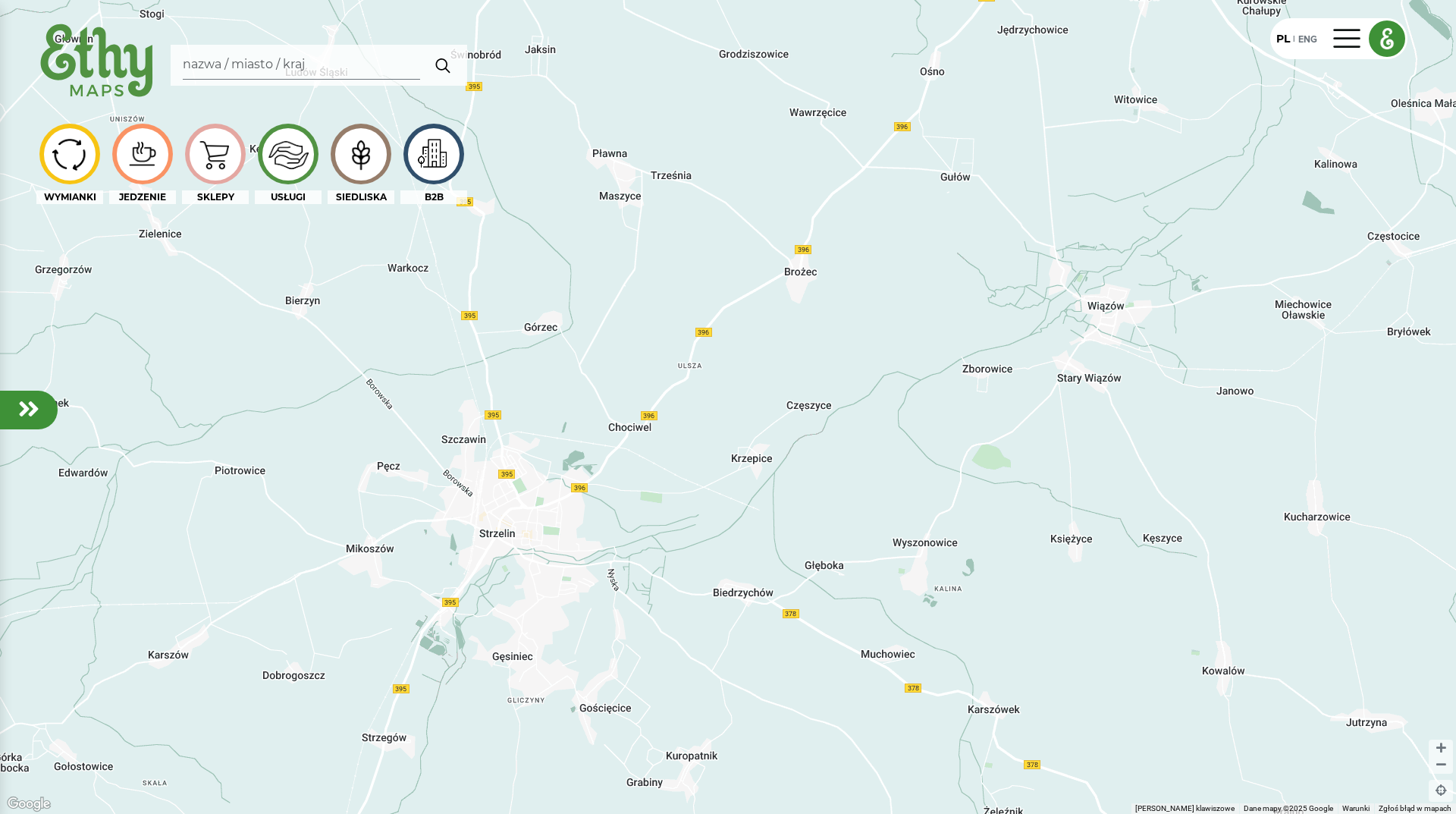
click at [625, 550] on div "2" at bounding box center [728, 407] width 1456 height 814
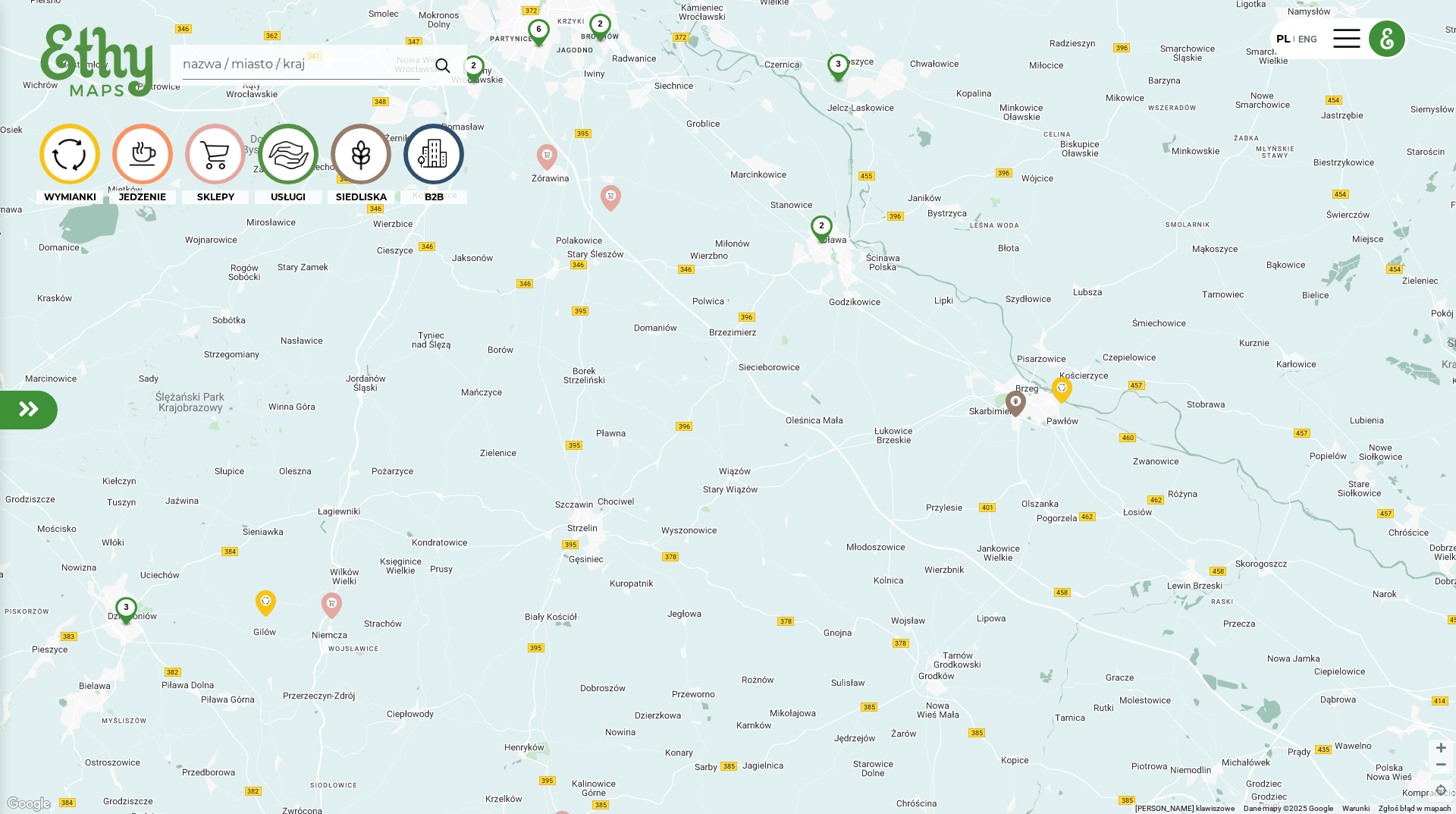
drag, startPoint x: 896, startPoint y: 333, endPoint x: 792, endPoint y: 392, distance: 119.6
click at [793, 392] on div "6 2 2 2 3 3 3" at bounding box center [728, 407] width 1456 height 814
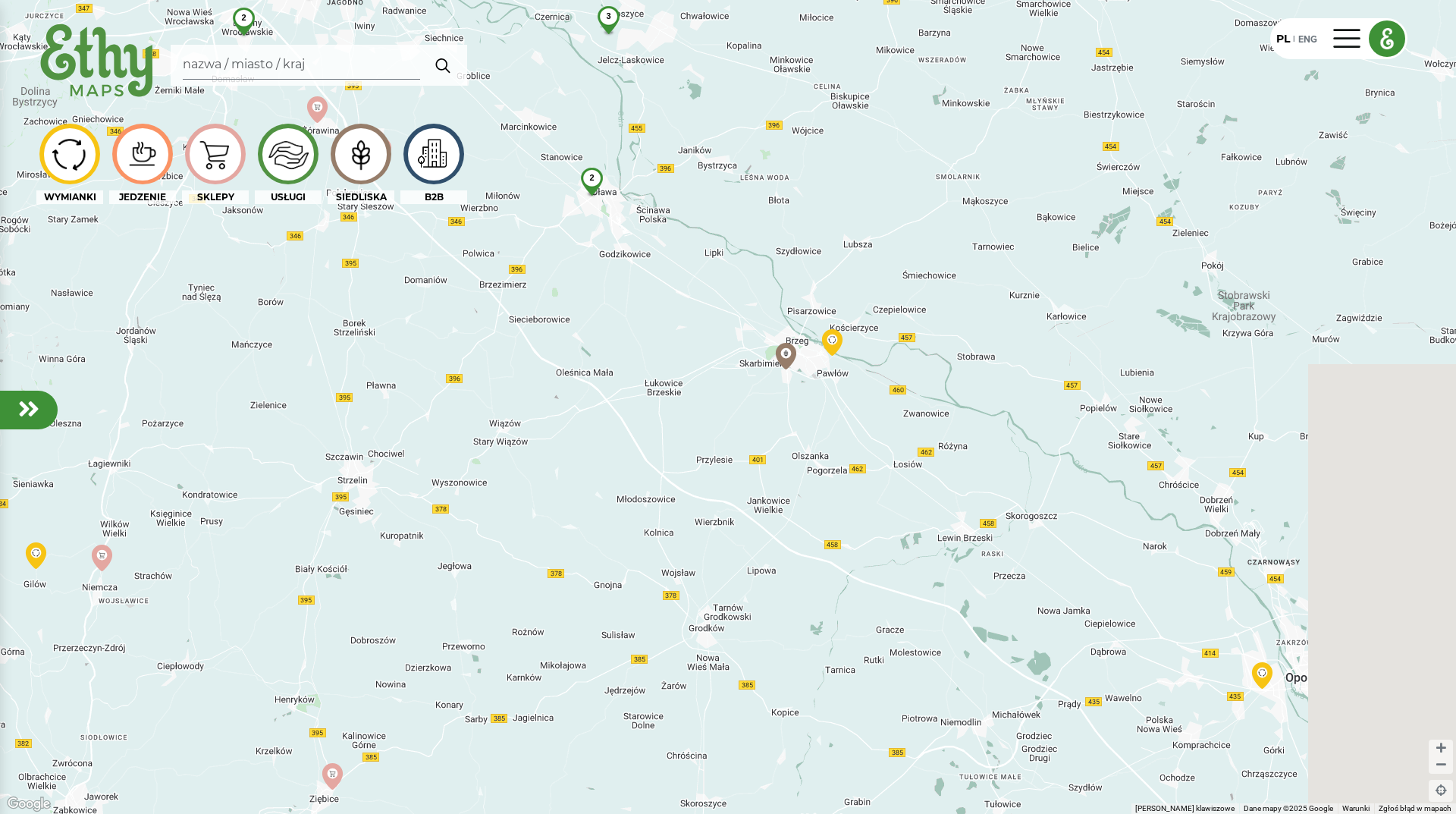
drag, startPoint x: 1000, startPoint y: 470, endPoint x: 780, endPoint y: 420, distance: 225.6
click at [780, 420] on div "9 2 6 2 3 3 3 61 4 4 4 2" at bounding box center [728, 407] width 1456 height 814
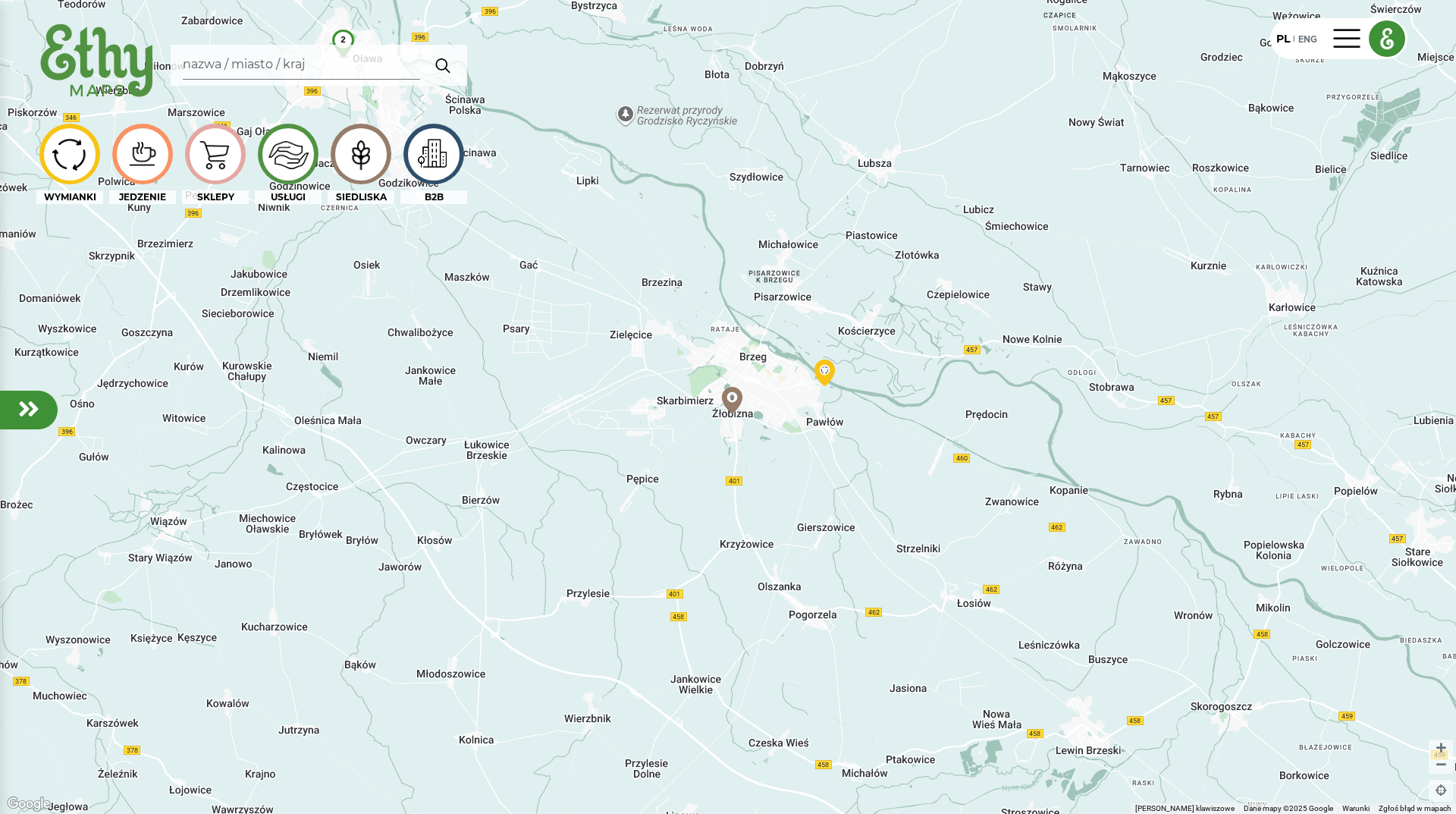
drag, startPoint x: 884, startPoint y: 541, endPoint x: 729, endPoint y: 386, distance: 219.2
click at [734, 395] on div "2" at bounding box center [728, 407] width 1456 height 814
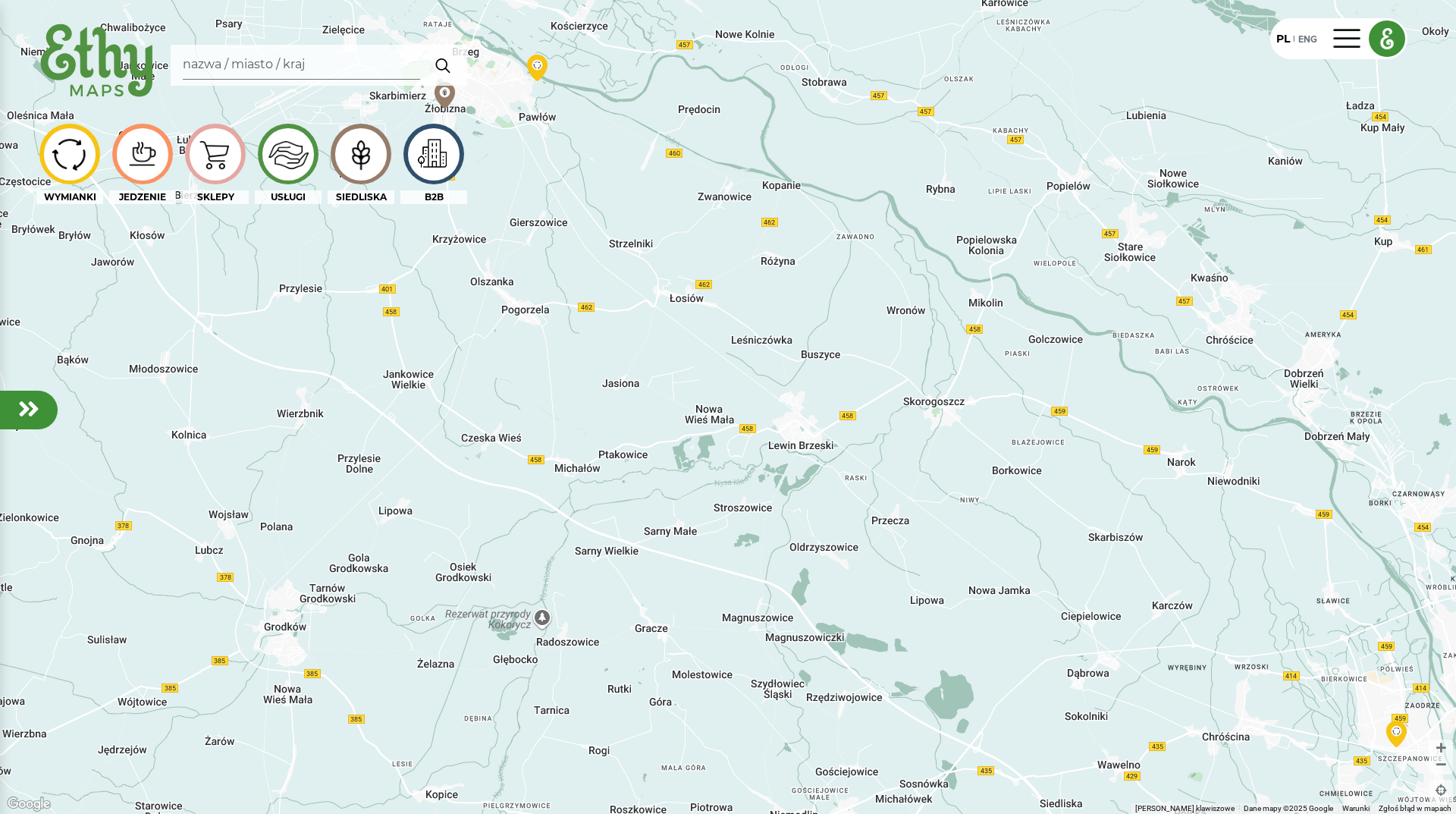
drag, startPoint x: 922, startPoint y: 450, endPoint x: 633, endPoint y: 342, distance: 308.5
click at [688, 359] on div "2 11" at bounding box center [728, 407] width 1456 height 814
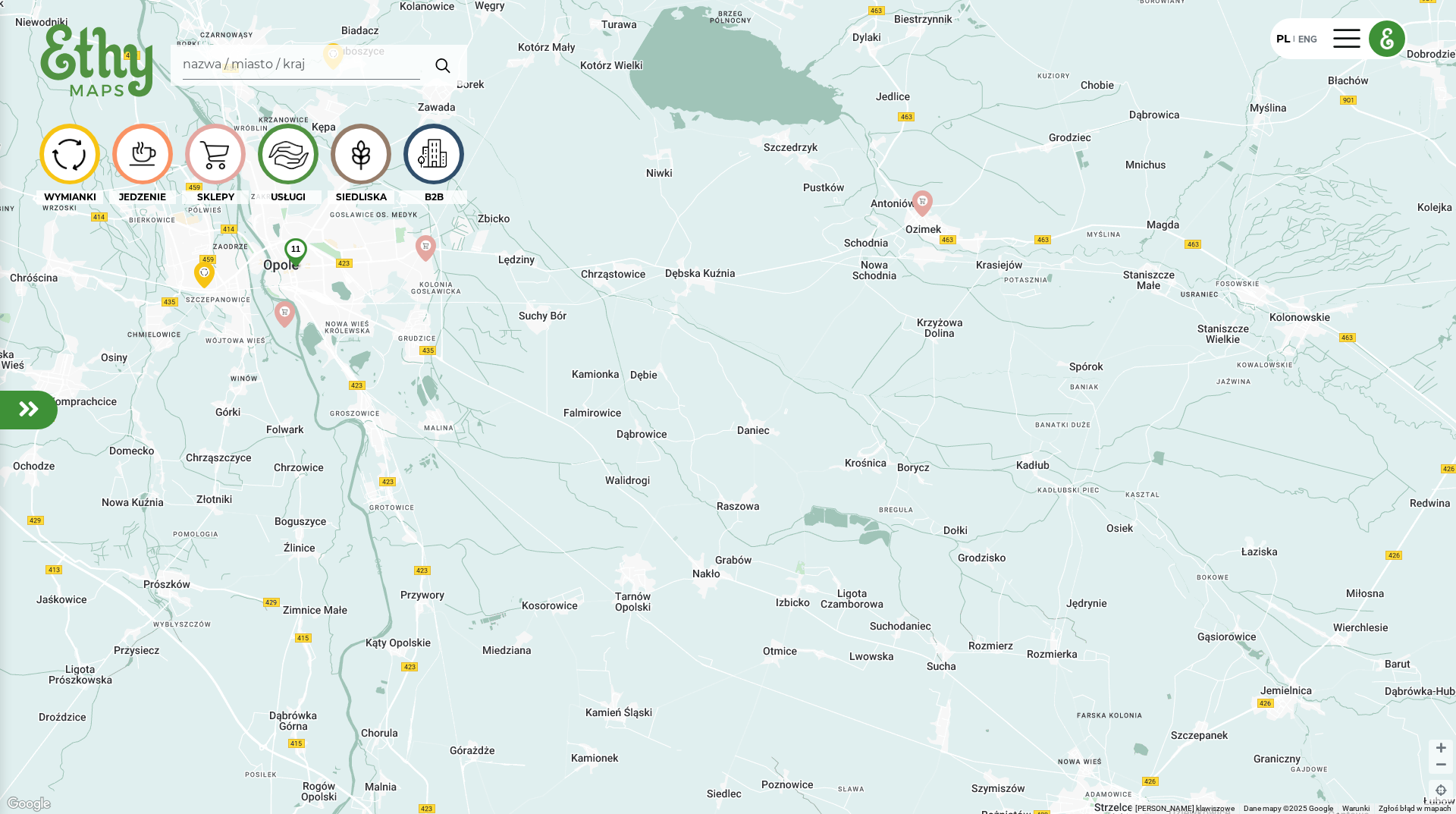
drag, startPoint x: 599, startPoint y: 334, endPoint x: 657, endPoint y: 403, distance: 90.1
click at [657, 403] on div "2 11" at bounding box center [728, 407] width 1456 height 814
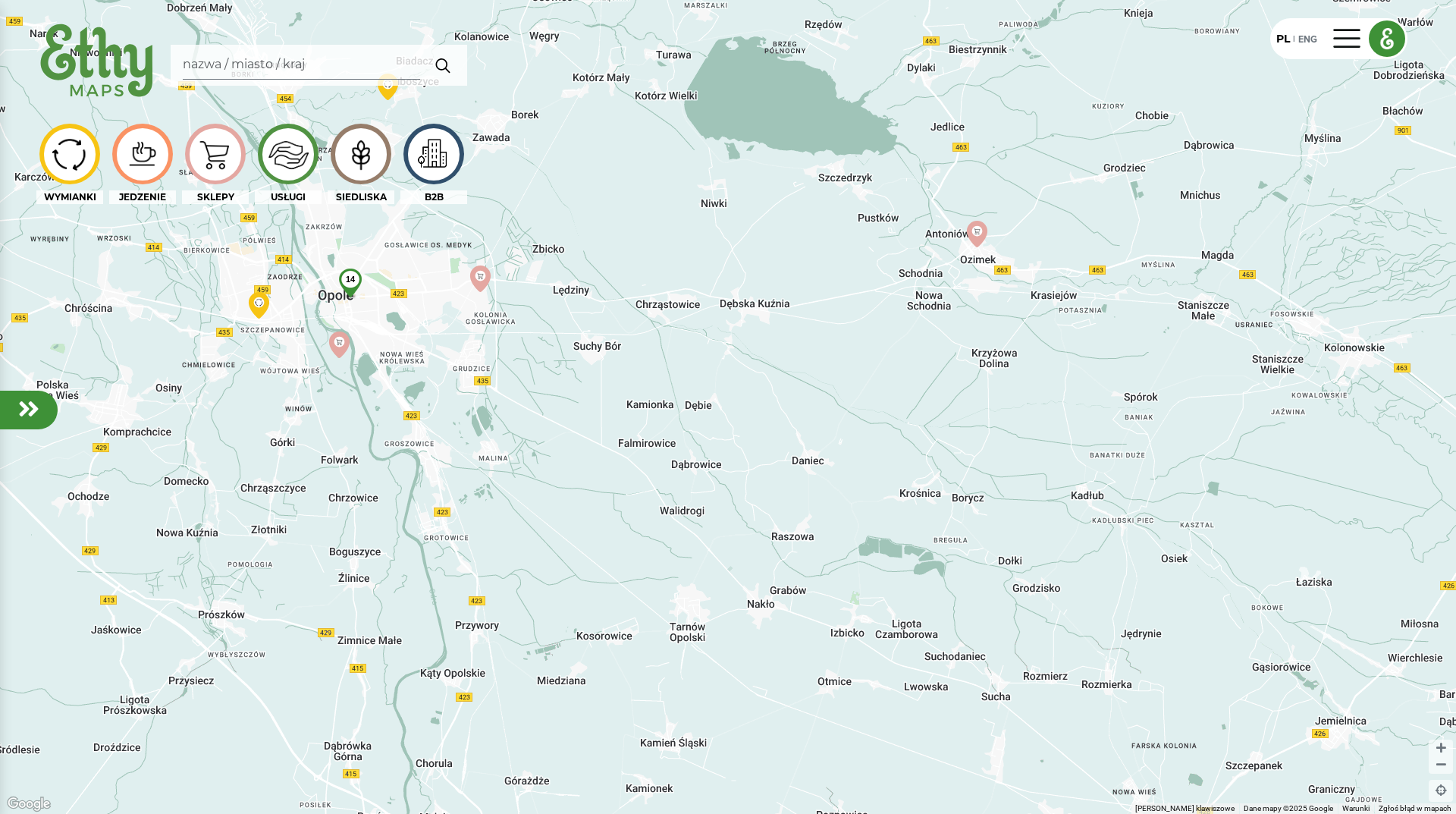
drag, startPoint x: 534, startPoint y: 403, endPoint x: 749, endPoint y: 462, distance: 222.9
click at [749, 462] on div "2 14" at bounding box center [728, 407] width 1456 height 814
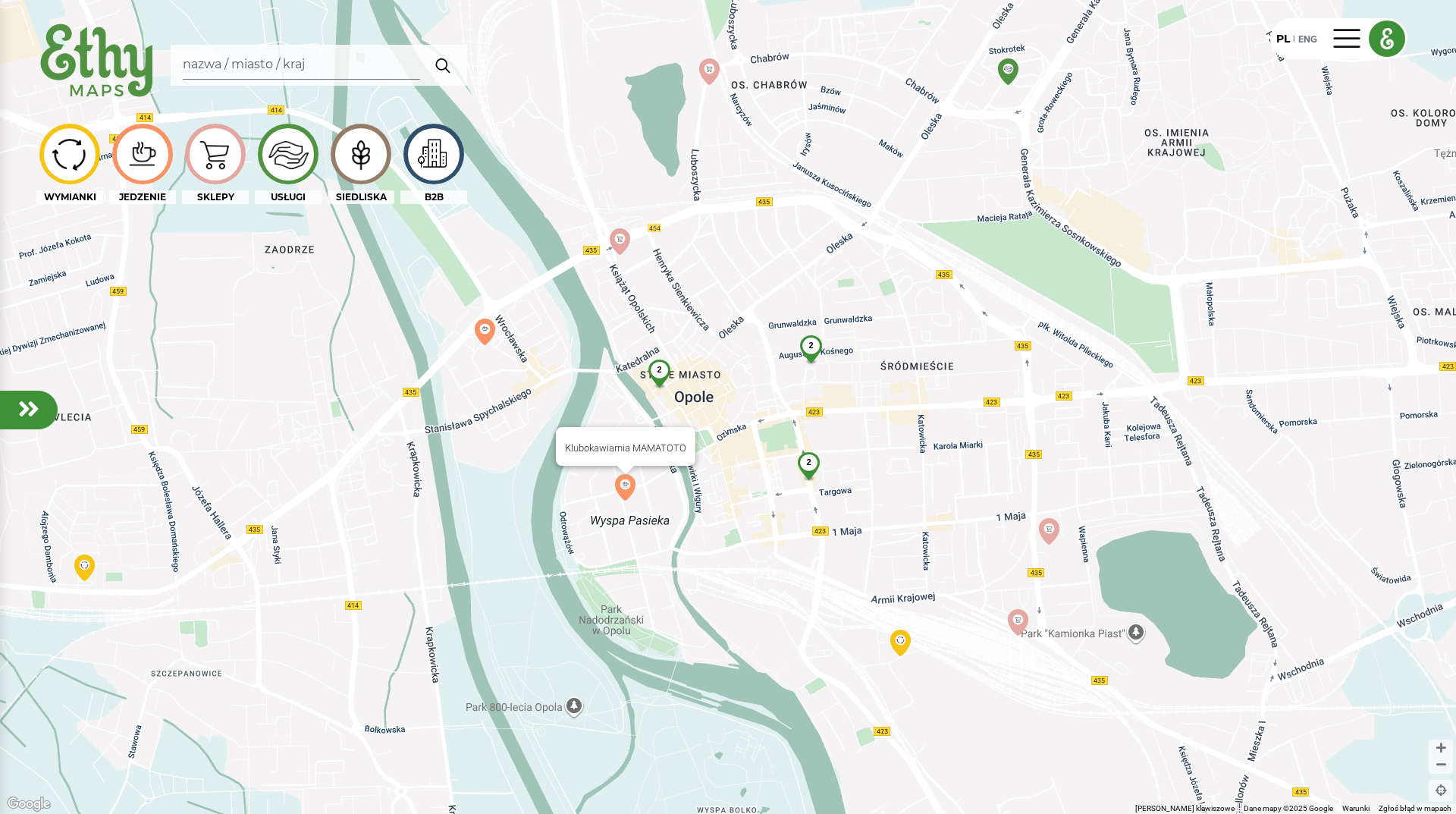
click at [628, 484] on img at bounding box center [625, 488] width 27 height 27
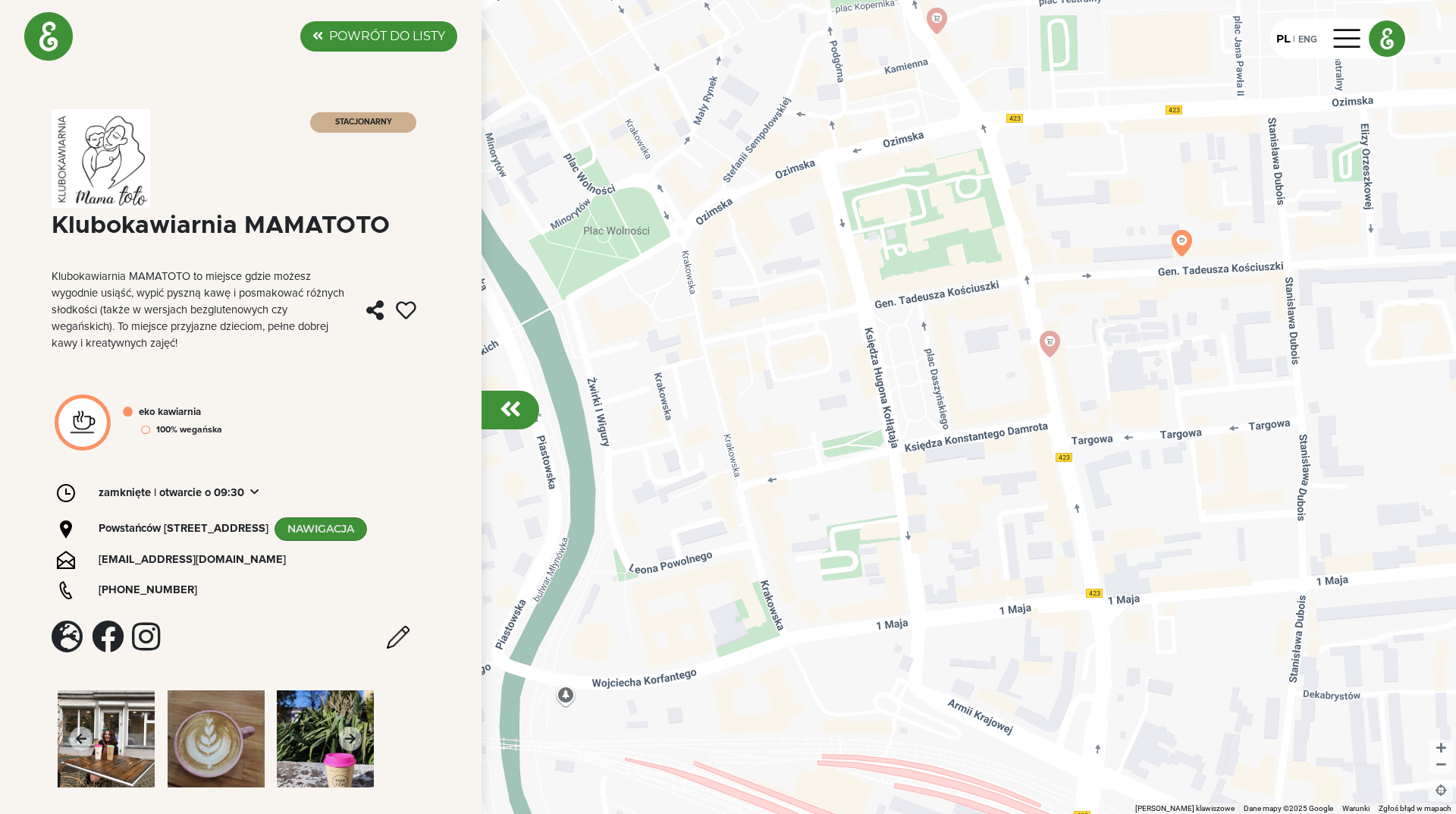
drag, startPoint x: 1070, startPoint y: 406, endPoint x: 1010, endPoint y: 459, distance: 80.1
click at [1010, 459] on div "Aby korzystać z interfejsu, używaj klawiszy strzałek." at bounding box center [728, 407] width 1456 height 814
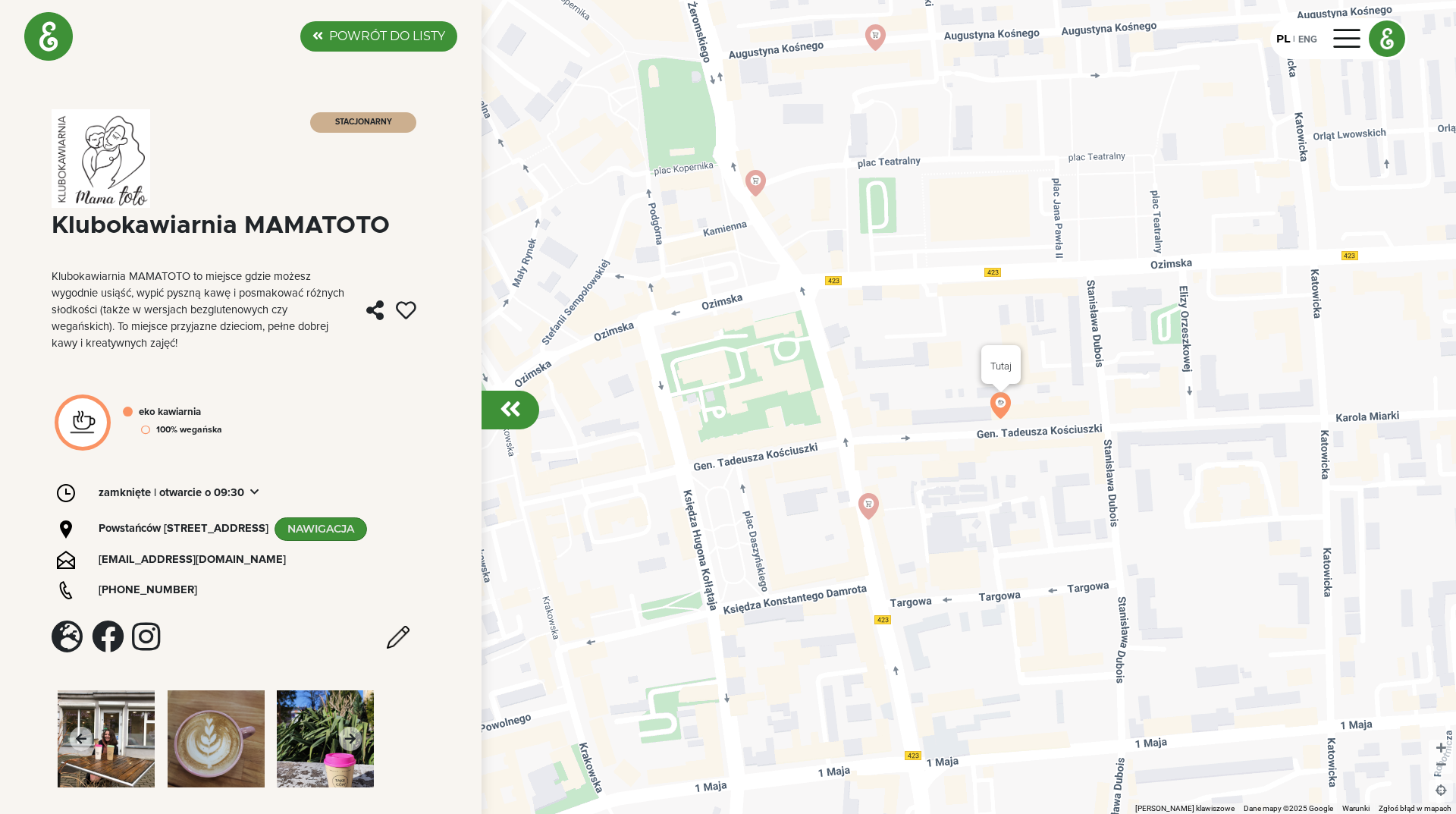
click at [1002, 408] on img at bounding box center [1001, 406] width 27 height 27
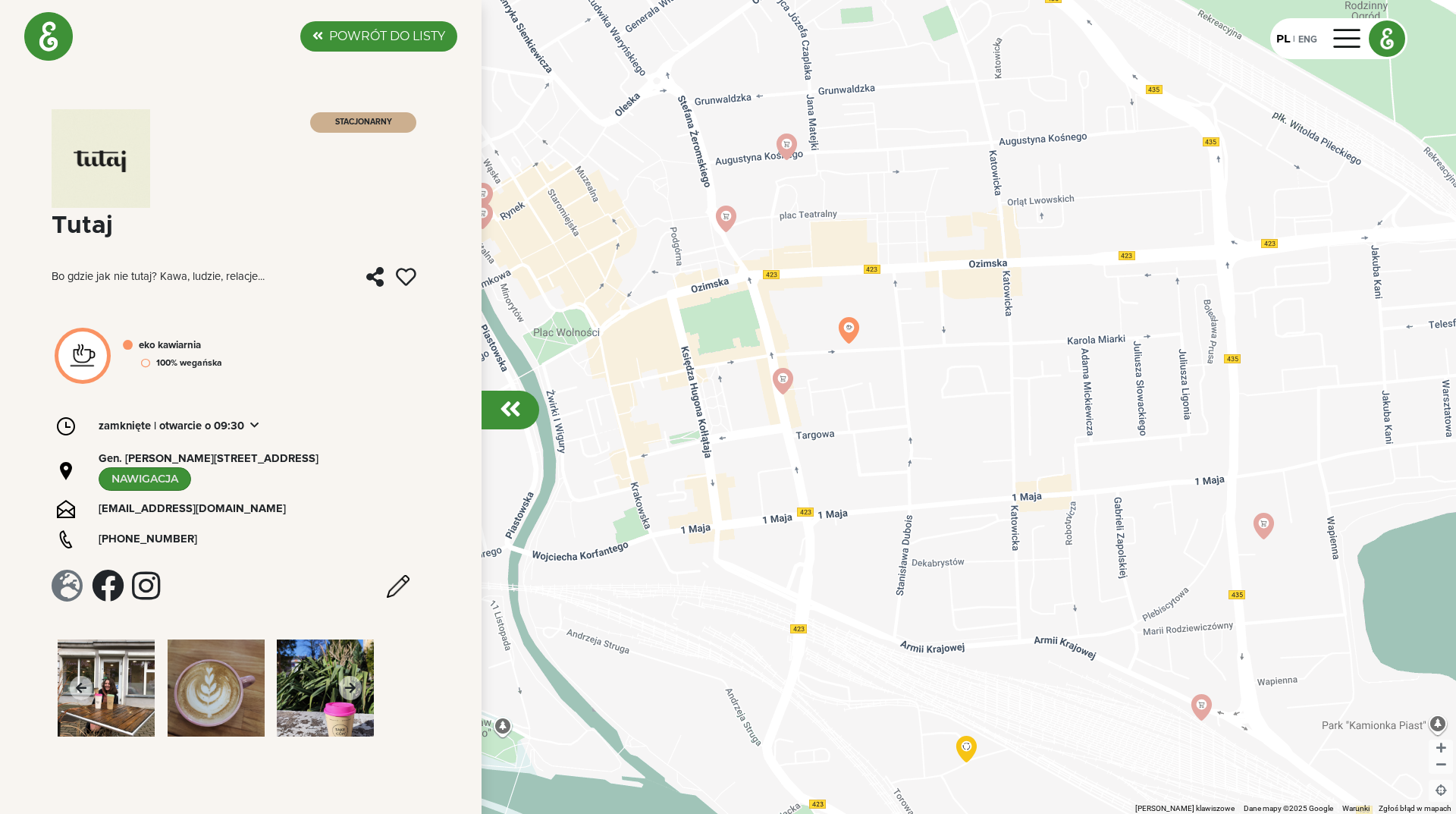
drag, startPoint x: 1073, startPoint y: 657, endPoint x: 991, endPoint y: 577, distance: 114.6
click at [996, 583] on div "Aby korzystać z interfejsu, używaj klawiszy strzałek." at bounding box center [728, 407] width 1456 height 814
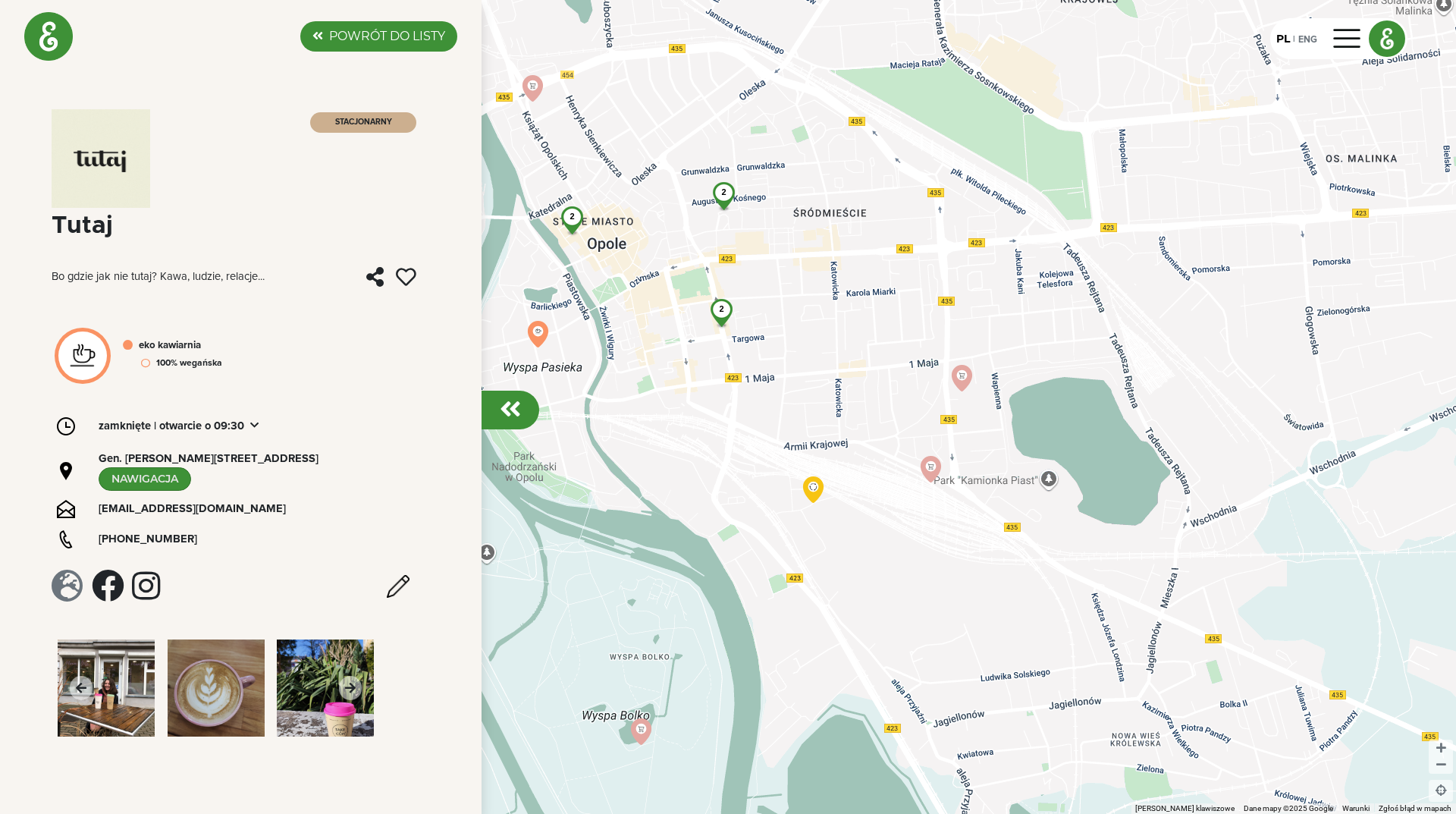
drag, startPoint x: 1006, startPoint y: 576, endPoint x: 884, endPoint y: 489, distance: 149.8
click at [885, 489] on div "2 2 2" at bounding box center [728, 407] width 1456 height 814
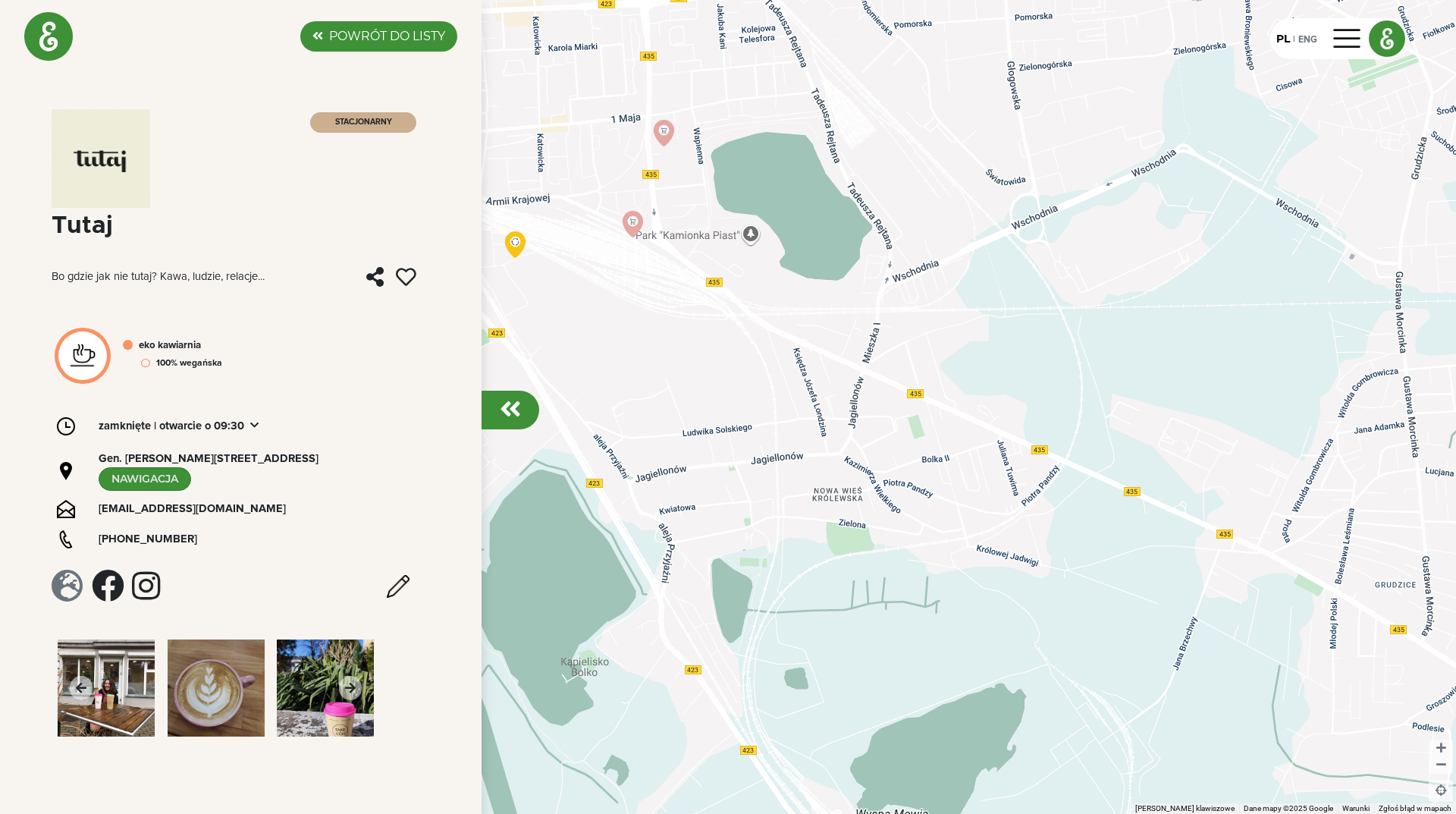
click at [826, 522] on div "2 2 2" at bounding box center [728, 407] width 1456 height 814
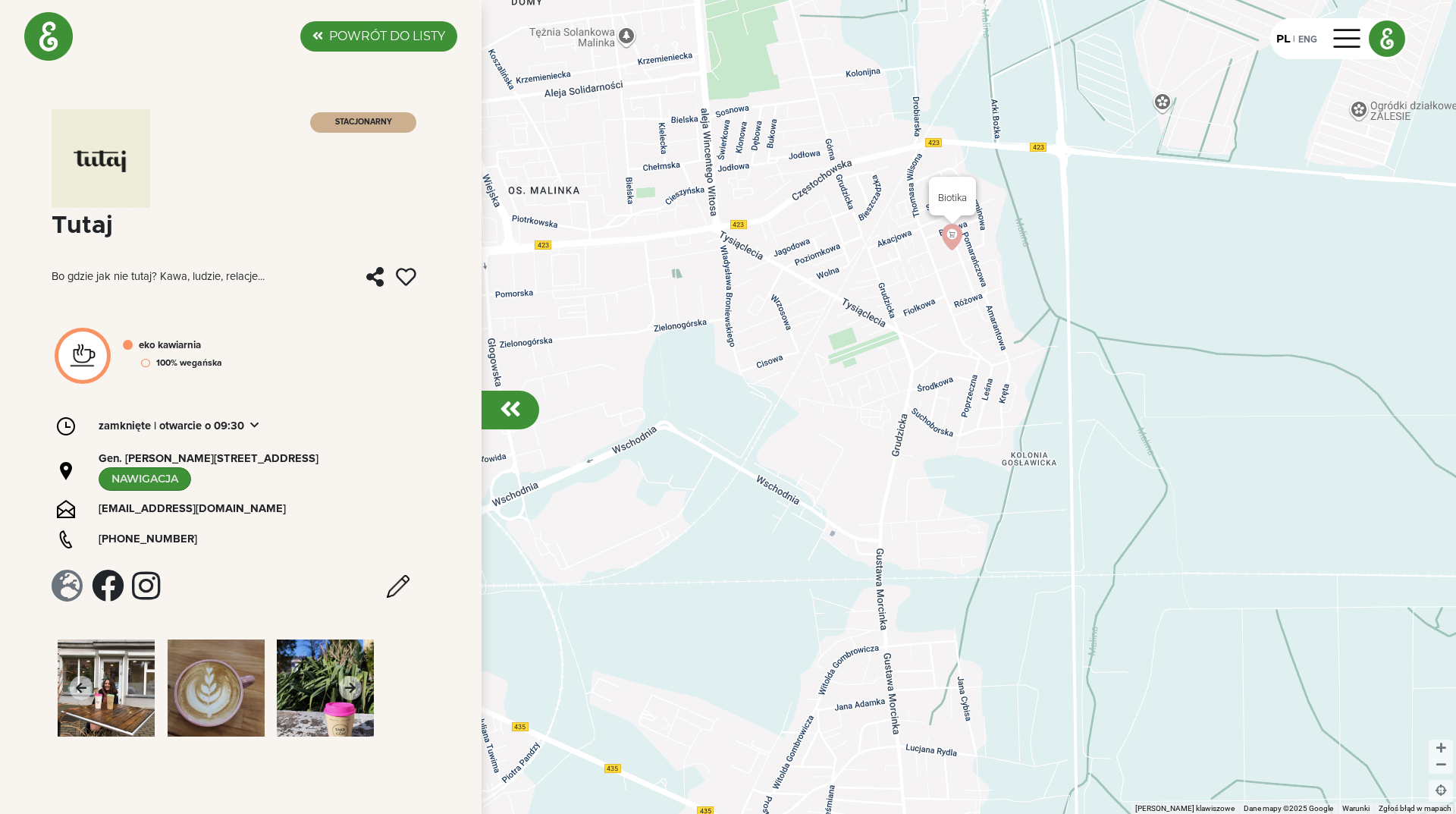
click at [955, 240] on img at bounding box center [952, 238] width 27 height 27
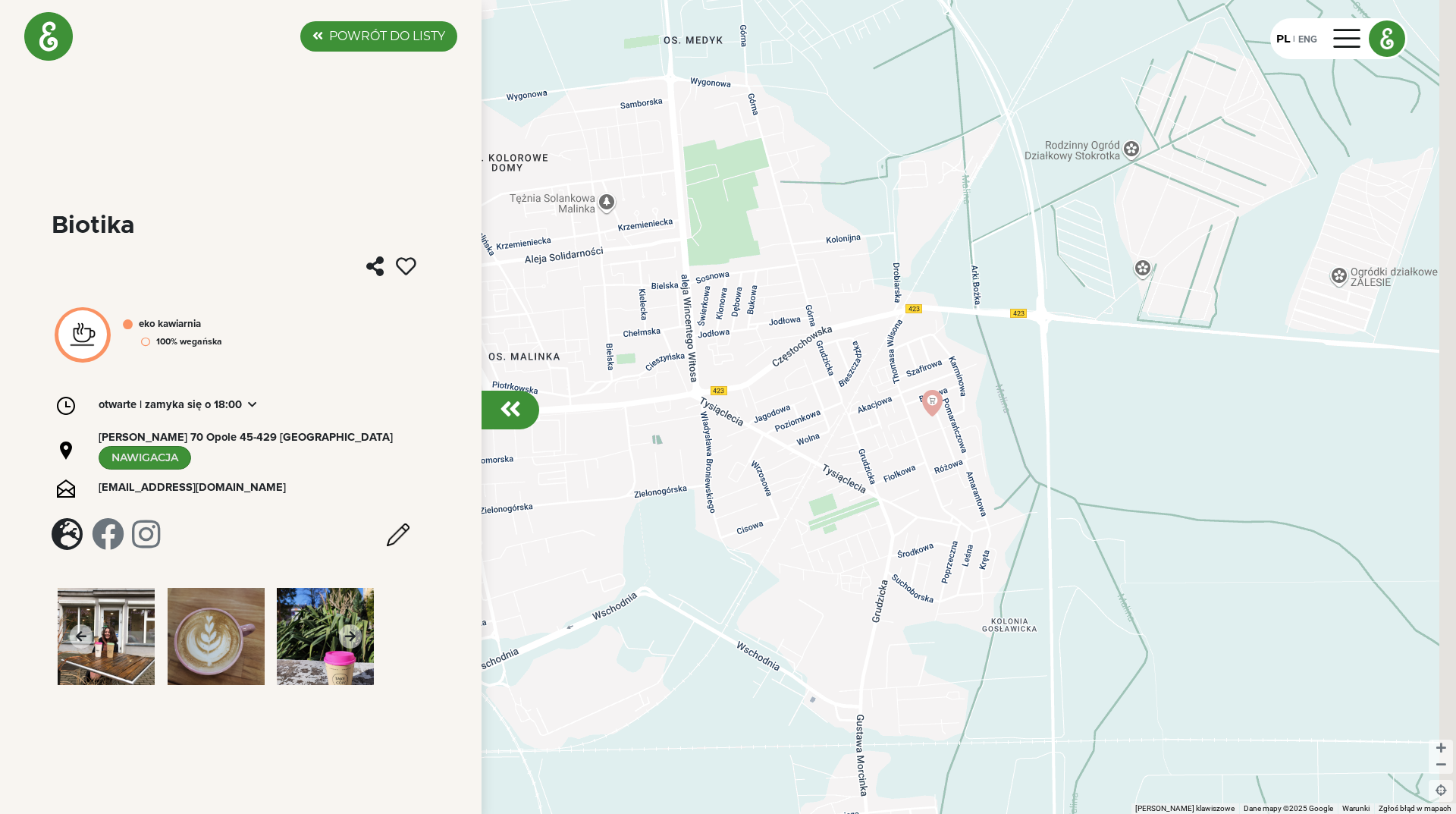
drag, startPoint x: 1219, startPoint y: 333, endPoint x: 1032, endPoint y: 311, distance: 188.3
click at [1032, 311] on div "Aby korzystać z interfejsu, używaj klawiszy strzałek." at bounding box center [728, 407] width 1456 height 814
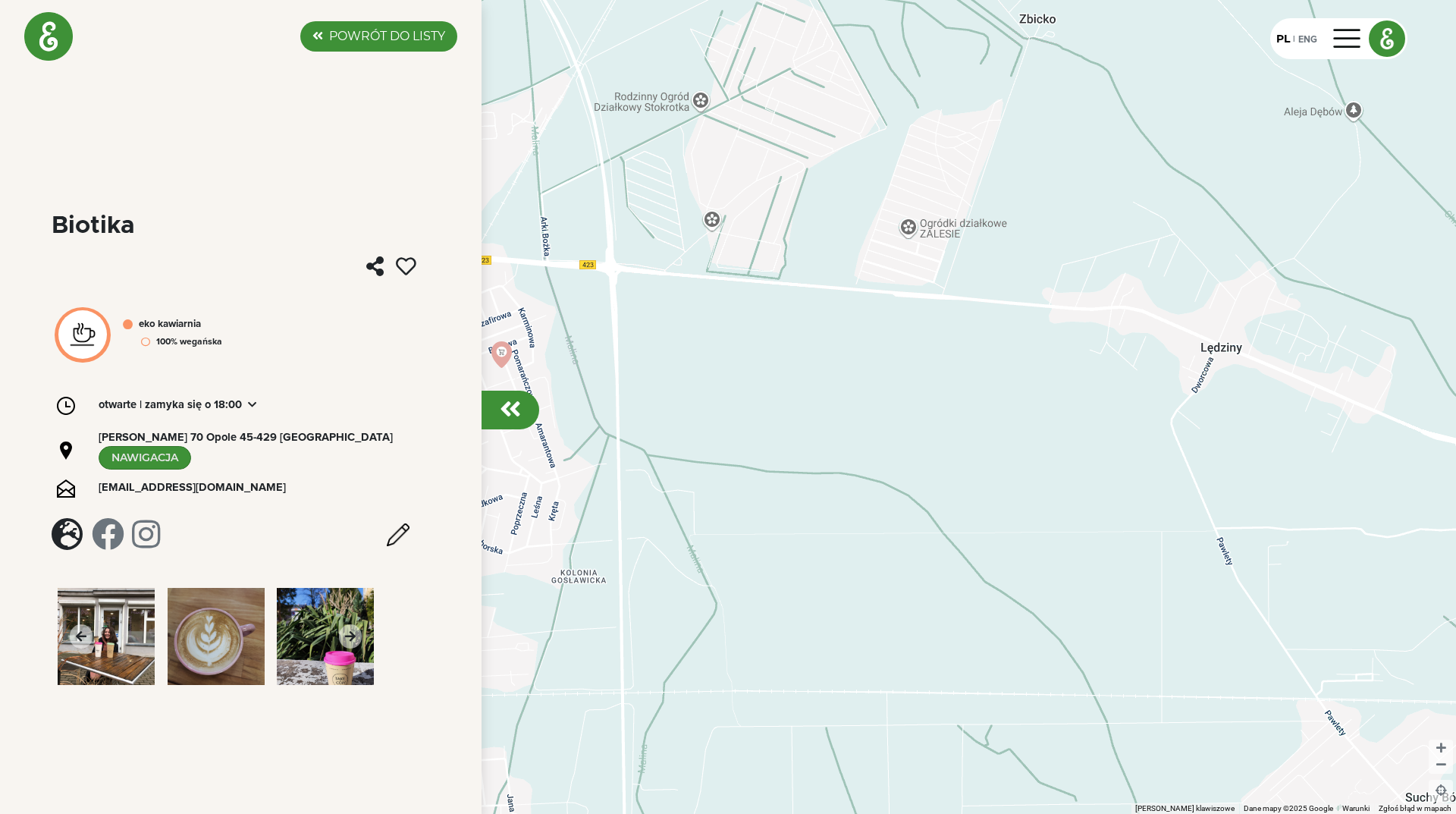
click at [915, 230] on div at bounding box center [728, 407] width 1456 height 814
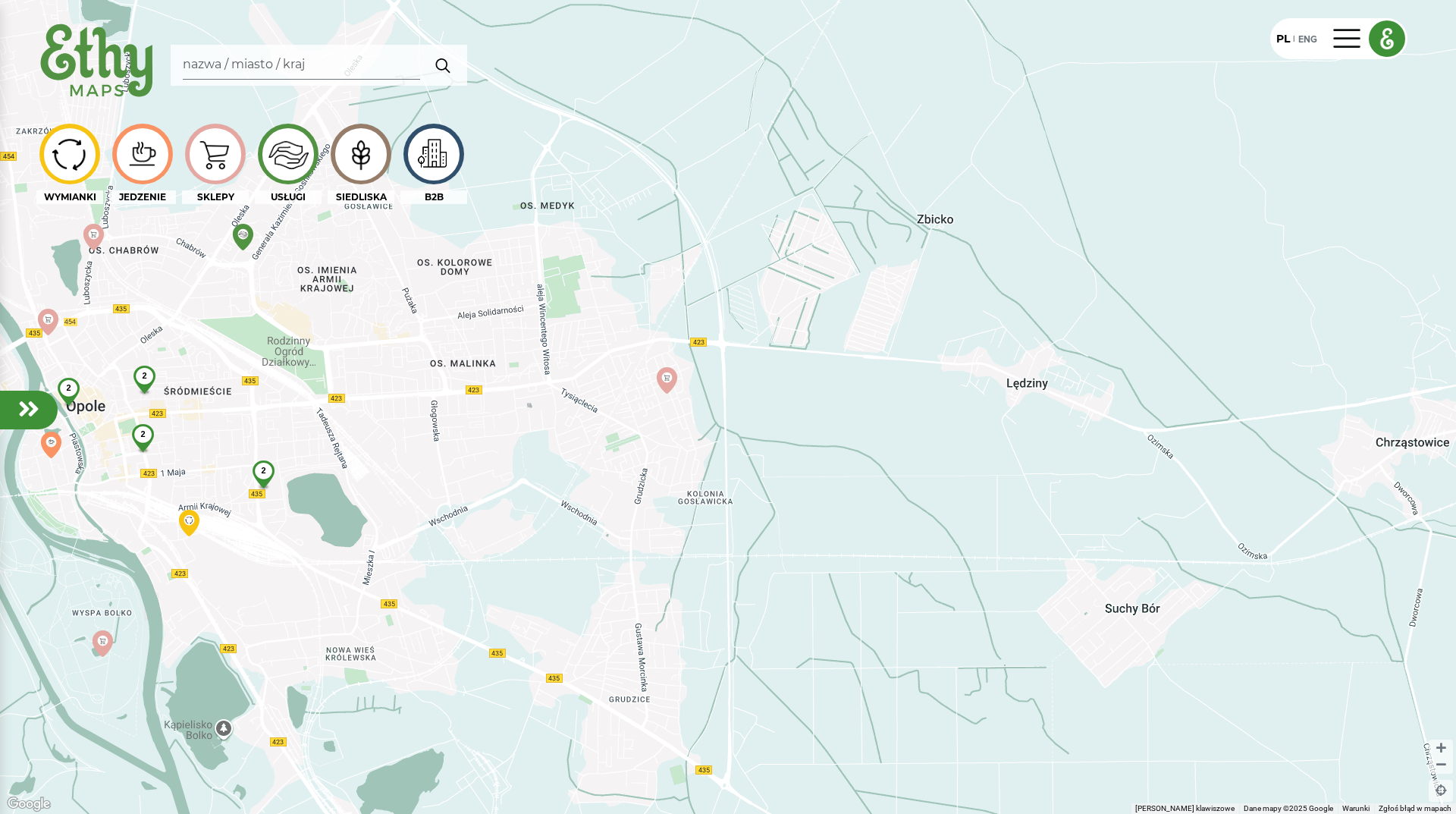
click at [349, 157] on img at bounding box center [360, 154] width 51 height 48
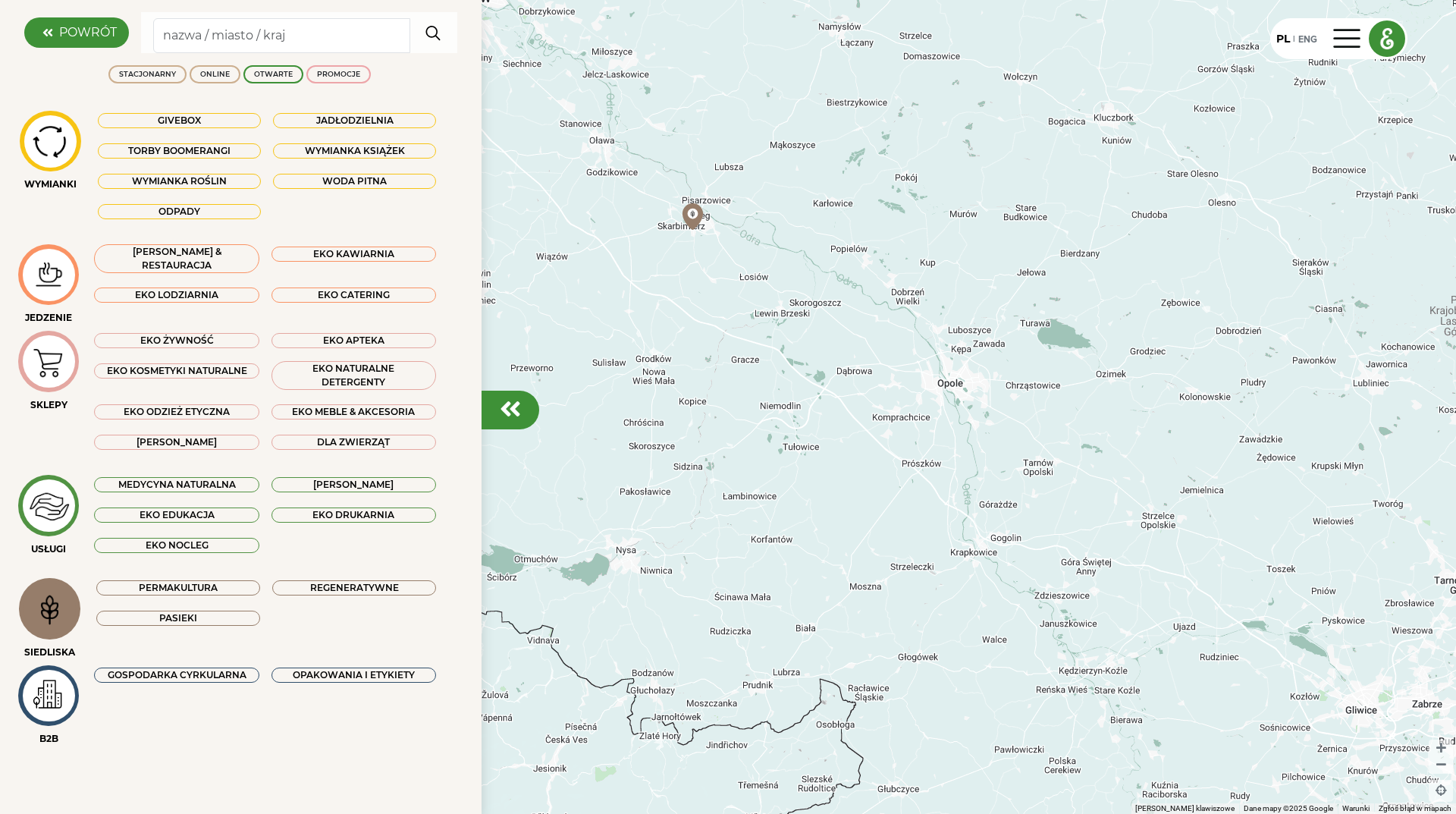
drag, startPoint x: 778, startPoint y: 344, endPoint x: 833, endPoint y: 347, distance: 55.1
click at [833, 347] on div at bounding box center [728, 407] width 1456 height 814
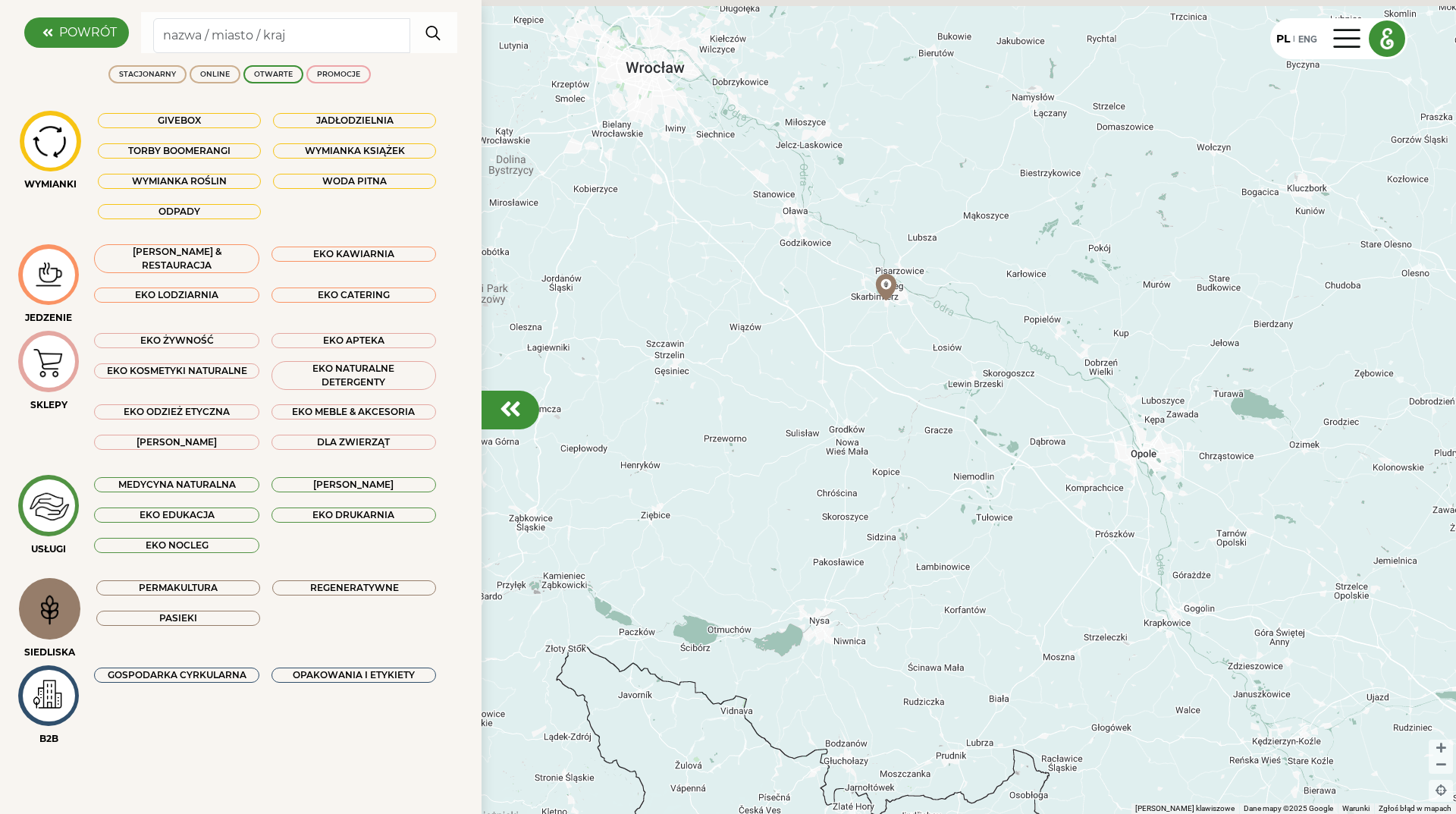
drag, startPoint x: 869, startPoint y: 224, endPoint x: 917, endPoint y: 395, distance: 177.6
click at [917, 395] on div at bounding box center [728, 407] width 1456 height 814
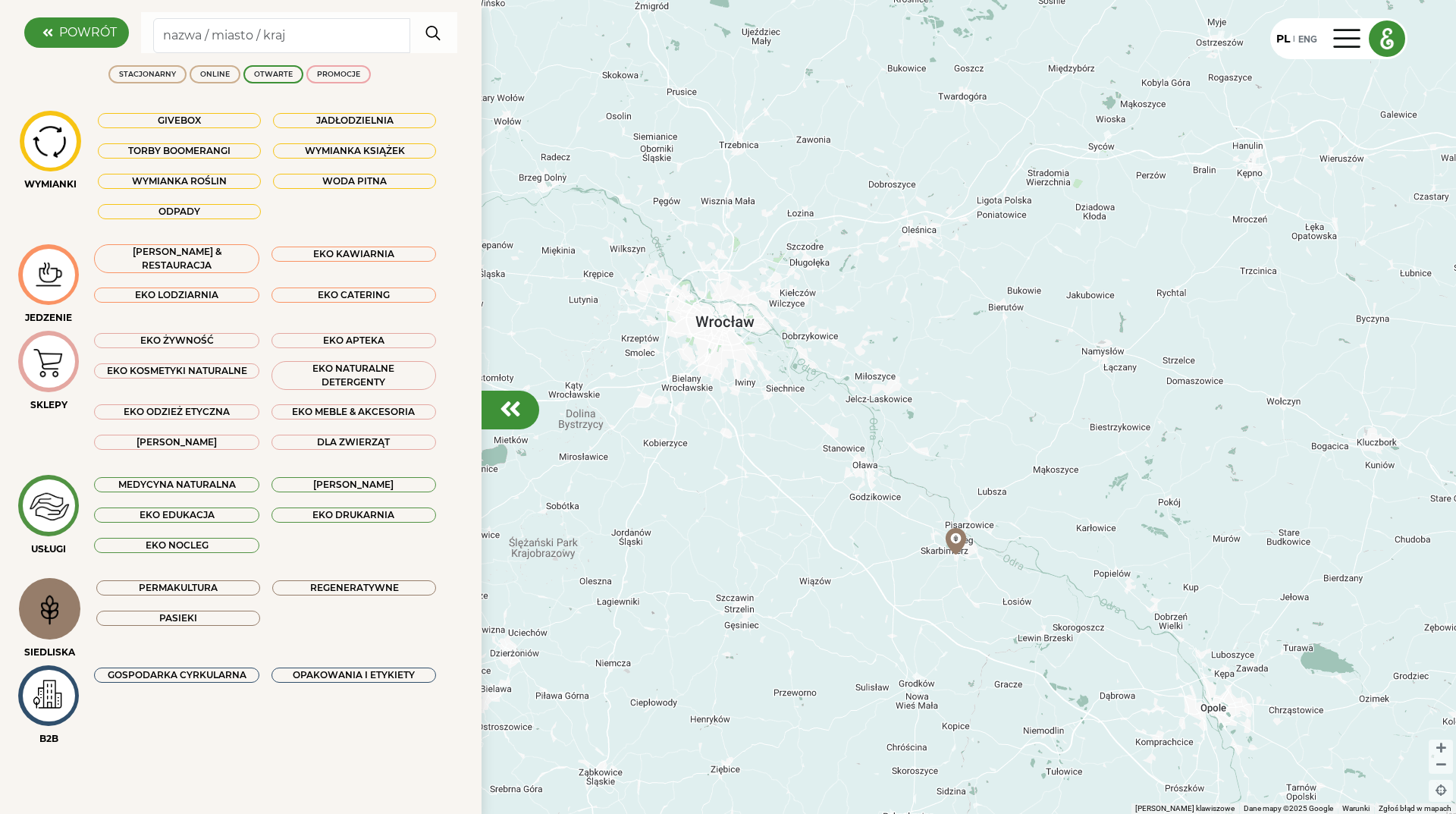
drag, startPoint x: 729, startPoint y: 393, endPoint x: 887, endPoint y: 430, distance: 162.3
click at [886, 430] on div at bounding box center [728, 407] width 1456 height 814
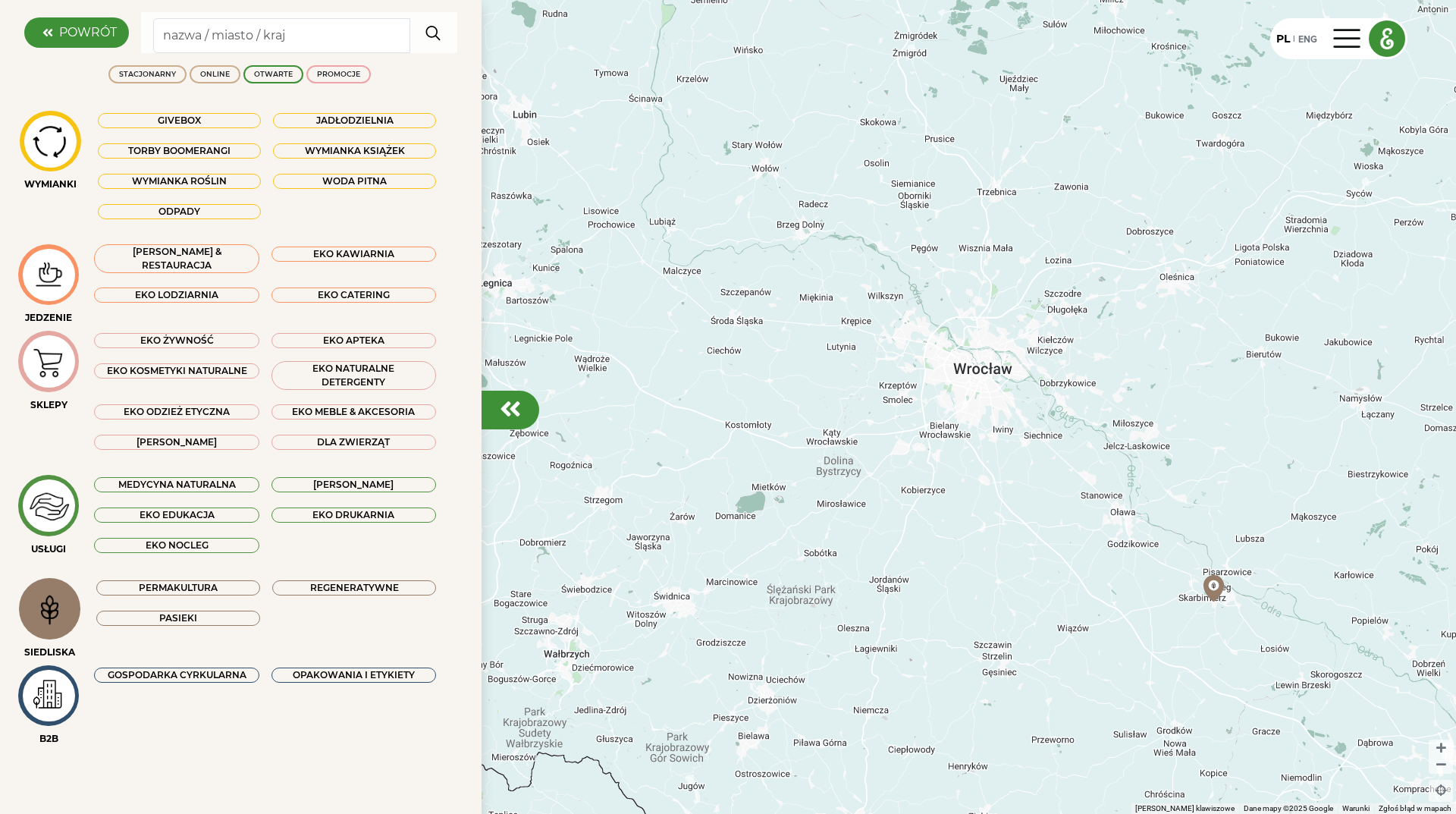
drag, startPoint x: 957, startPoint y: 466, endPoint x: 1221, endPoint y: 490, distance: 265.1
click at [1174, 486] on div at bounding box center [728, 407] width 1456 height 814
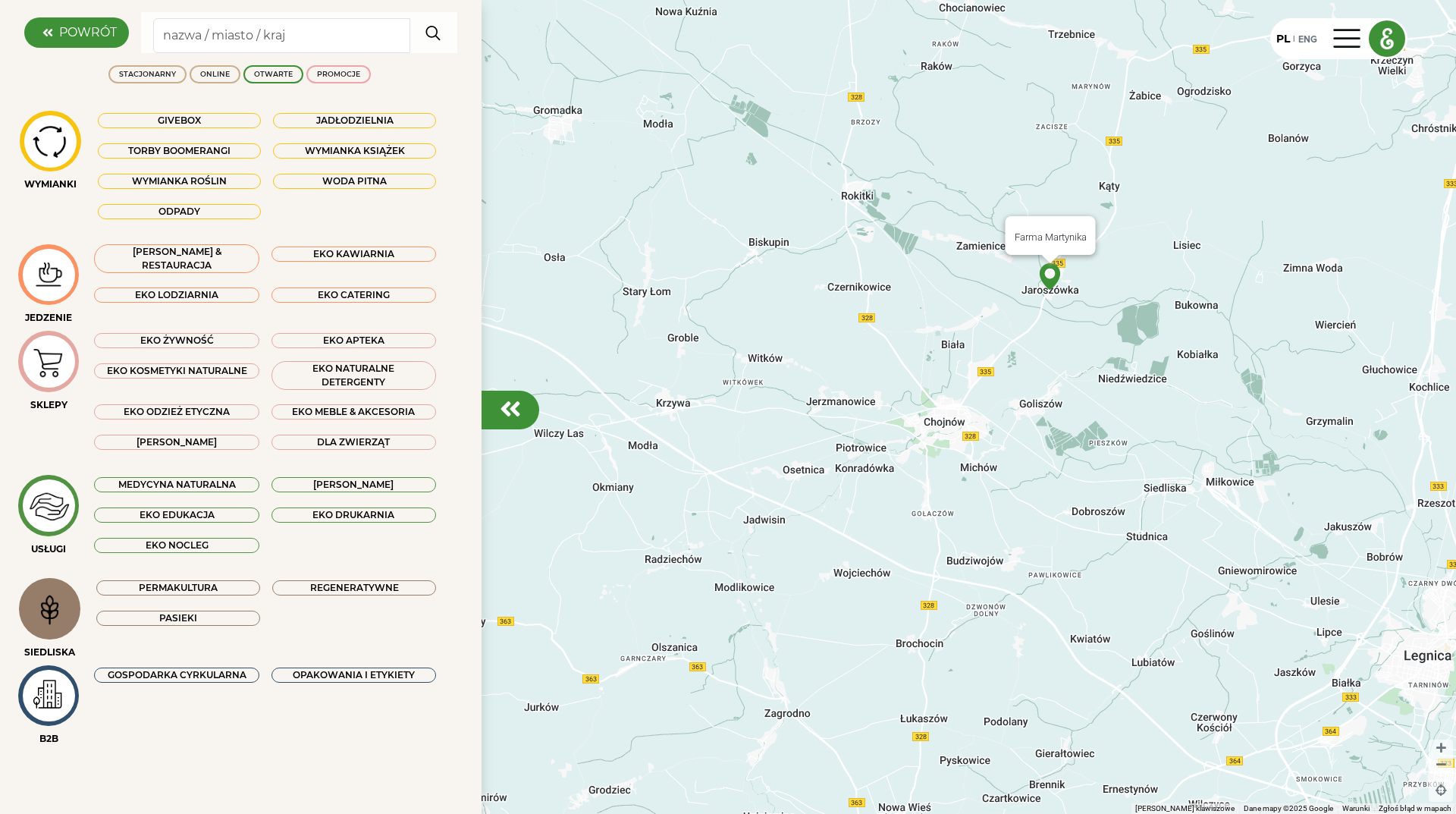
click at [1052, 278] on img at bounding box center [1050, 277] width 27 height 27
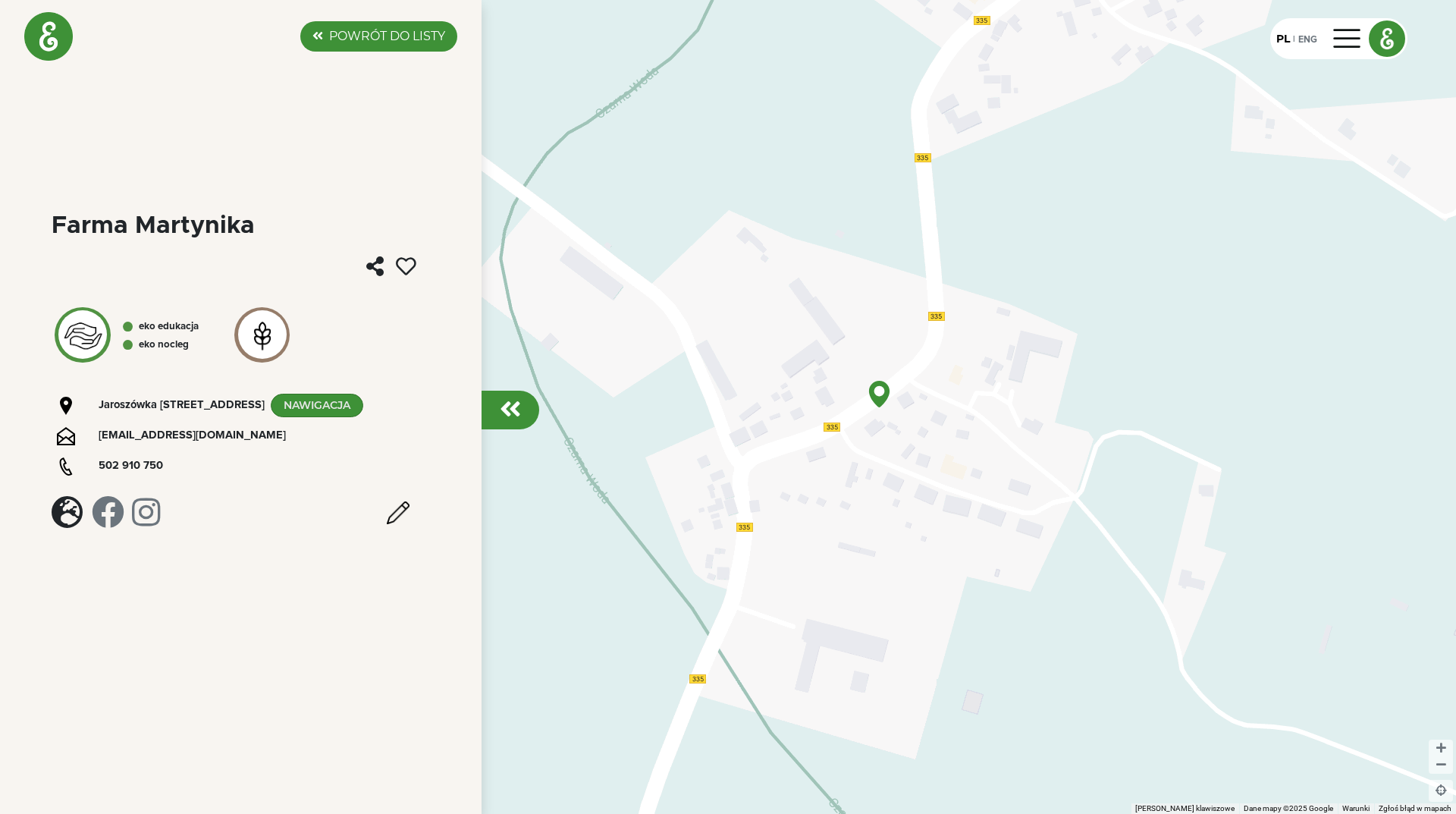
click at [522, 402] on div at bounding box center [511, 410] width 57 height 39
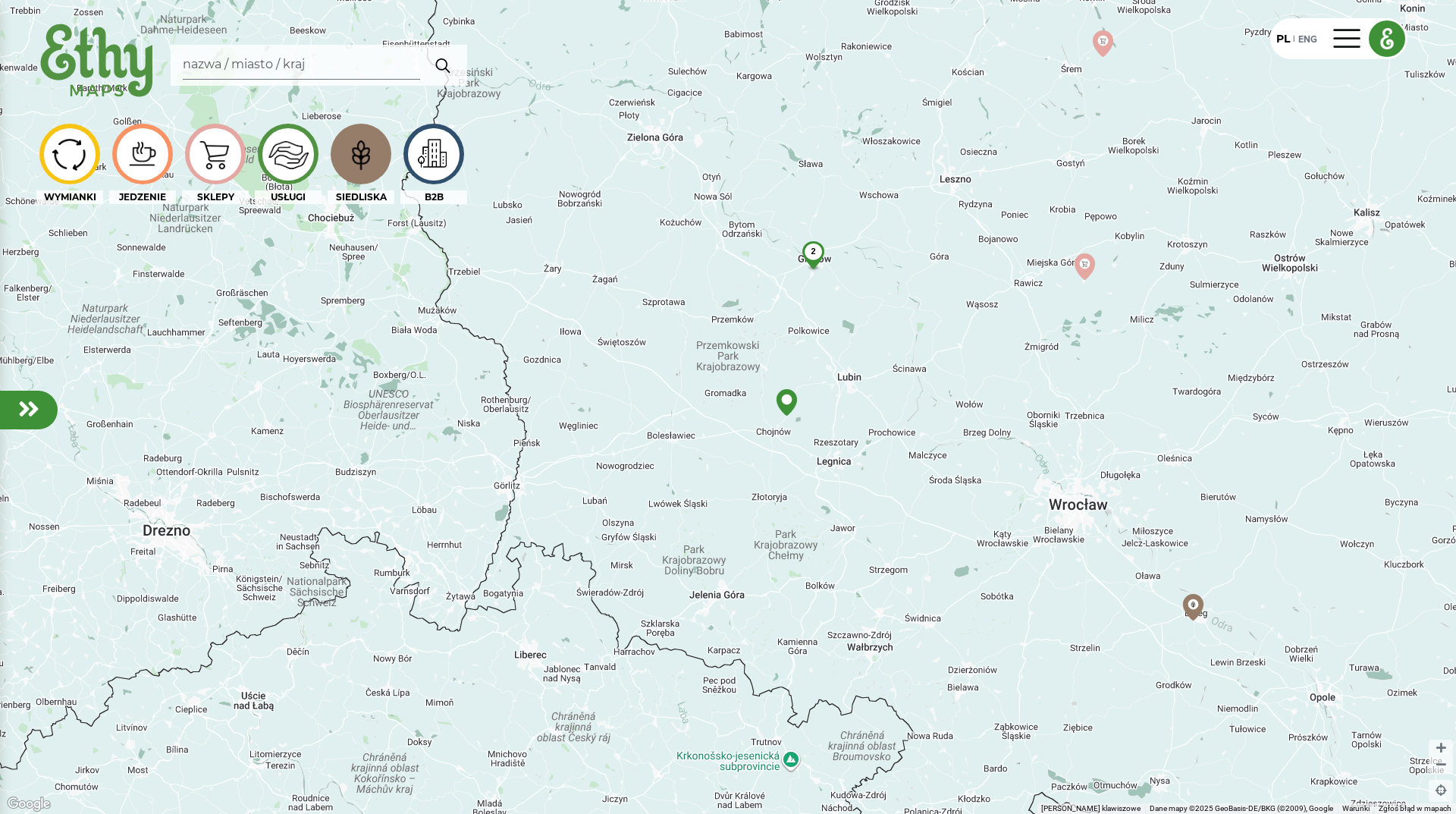
drag, startPoint x: 1030, startPoint y: 601, endPoint x: 857, endPoint y: 527, distance: 188.2
click at [857, 527] on div "2" at bounding box center [728, 407] width 1456 height 814
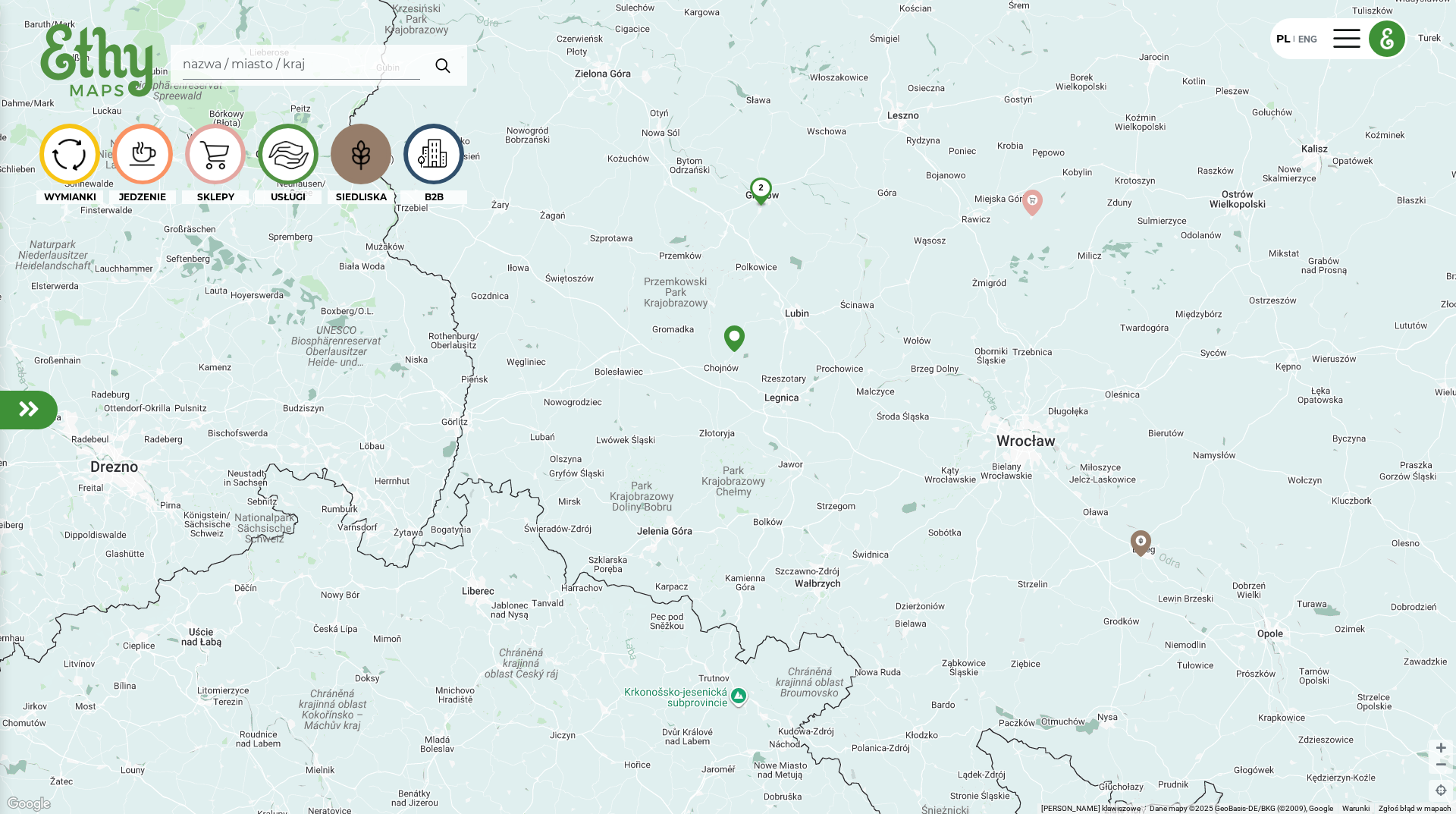
drag, startPoint x: 1129, startPoint y: 645, endPoint x: 1075, endPoint y: 581, distance: 83.7
click at [1075, 581] on div "2" at bounding box center [728, 407] width 1456 height 814
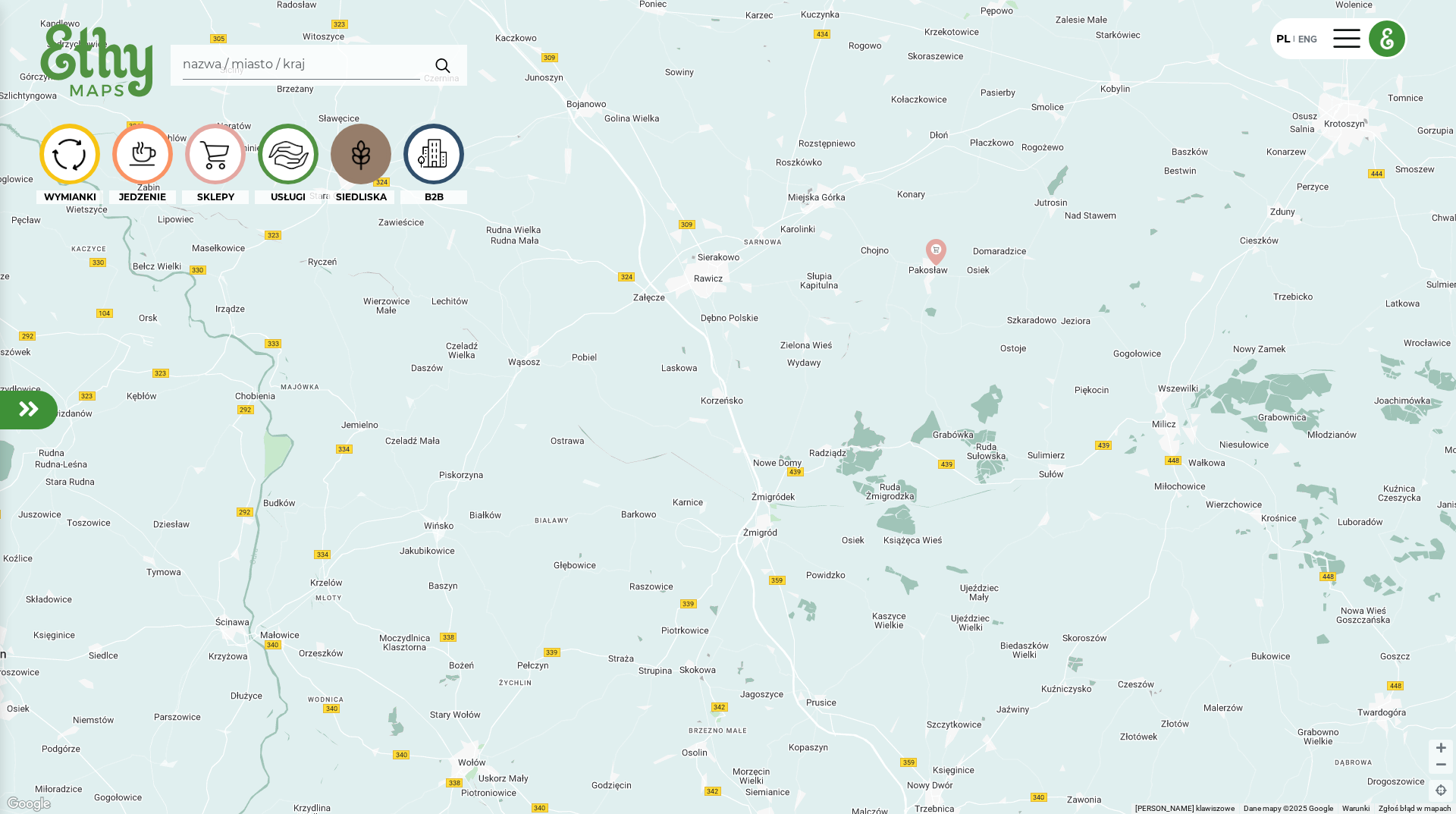
drag, startPoint x: 996, startPoint y: 341, endPoint x: 900, endPoint y: 348, distance: 96.3
click at [900, 348] on div at bounding box center [728, 407] width 1456 height 814
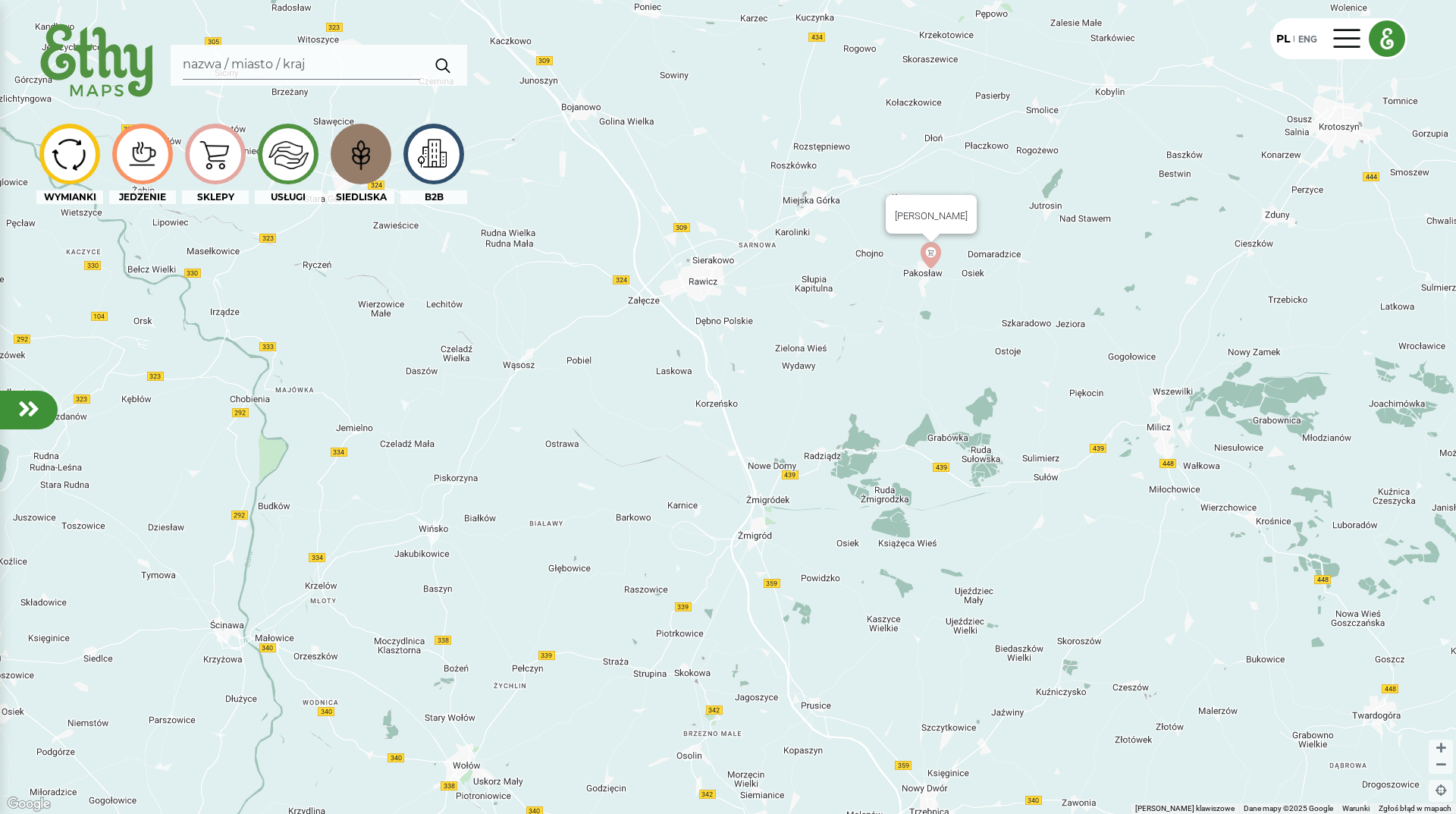
click at [937, 255] on img at bounding box center [931, 255] width 27 height 27
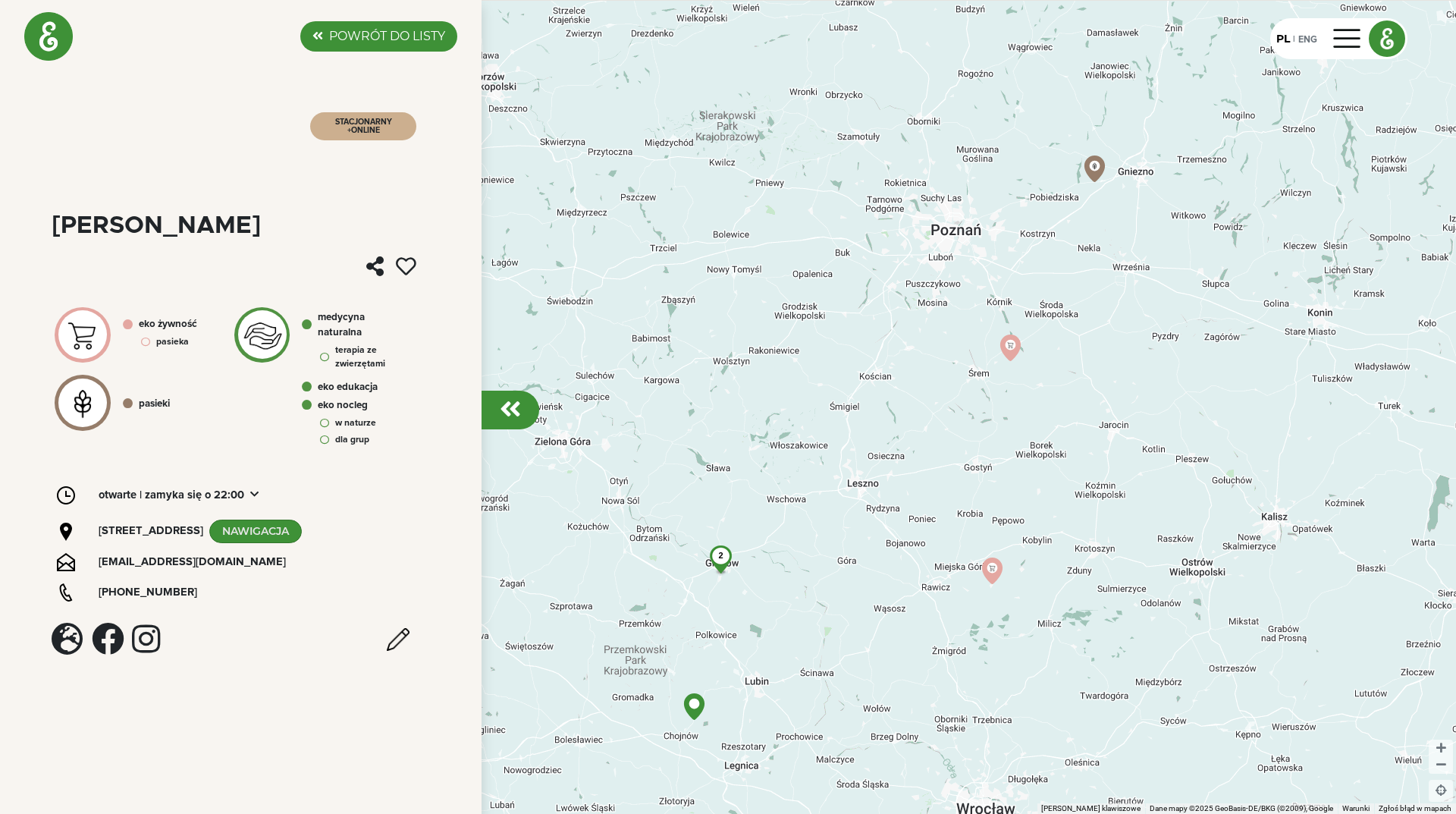
drag, startPoint x: 873, startPoint y: 411, endPoint x: 885, endPoint y: 449, distance: 39.8
click at [885, 449] on div "Aby korzystać z interfejsu, używaj klawiszy strzałek. 2" at bounding box center [728, 407] width 1456 height 814
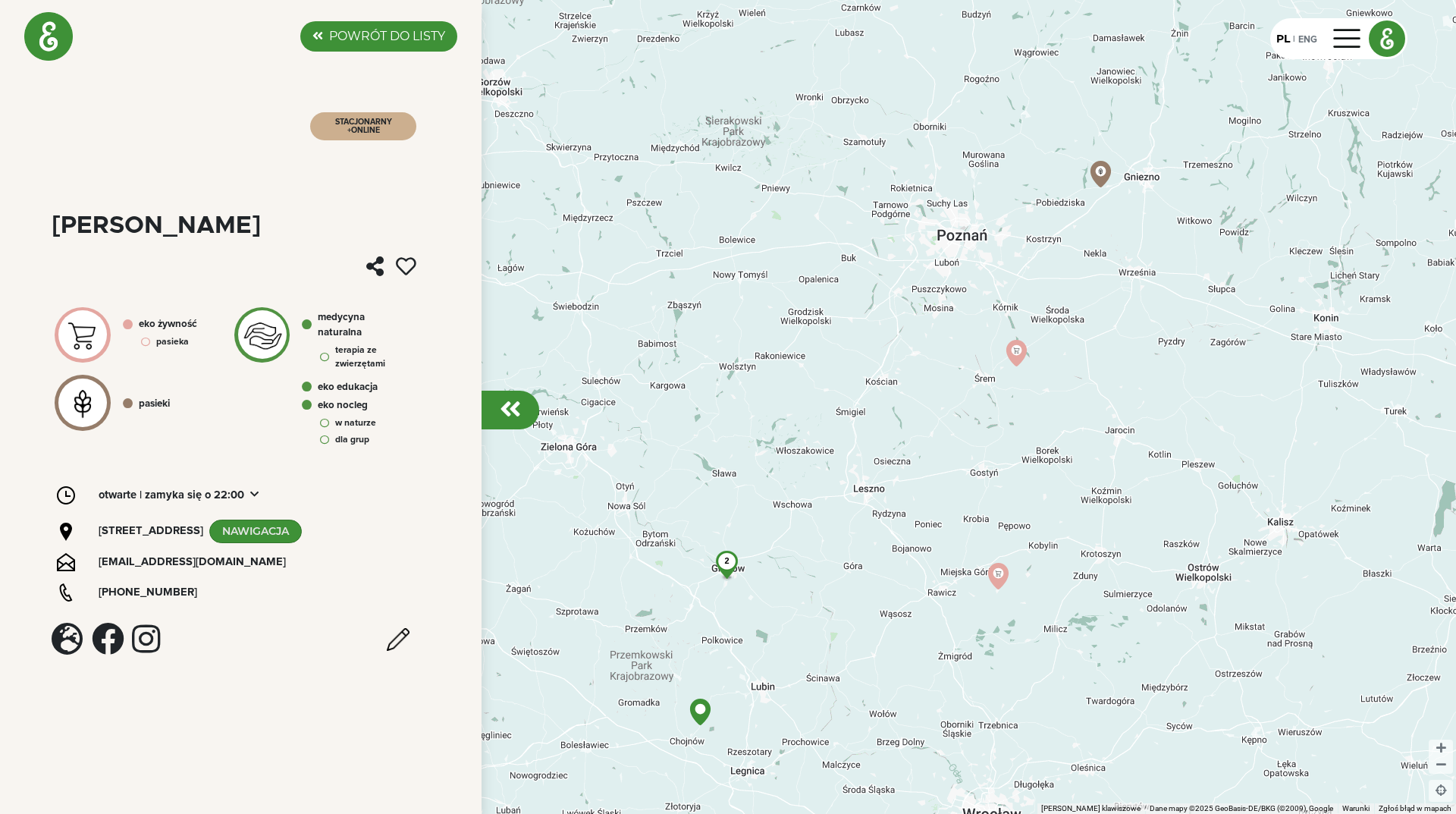
drag, startPoint x: 969, startPoint y: 536, endPoint x: 951, endPoint y: 466, distance: 72.3
click at [951, 466] on div "2" at bounding box center [728, 407] width 1456 height 814
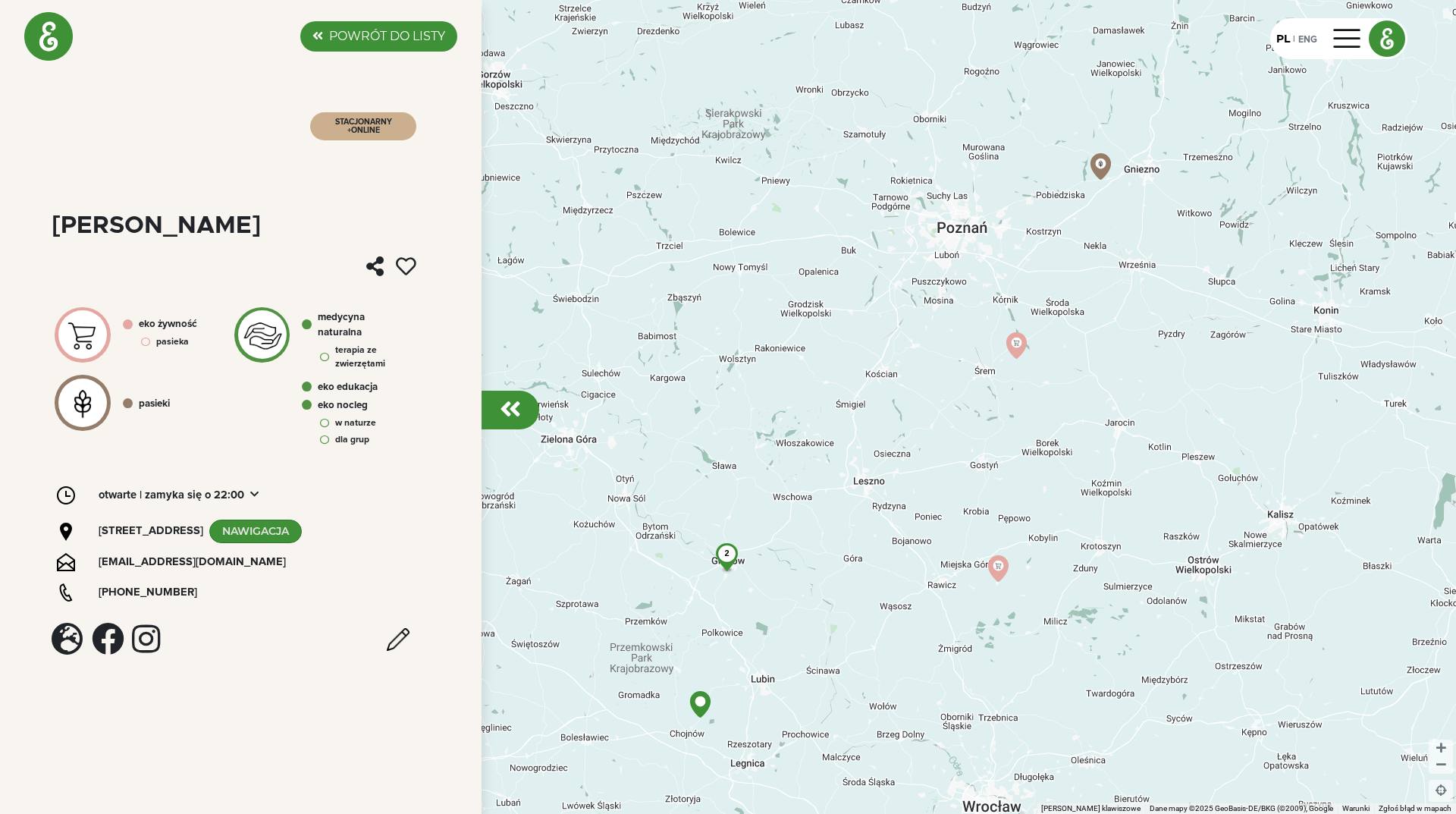
drag, startPoint x: 873, startPoint y: 602, endPoint x: 811, endPoint y: 378, distance: 232.4
click at [815, 404] on div "2" at bounding box center [728, 407] width 1456 height 814
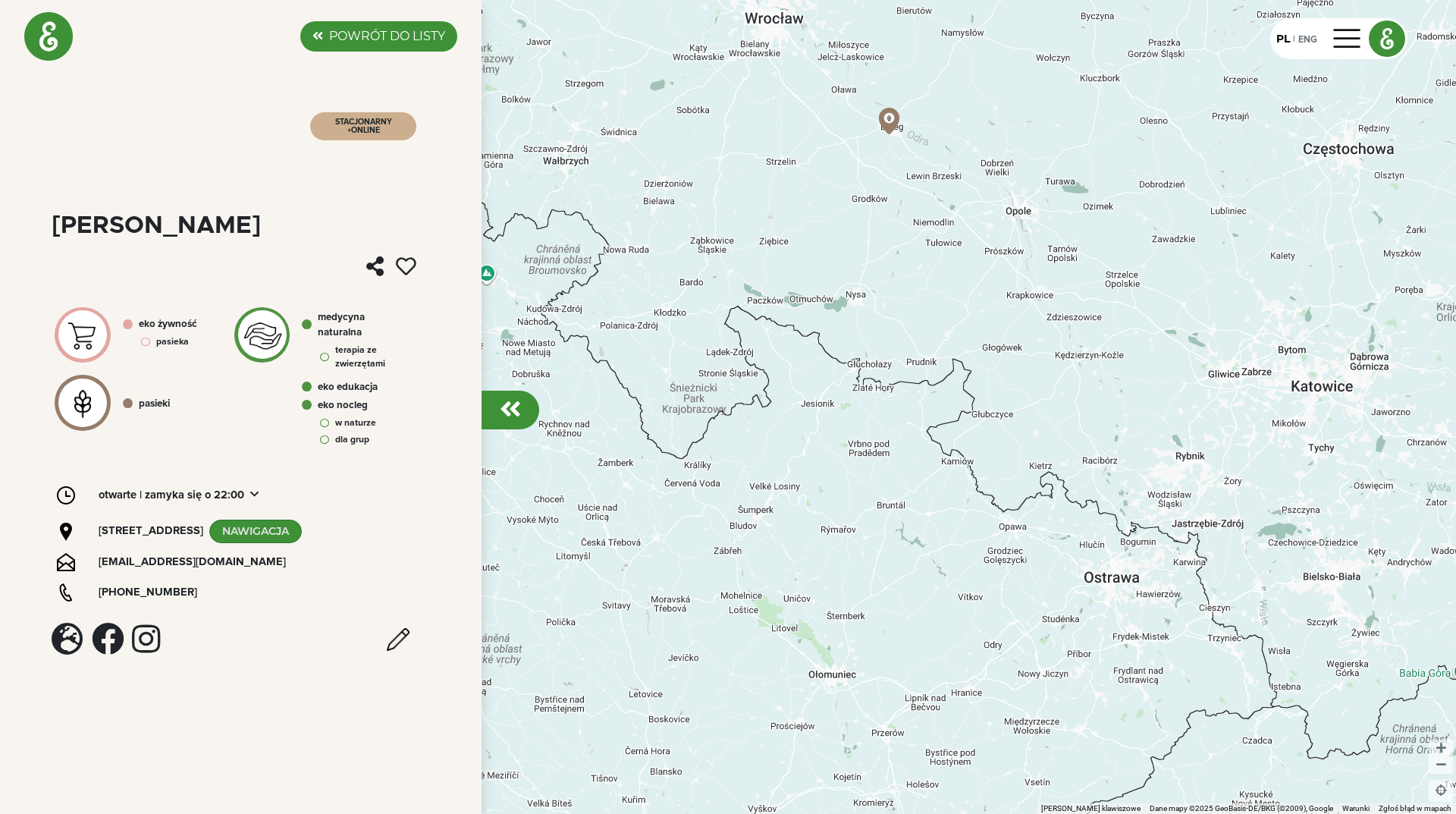
drag, startPoint x: 848, startPoint y: 437, endPoint x: 978, endPoint y: 596, distance: 205.4
click at [978, 596] on div "2" at bounding box center [728, 407] width 1456 height 814
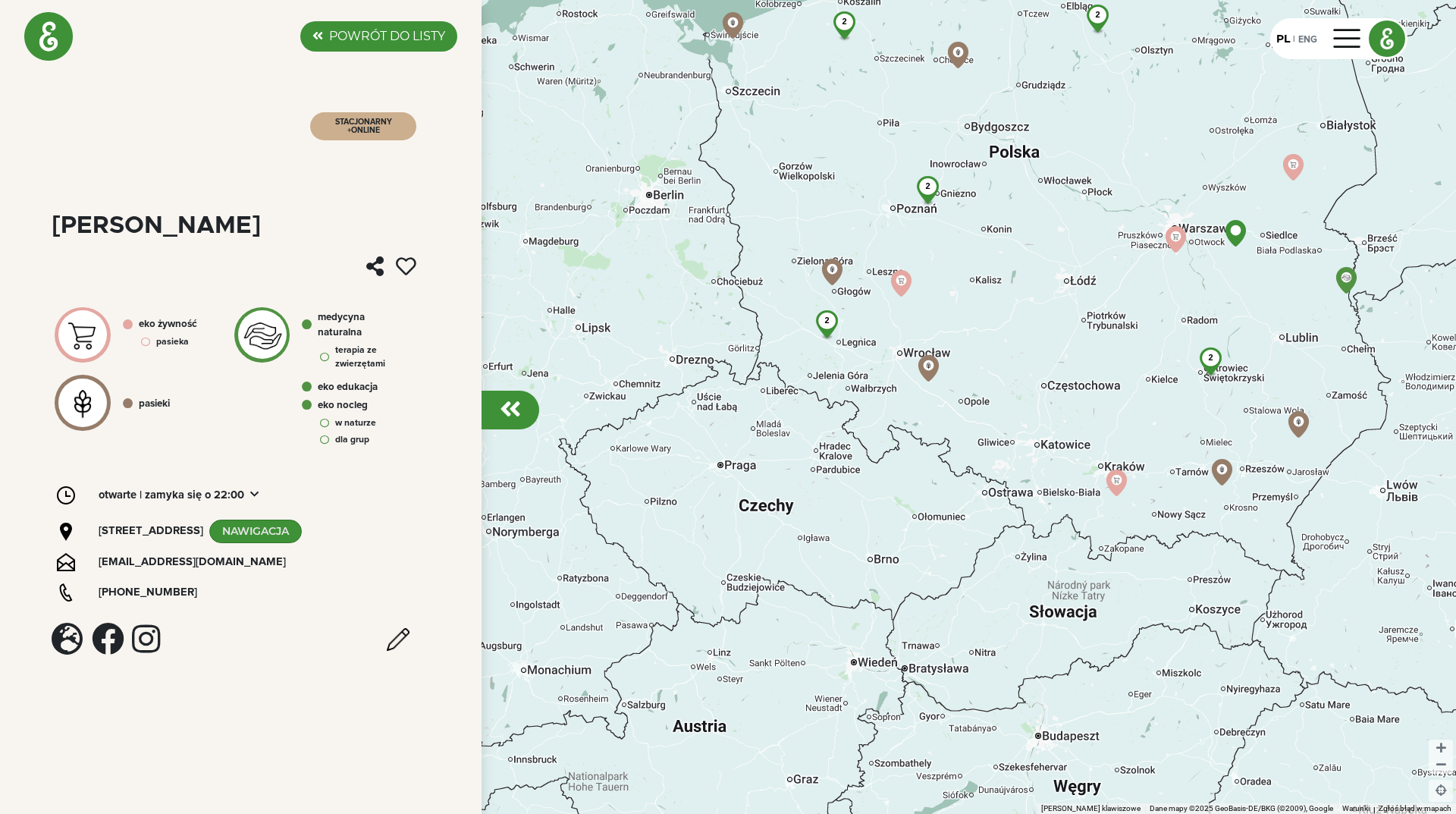
drag, startPoint x: 1115, startPoint y: 469, endPoint x: 960, endPoint y: 477, distance: 155.2
click at [960, 477] on div "2 2 2 2 2 2" at bounding box center [728, 407] width 1456 height 814
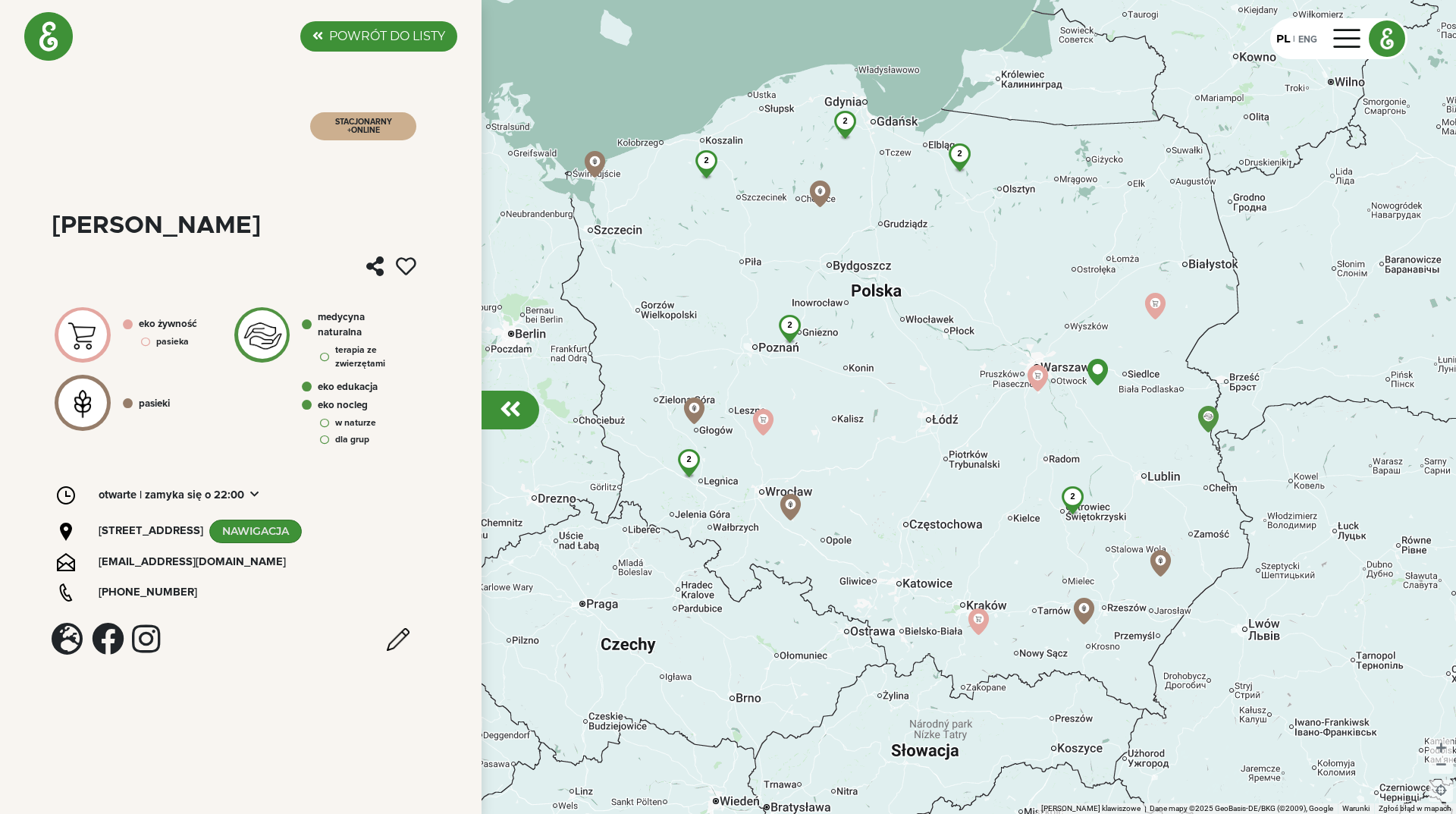
drag, startPoint x: 778, startPoint y: 178, endPoint x: 838, endPoint y: 290, distance: 127.1
click at [838, 290] on div "2 2 2 2 2 2" at bounding box center [728, 407] width 1456 height 814
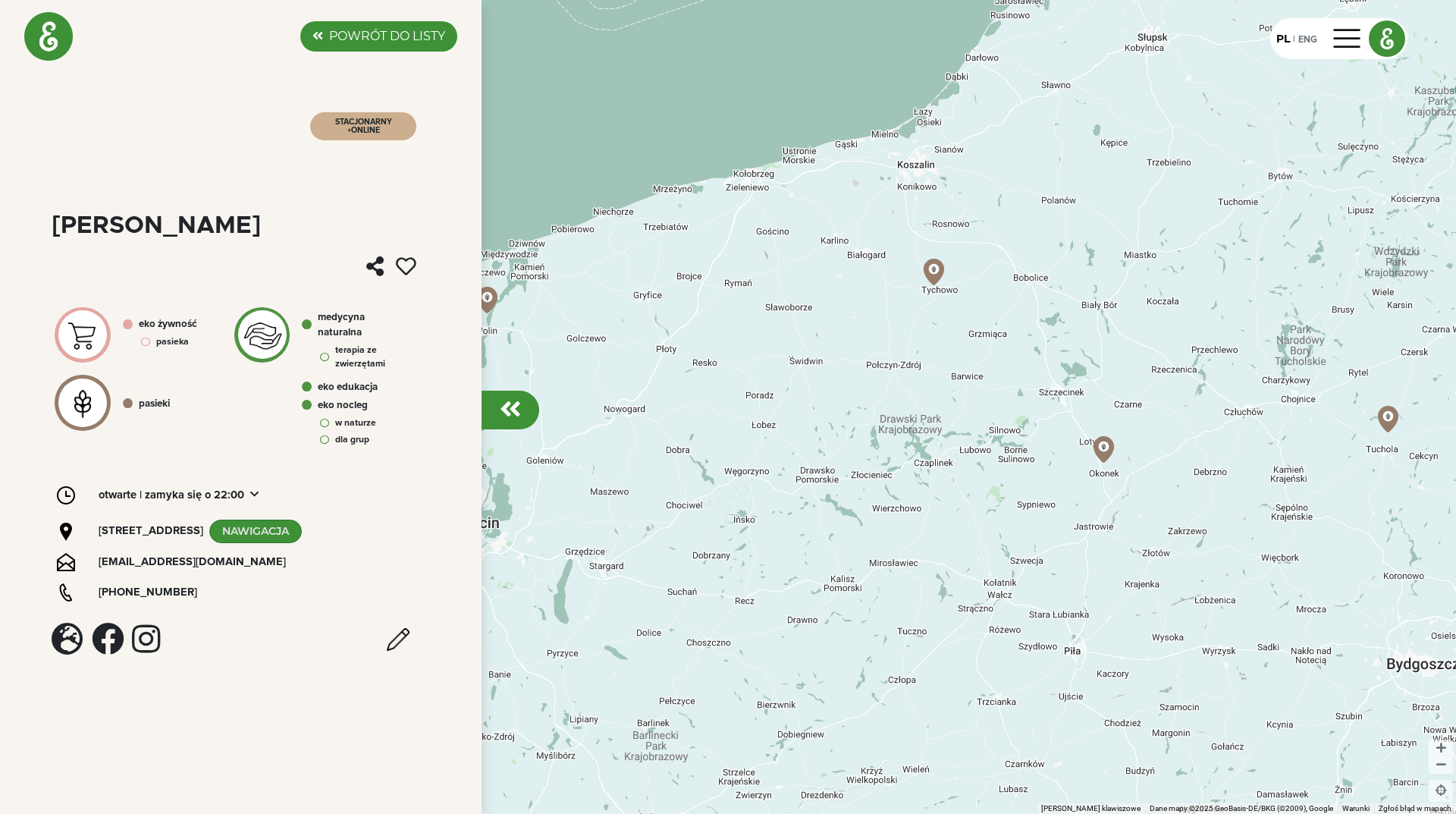
drag, startPoint x: 751, startPoint y: 260, endPoint x: 753, endPoint y: 332, distance: 72.0
click at [753, 332] on div at bounding box center [728, 407] width 1456 height 814
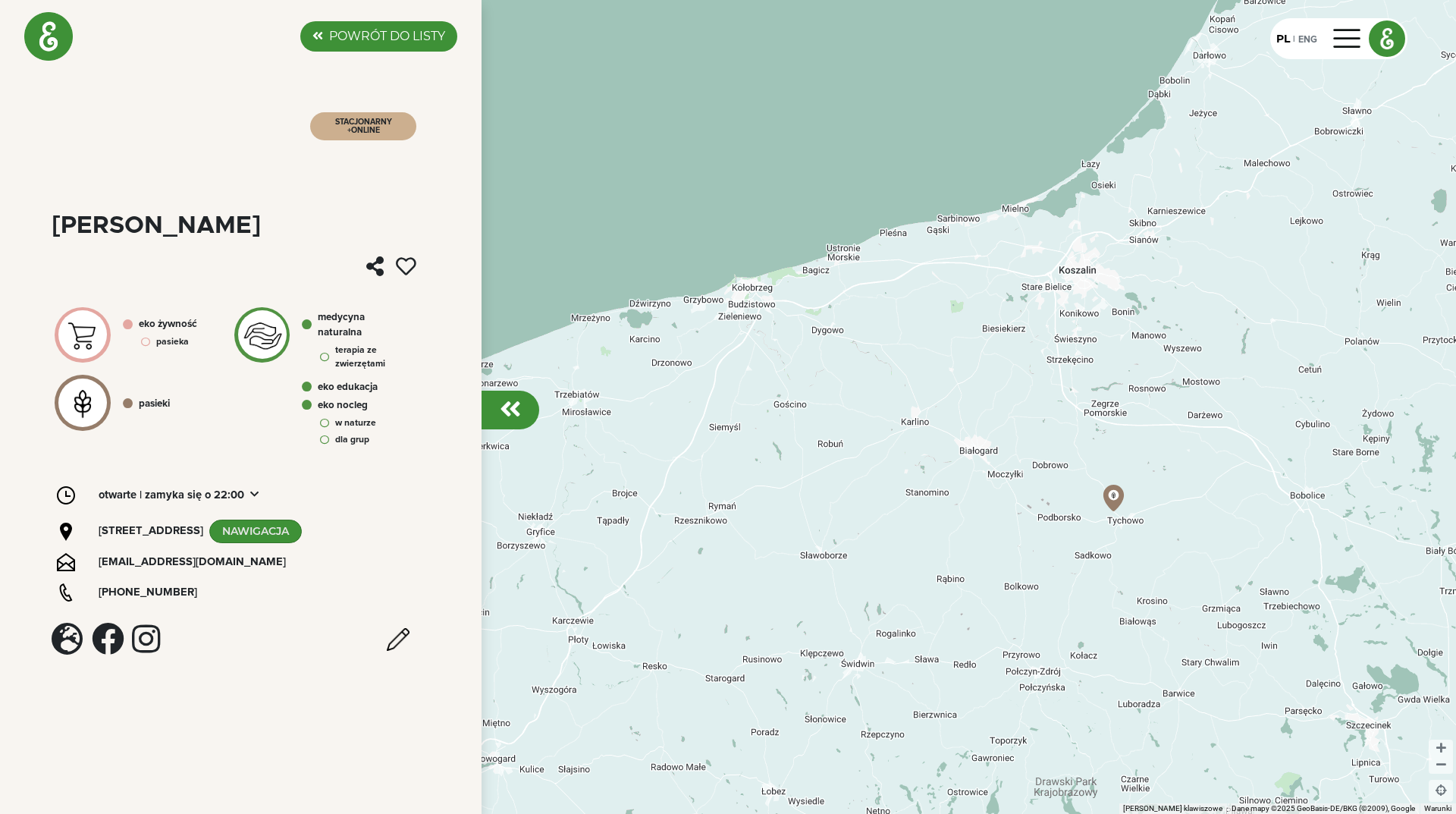
click at [518, 411] on em at bounding box center [511, 409] width 22 height 24
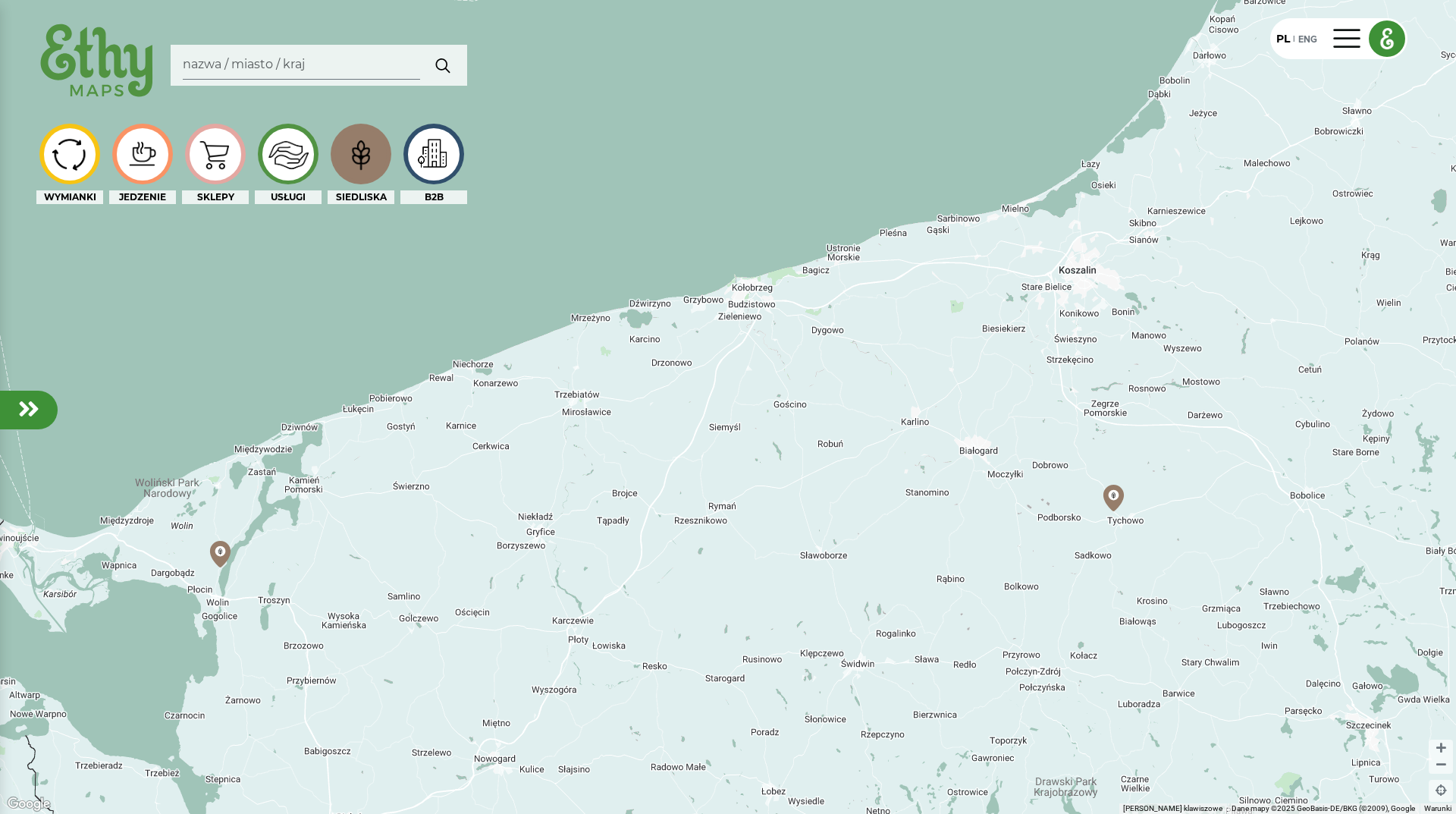
click at [343, 165] on img at bounding box center [360, 154] width 51 height 48
click at [71, 159] on img at bounding box center [69, 153] width 51 height 44
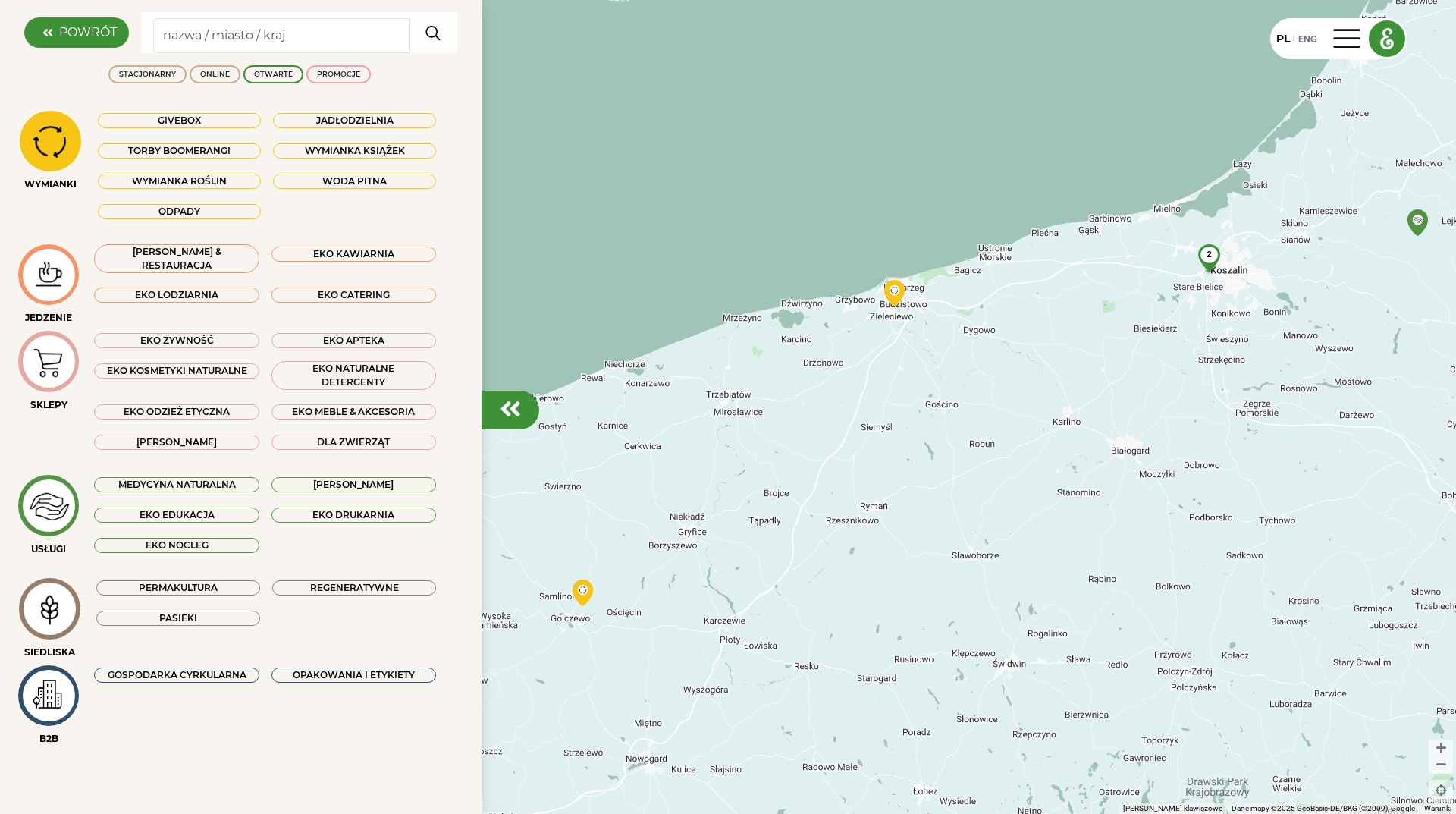
click at [41, 280] on img at bounding box center [48, 274] width 51 height 37
click at [35, 353] on img at bounding box center [48, 362] width 51 height 48
click at [52, 505] on img at bounding box center [48, 507] width 51 height 50
click at [47, 612] on img at bounding box center [49, 610] width 51 height 48
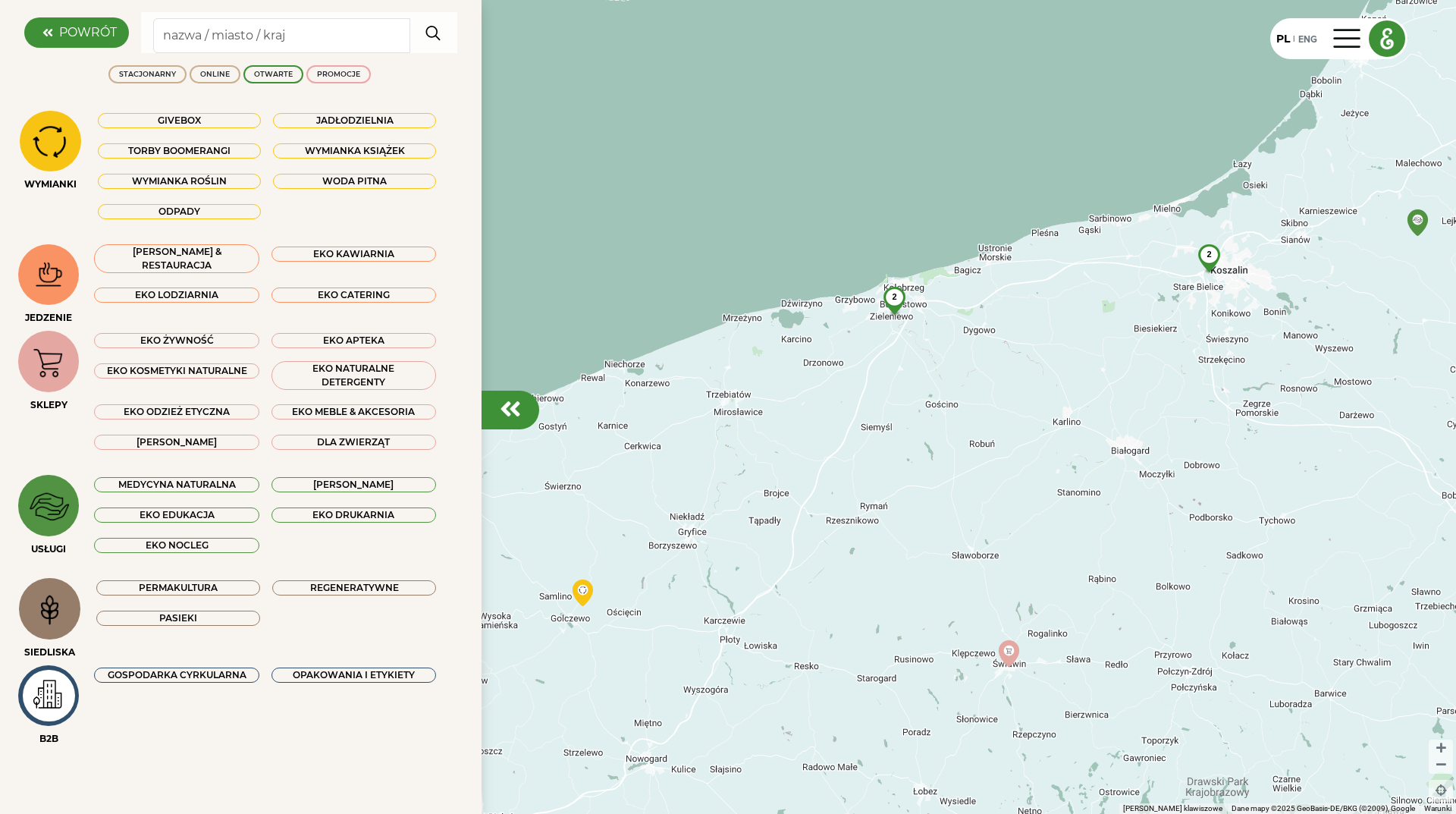
click at [47, 702] on img at bounding box center [48, 696] width 51 height 45
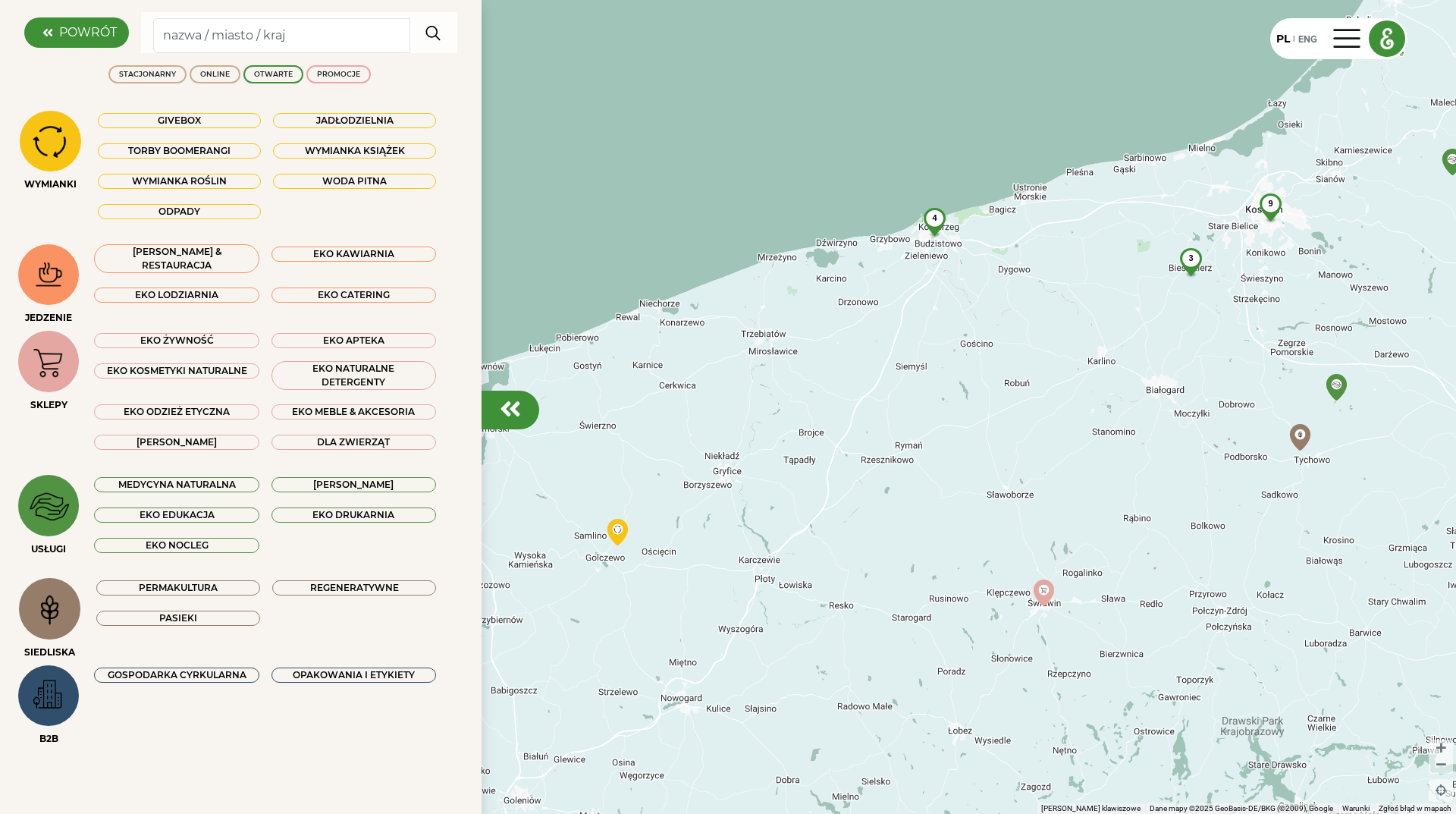
drag, startPoint x: 877, startPoint y: 515, endPoint x: 895, endPoint y: 481, distance: 38.5
click at [895, 481] on div "3 9 4 5" at bounding box center [728, 407] width 1456 height 814
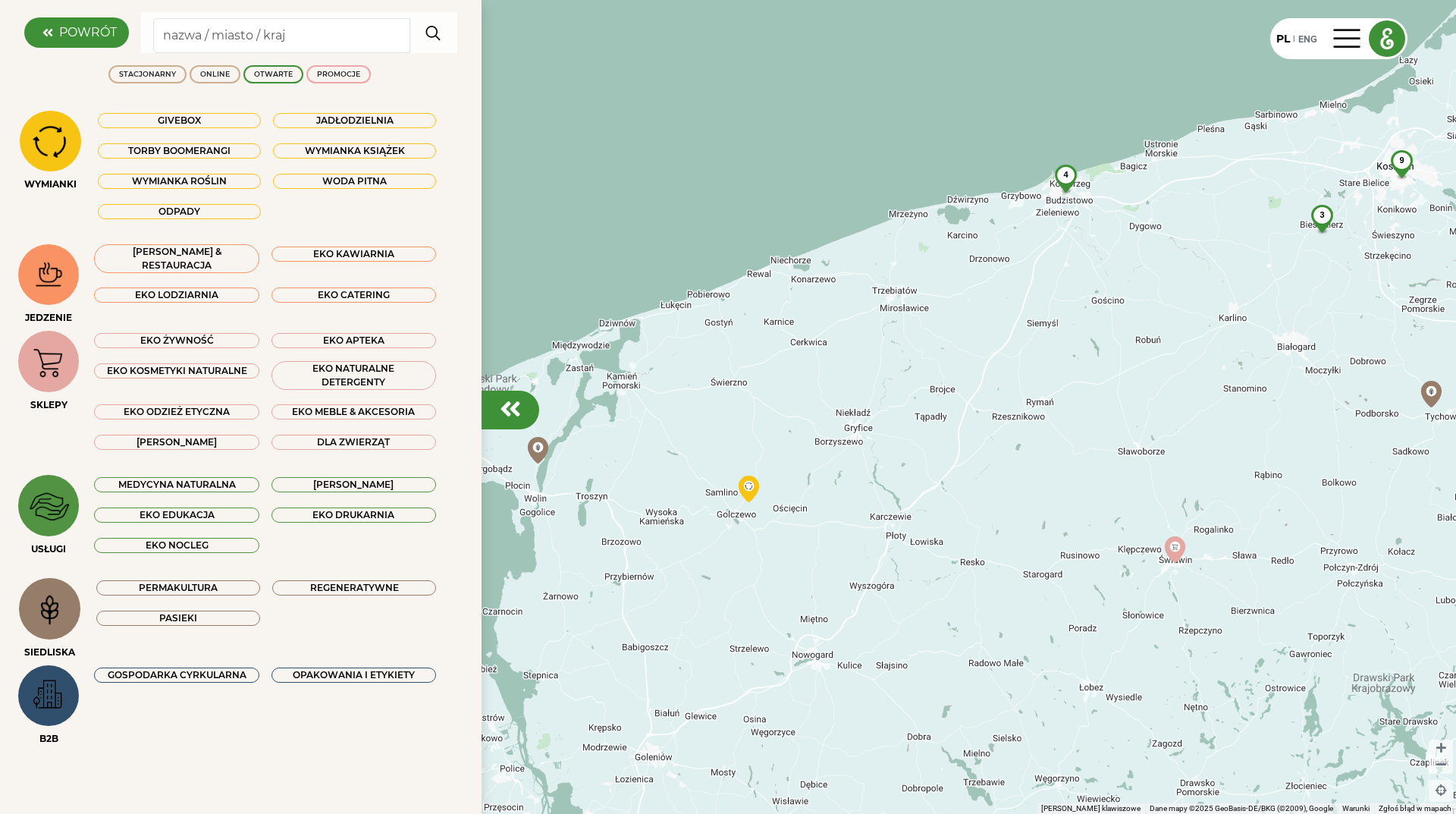
drag, startPoint x: 630, startPoint y: 588, endPoint x: 765, endPoint y: 542, distance: 142.6
click at [765, 542] on div "3 9 4 5" at bounding box center [728, 407] width 1456 height 814
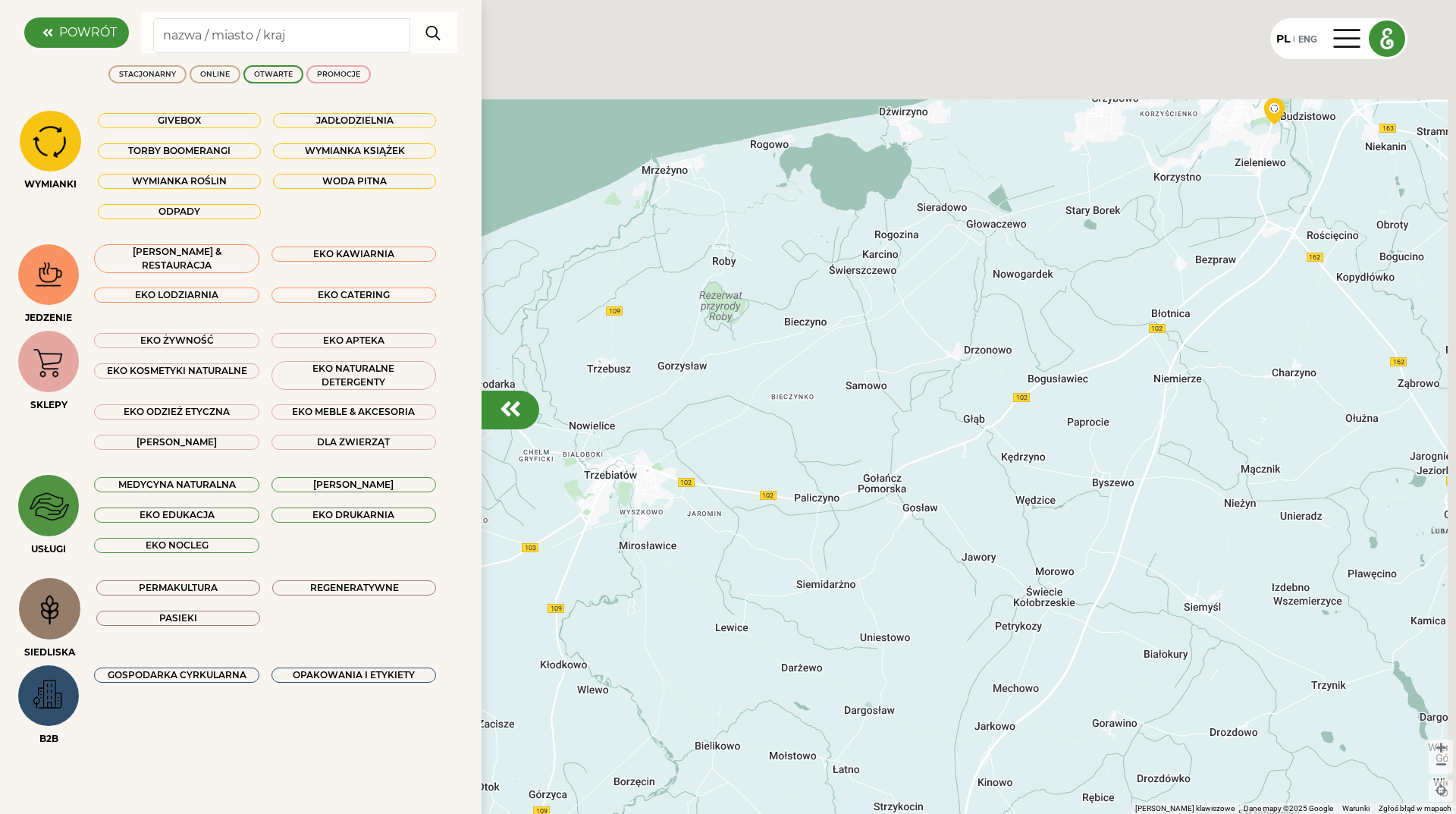
drag, startPoint x: 970, startPoint y: 204, endPoint x: 961, endPoint y: 382, distance: 178.2
click at [961, 382] on div at bounding box center [728, 407] width 1456 height 814
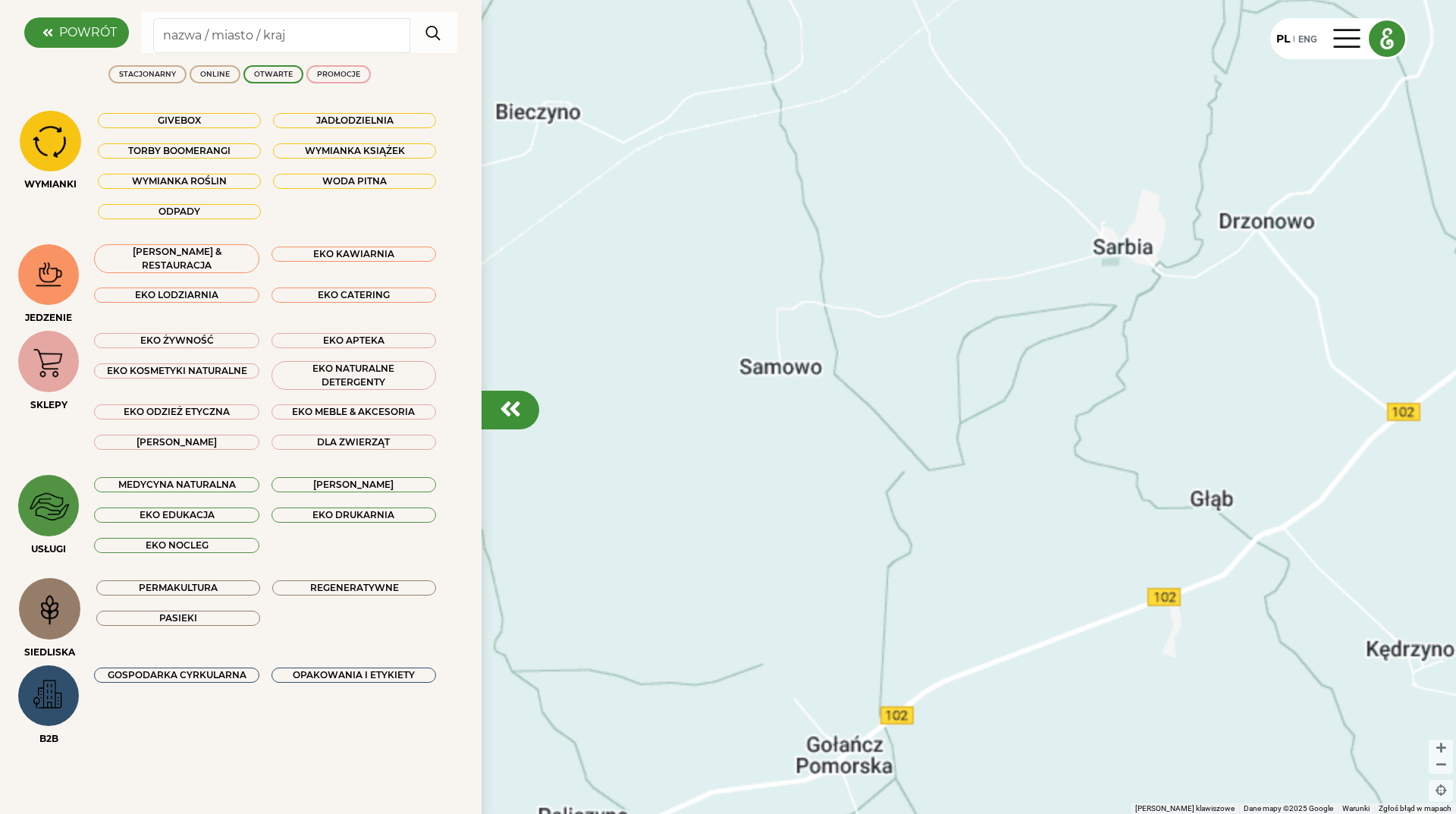
drag, startPoint x: 987, startPoint y: 434, endPoint x: 986, endPoint y: 509, distance: 75.0
click at [986, 509] on div at bounding box center [728, 407] width 1456 height 814
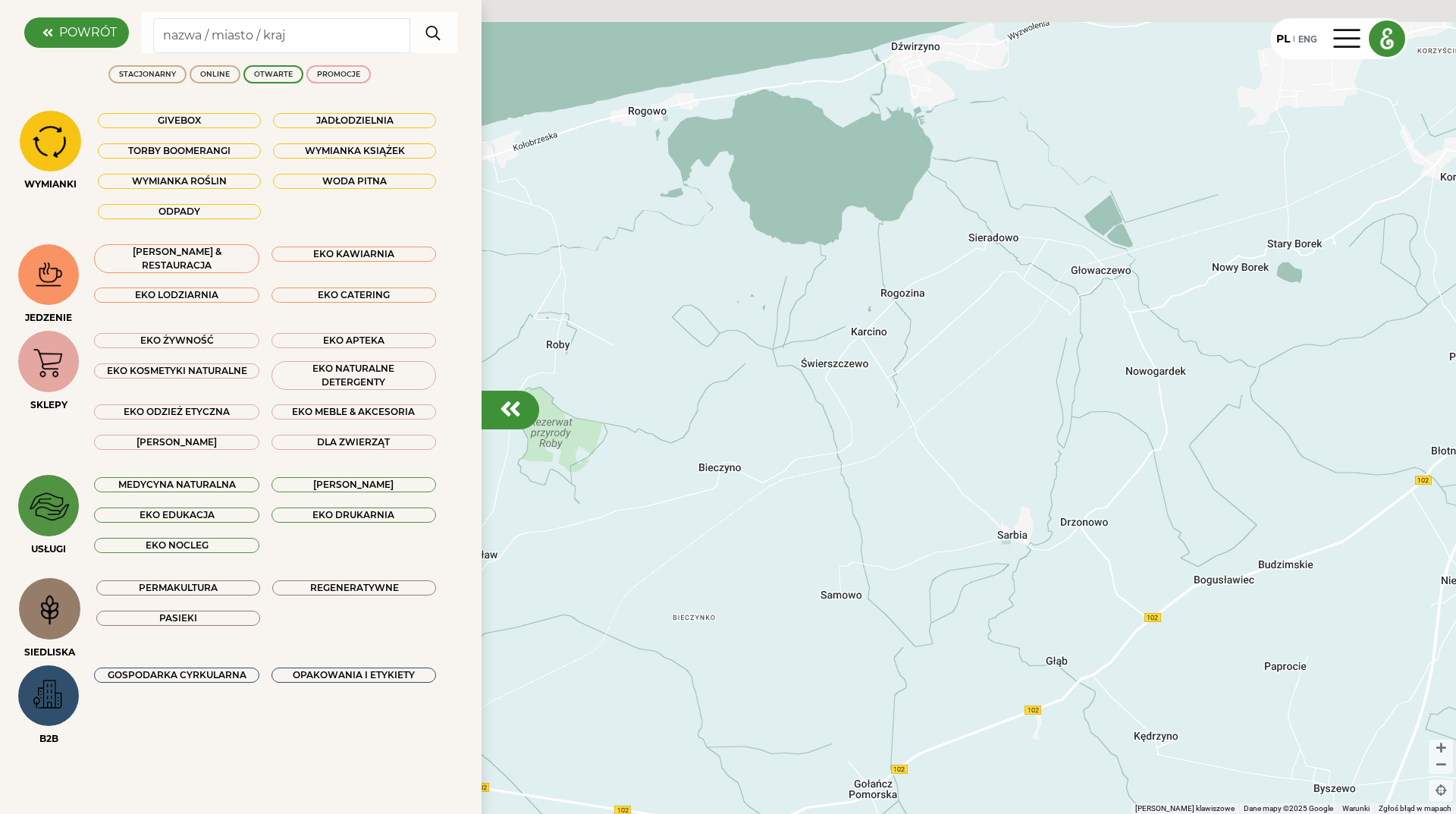
drag, startPoint x: 1046, startPoint y: 428, endPoint x: 1021, endPoint y: 589, distance: 162.9
click at [1021, 589] on div at bounding box center [728, 407] width 1456 height 814
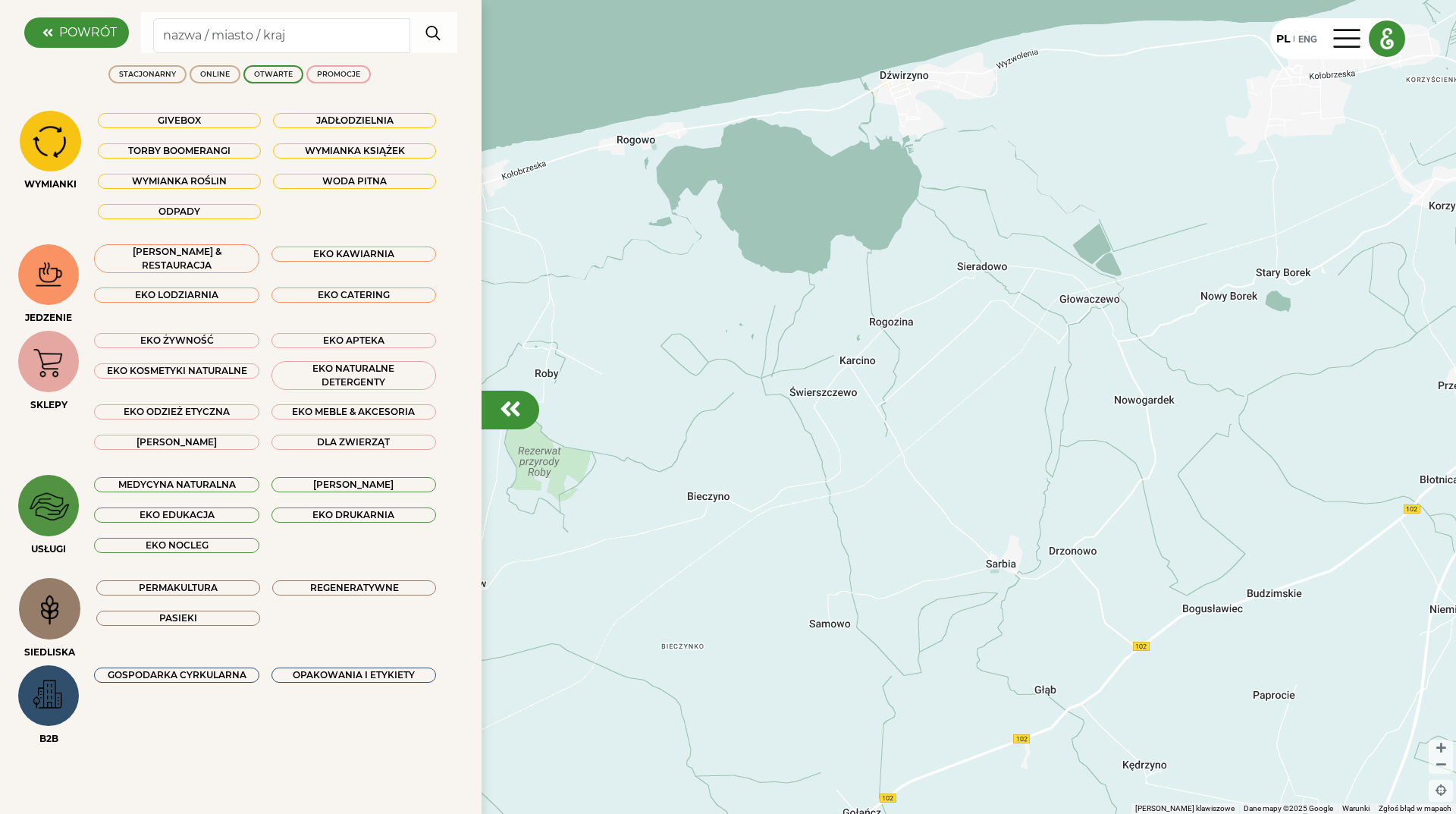
click at [156, 543] on div "EKO NOCLEG" at bounding box center [177, 545] width 165 height 15
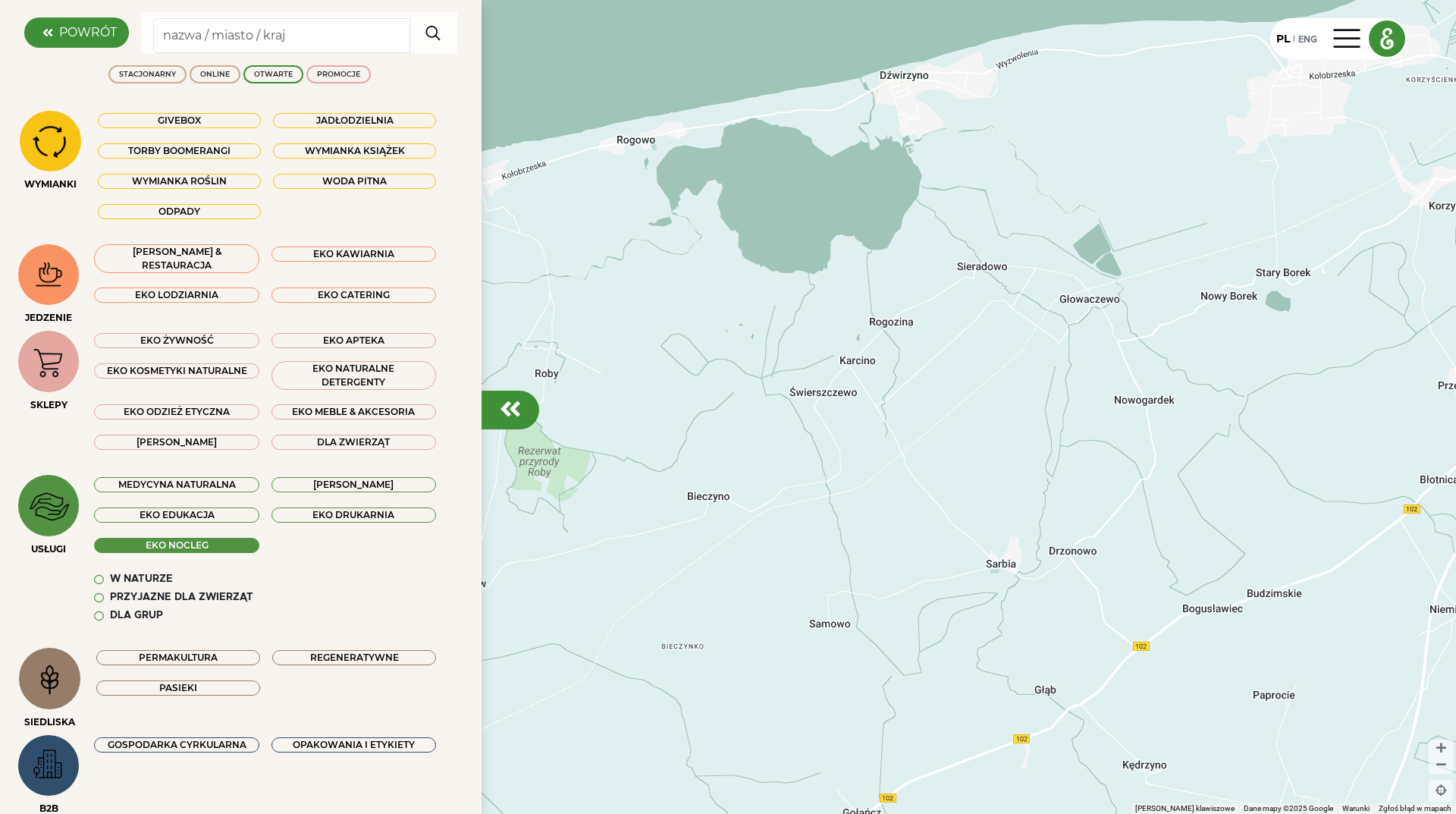
click at [156, 543] on div "EKO NOCLEG" at bounding box center [177, 545] width 165 height 15
